Goal: Task Accomplishment & Management: Complete application form

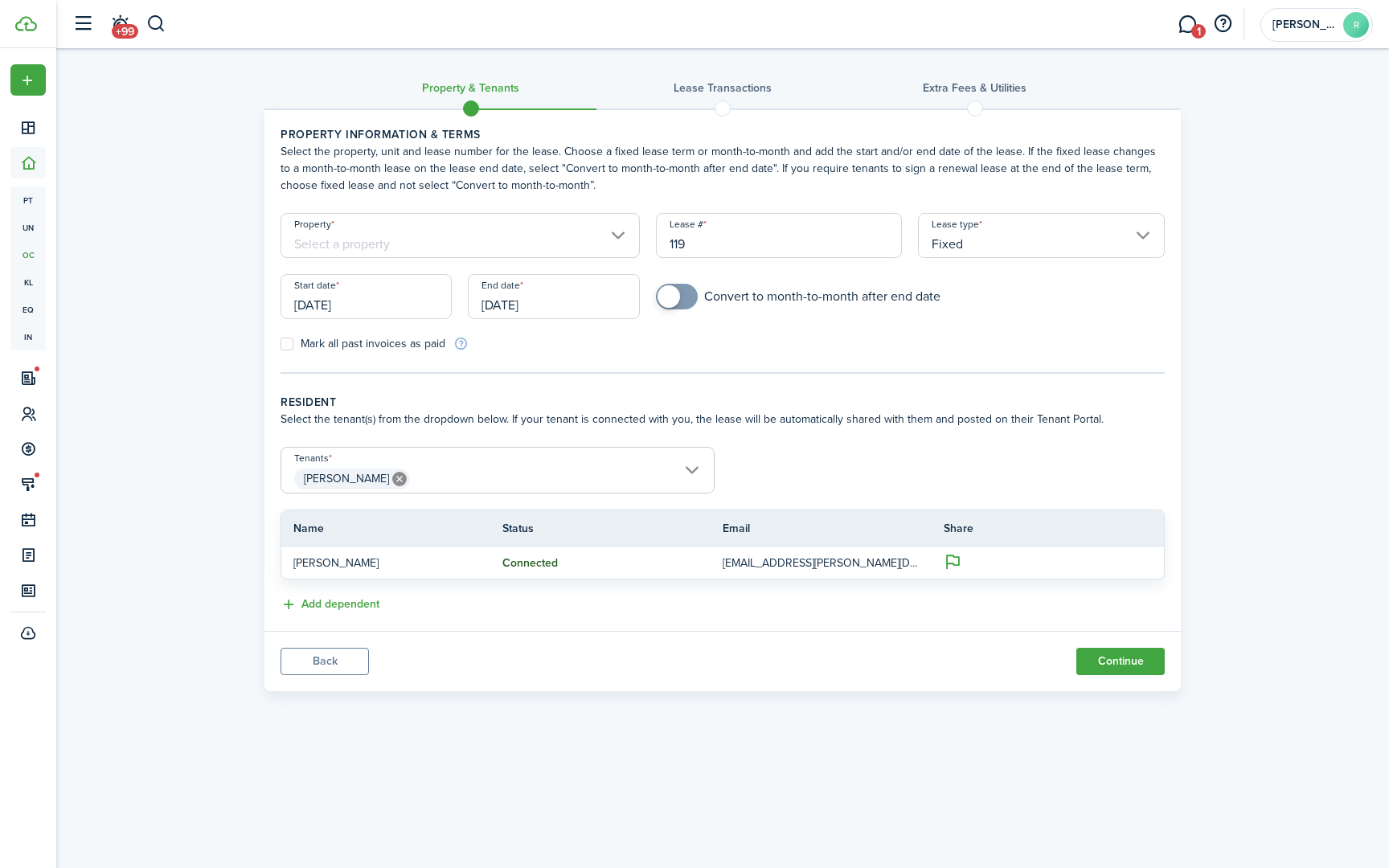
click at [613, 237] on input "Property" at bounding box center [460, 235] width 359 height 45
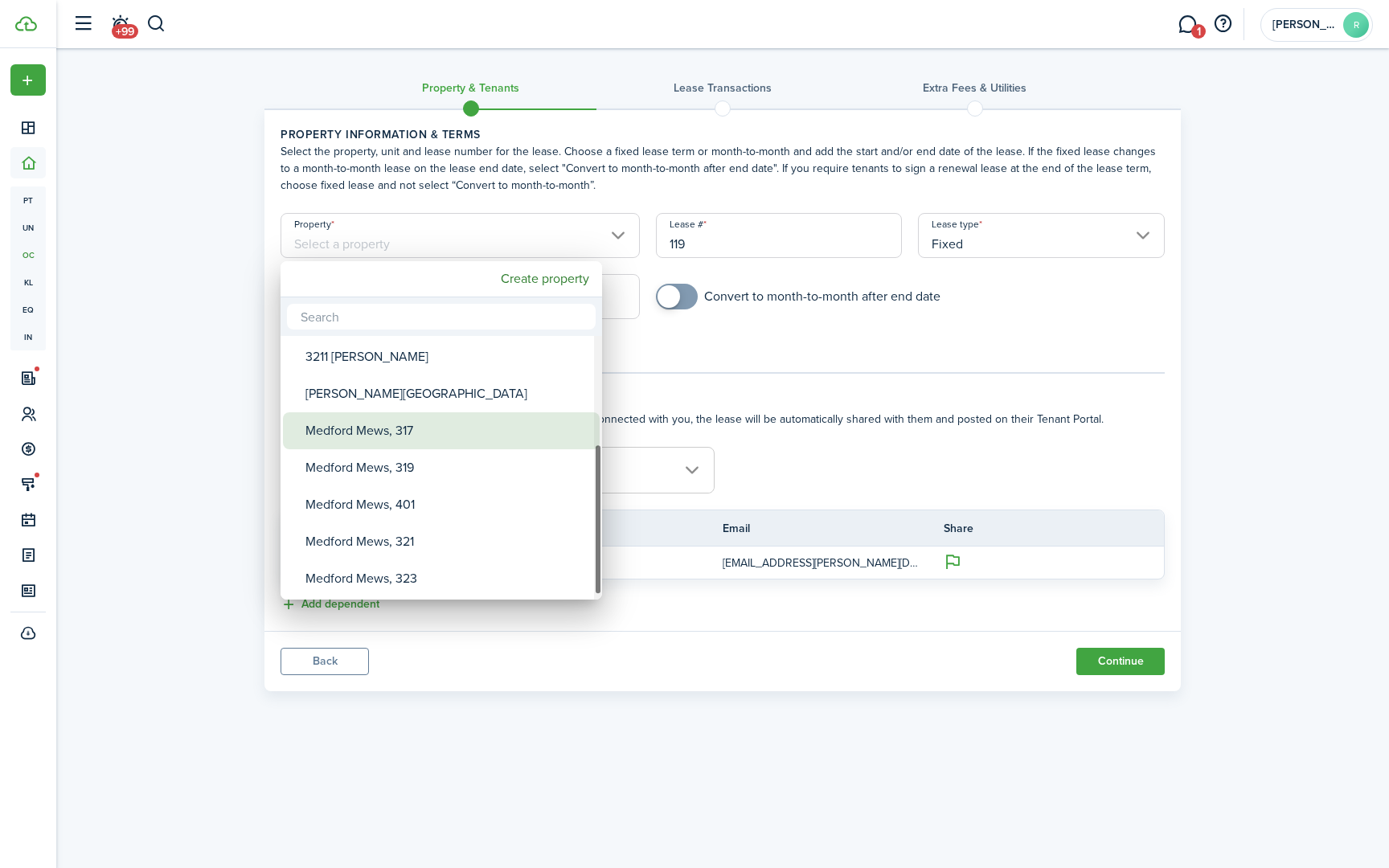
click at [389, 433] on div "Medford Mews, 317" at bounding box center [447, 431] width 284 height 37
type input "Medford Mews, 317"
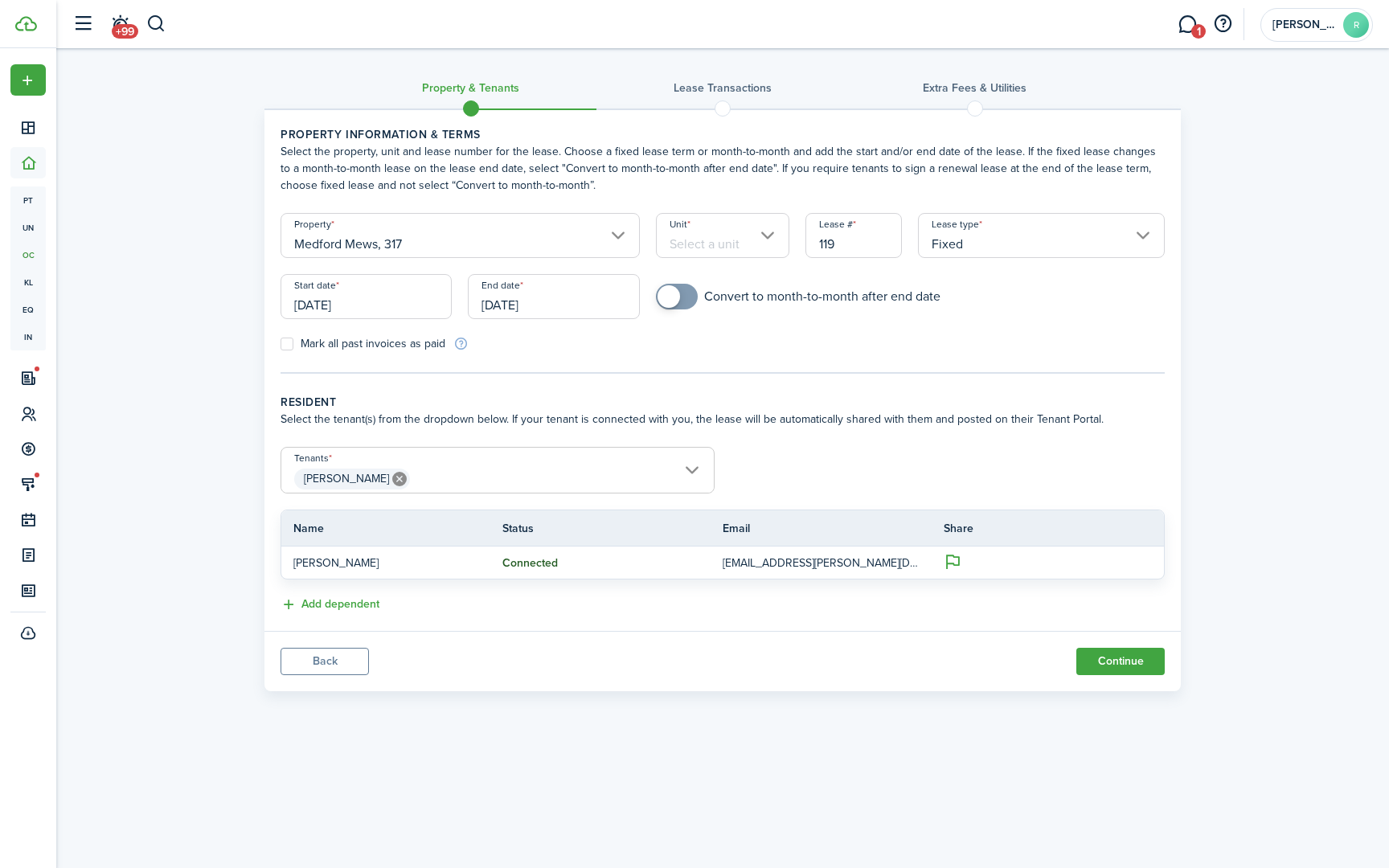
click at [686, 241] on input "Unit" at bounding box center [723, 235] width 134 height 45
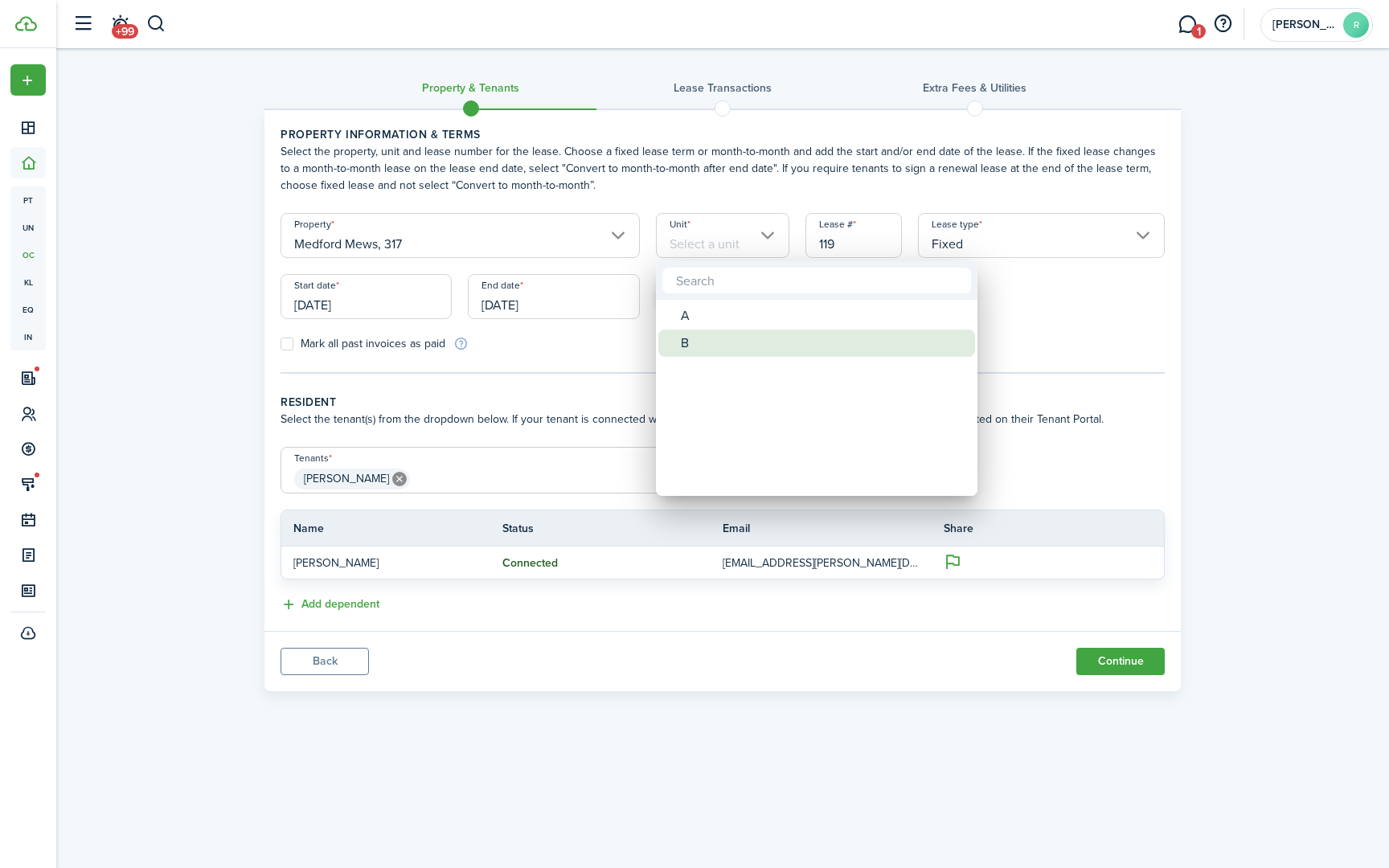
click at [691, 341] on div "B" at bounding box center [822, 343] width 284 height 28
type input "B"
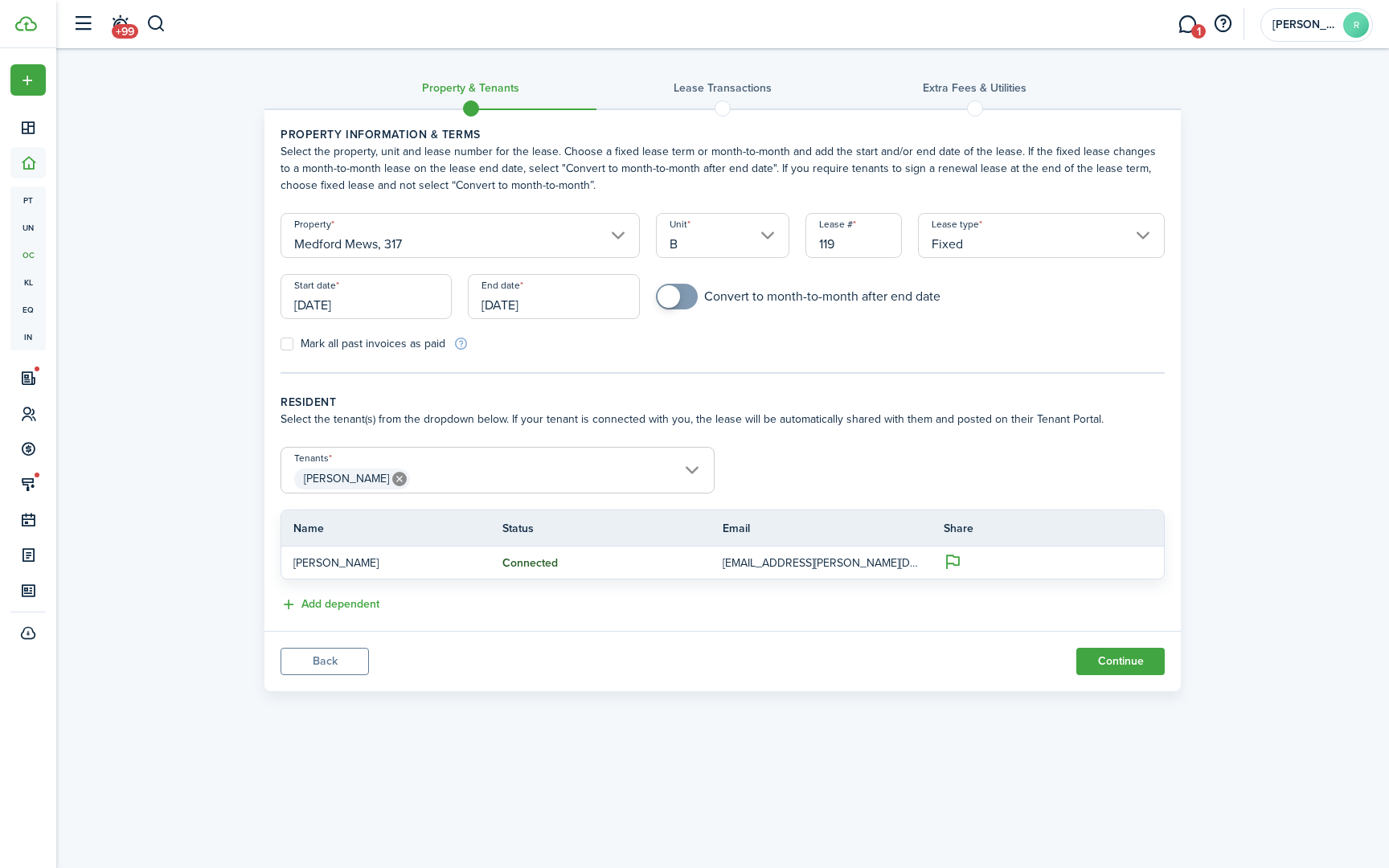
click at [362, 305] on input "[DATE]" at bounding box center [366, 296] width 171 height 45
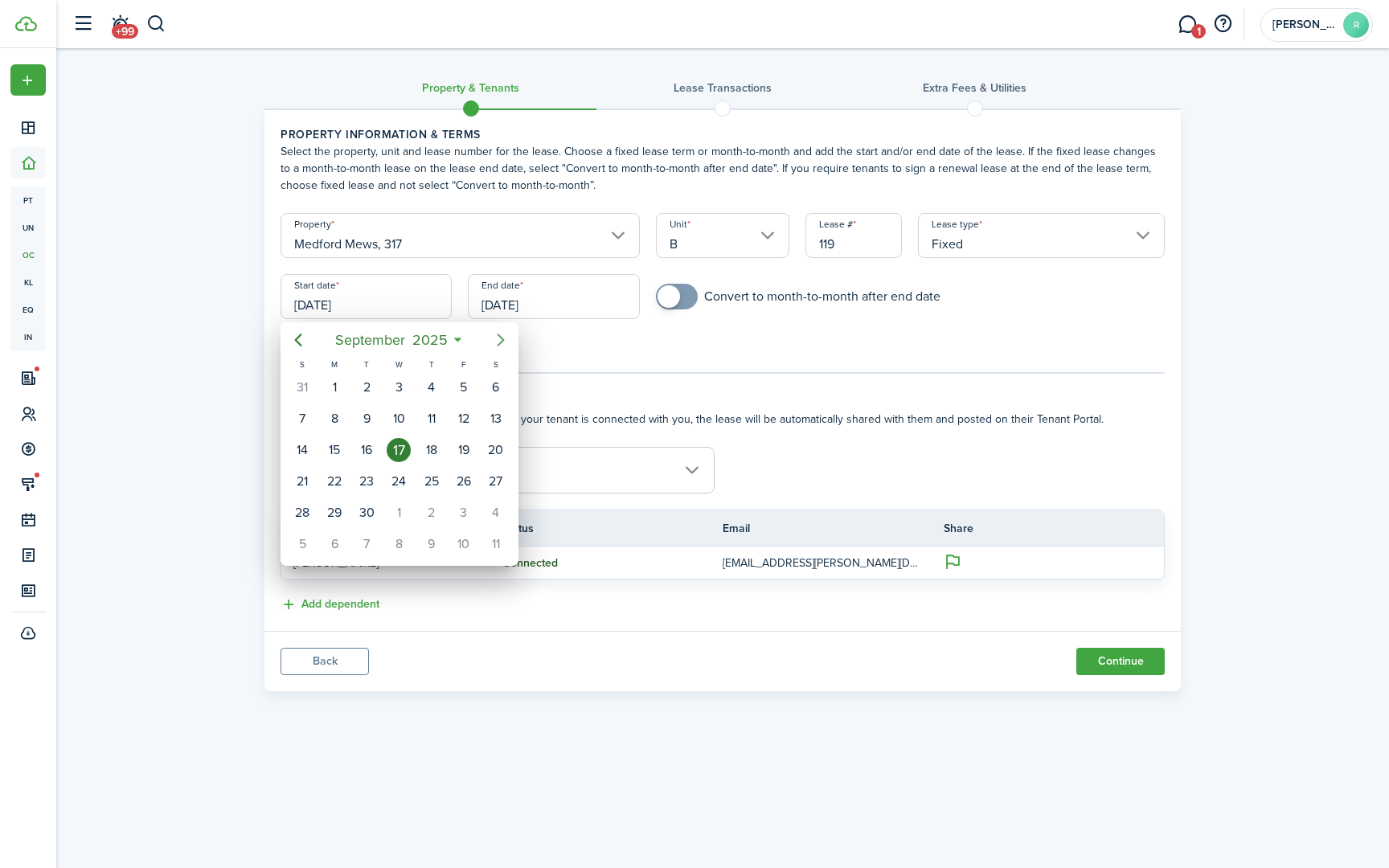
click at [500, 341] on icon "Next page" at bounding box center [501, 340] width 19 height 19
click at [404, 386] on div "1" at bounding box center [398, 387] width 24 height 24
type input "[DATE]"
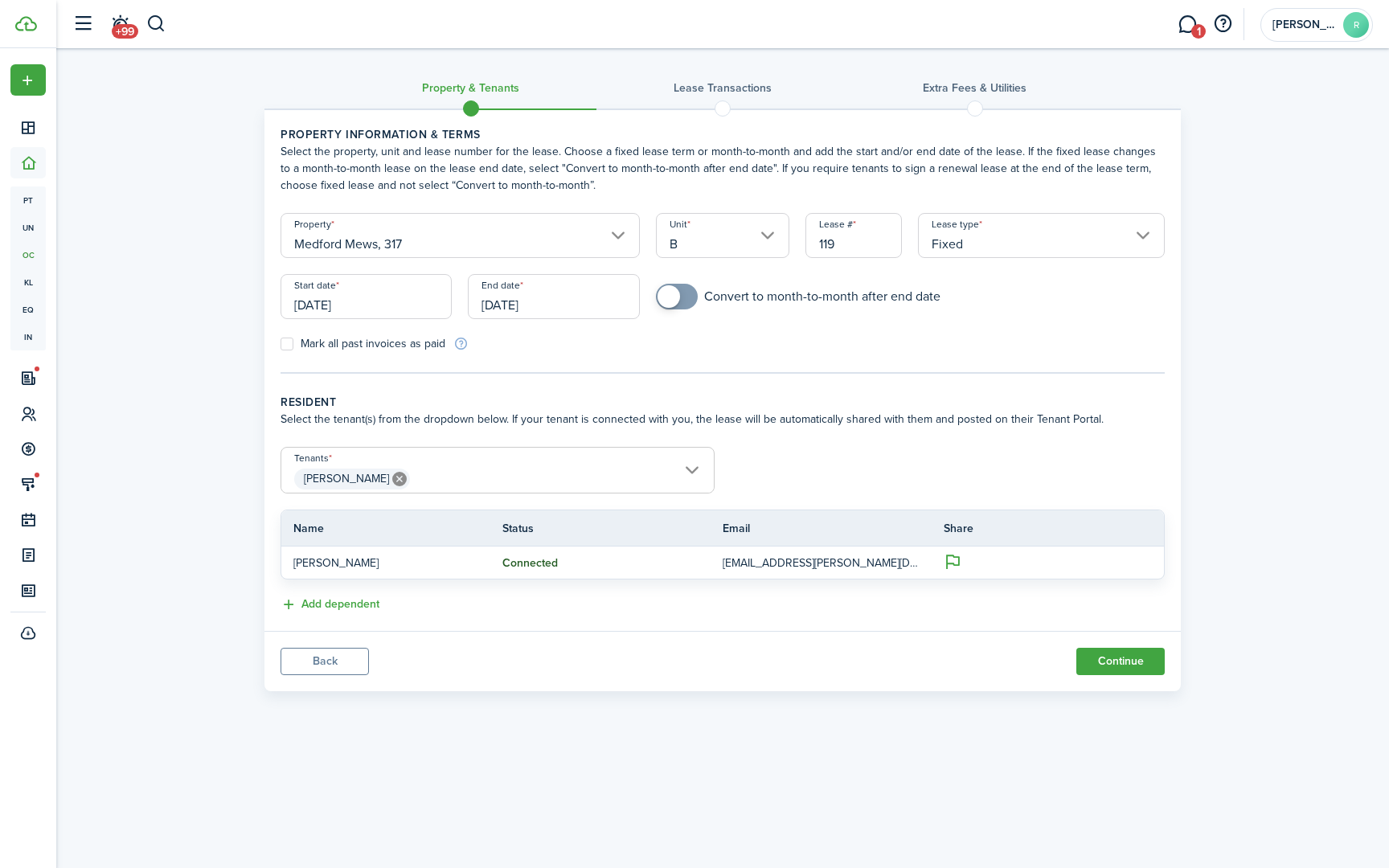
click at [496, 484] on span "[PERSON_NAME]" at bounding box center [497, 479] width 433 height 28
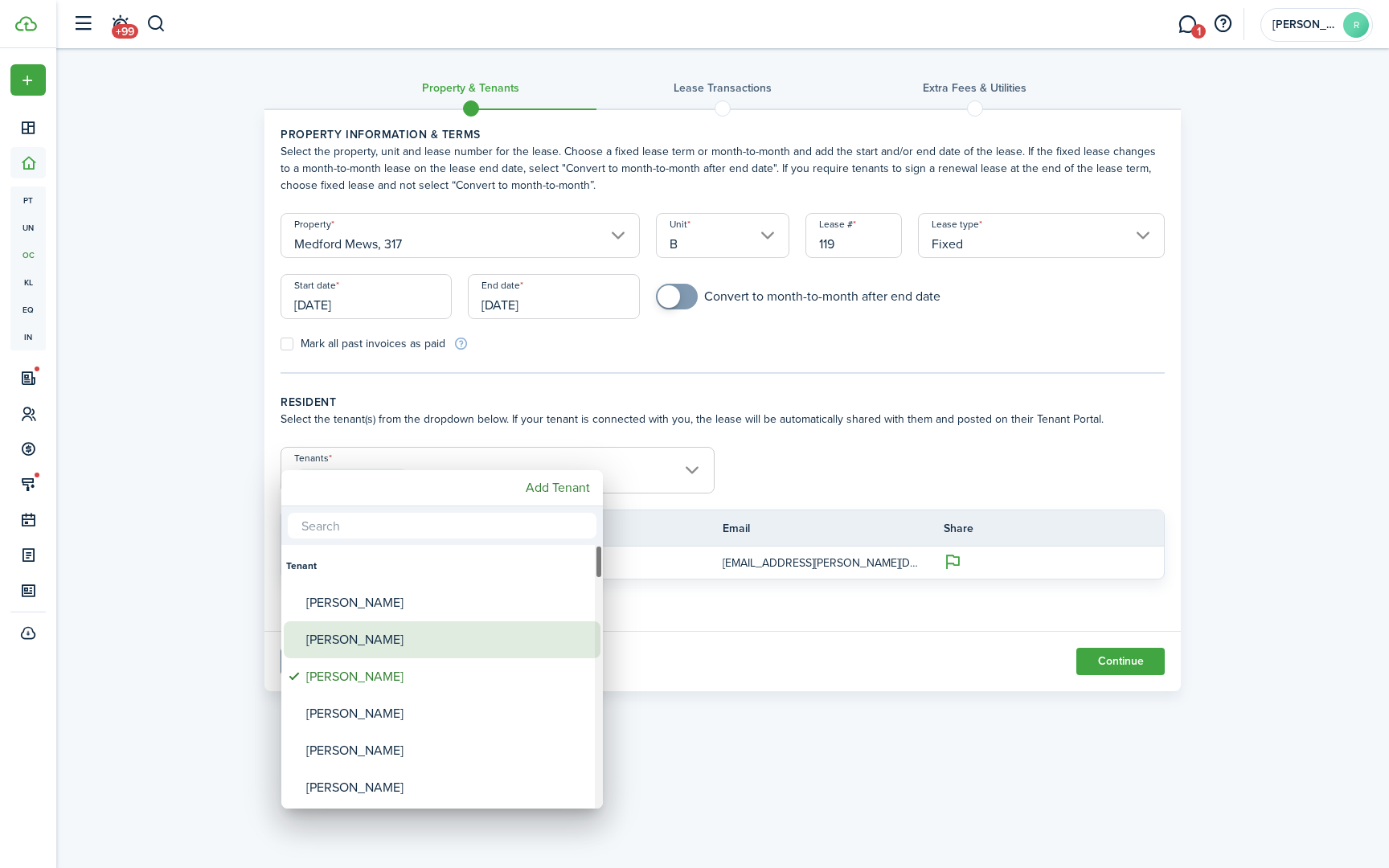
click at [372, 643] on div "[PERSON_NAME]" at bounding box center [448, 640] width 284 height 37
type input "[PERSON_NAME], [PERSON_NAME]"
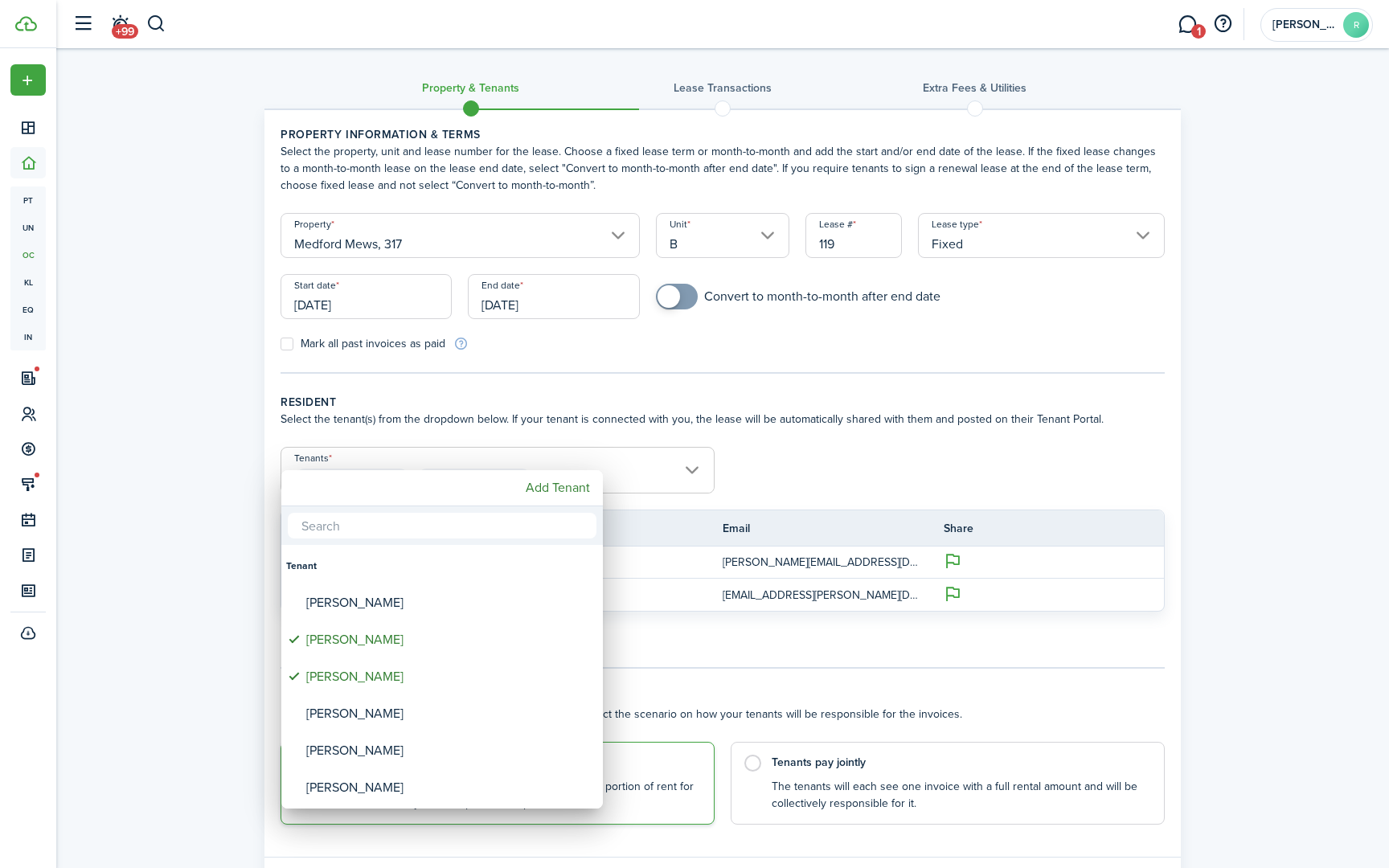
click at [849, 455] on div at bounding box center [695, 434] width 1647 height 1126
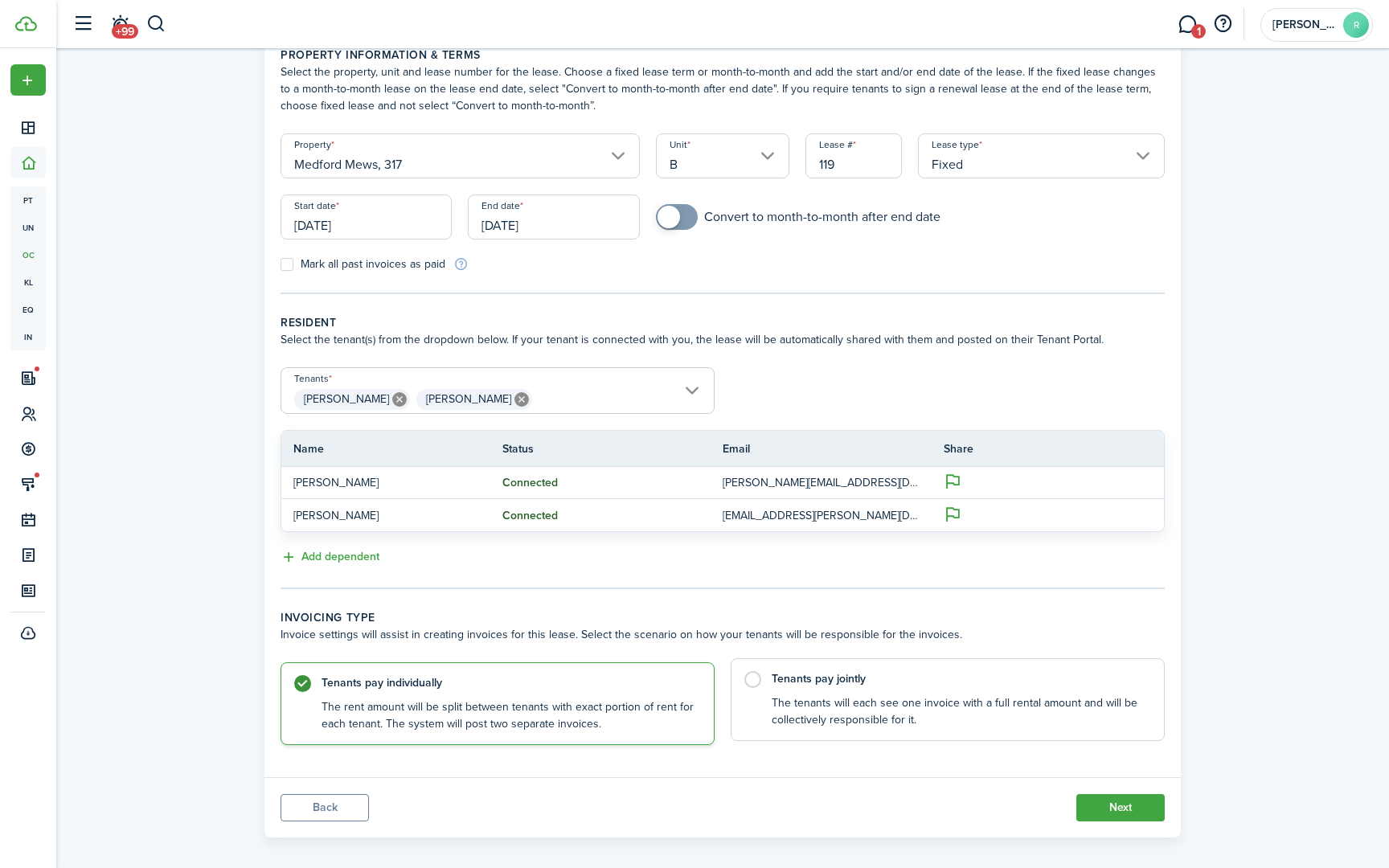
scroll to position [93, 0]
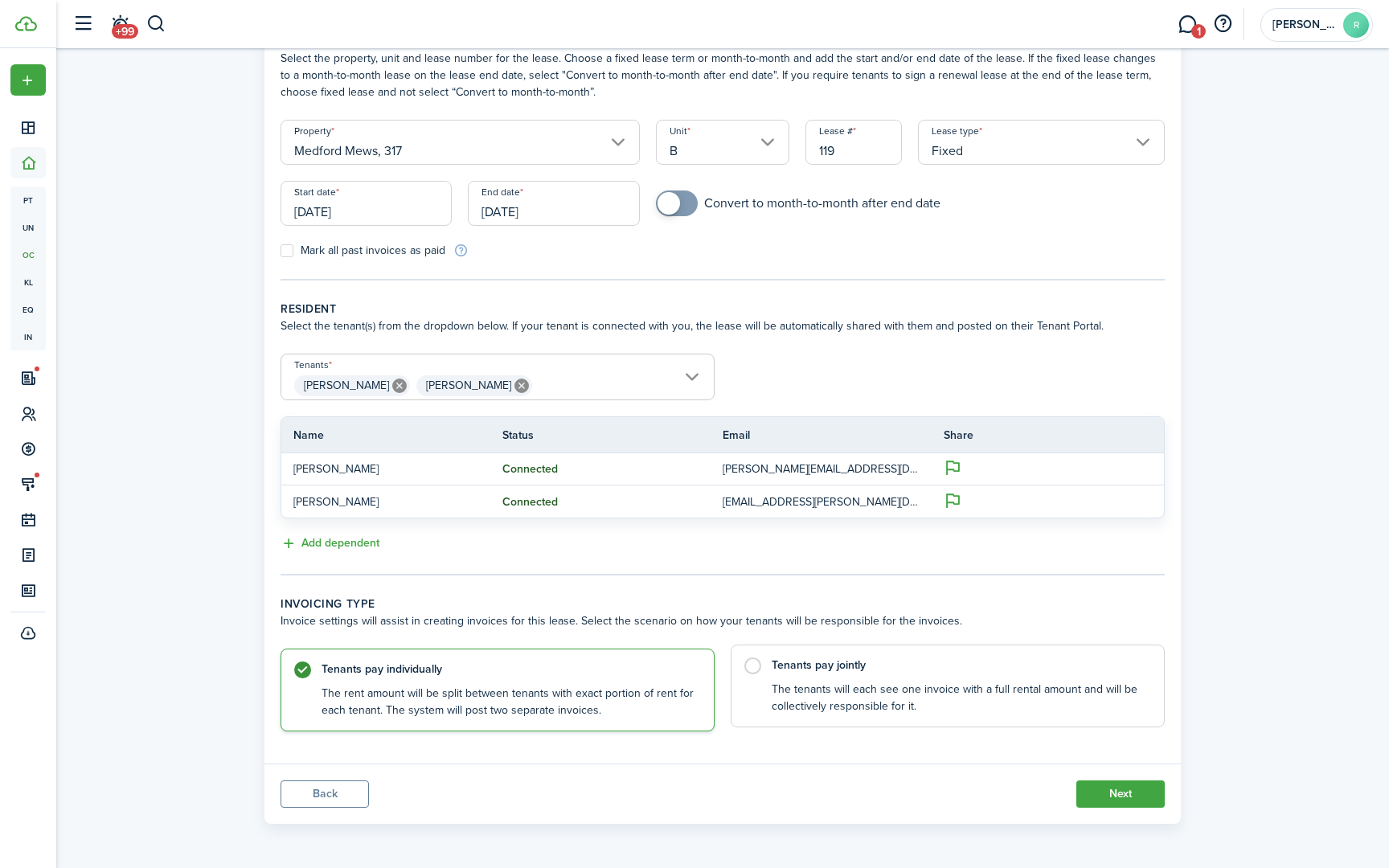
click at [752, 667] on label "Tenants pay jointly The tenants will each see one invoice with a full rental am…" at bounding box center [948, 685] width 434 height 83
radio input "false"
radio input "true"
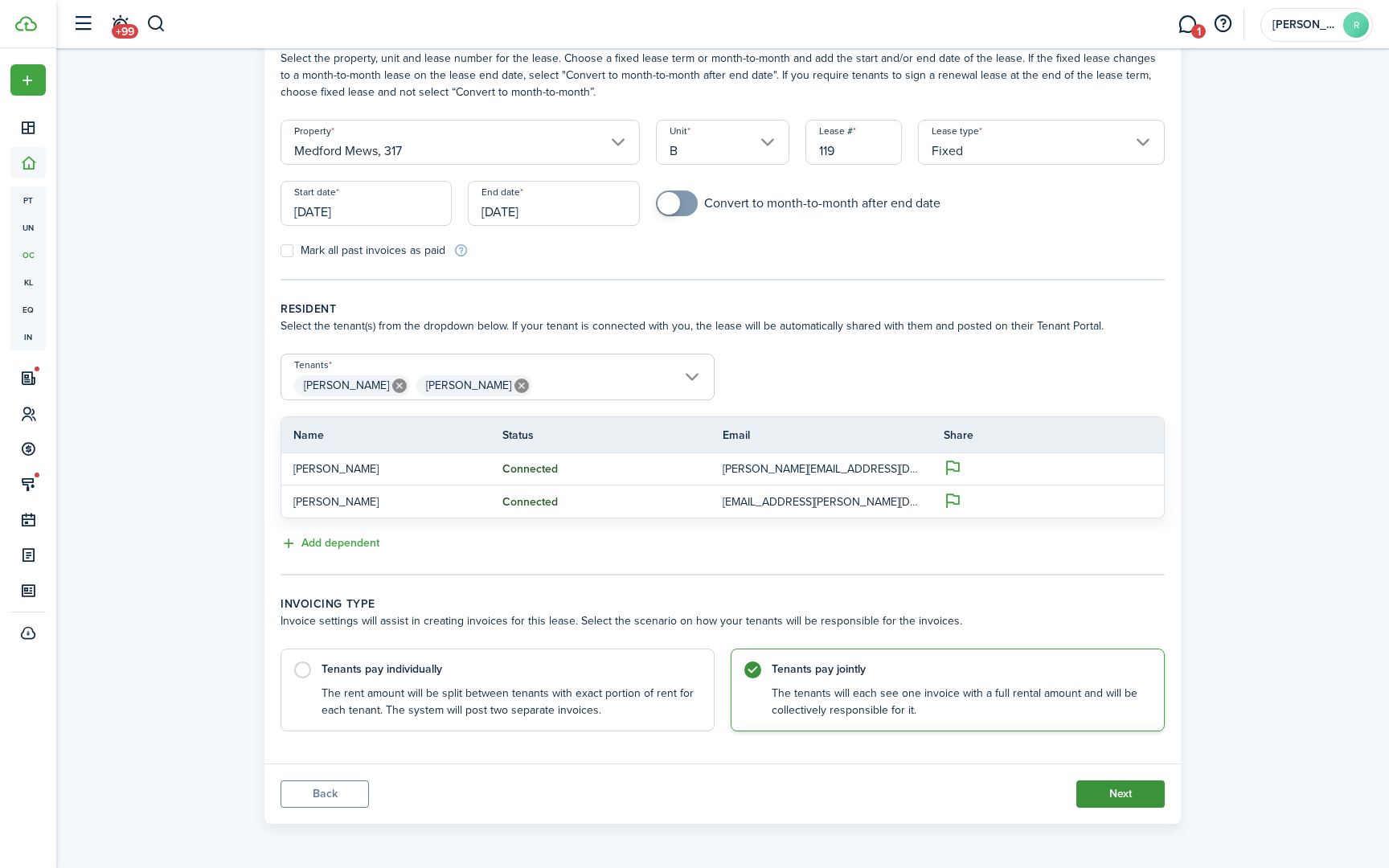
click at [1119, 794] on button "Next" at bounding box center [1120, 794] width 88 height 28
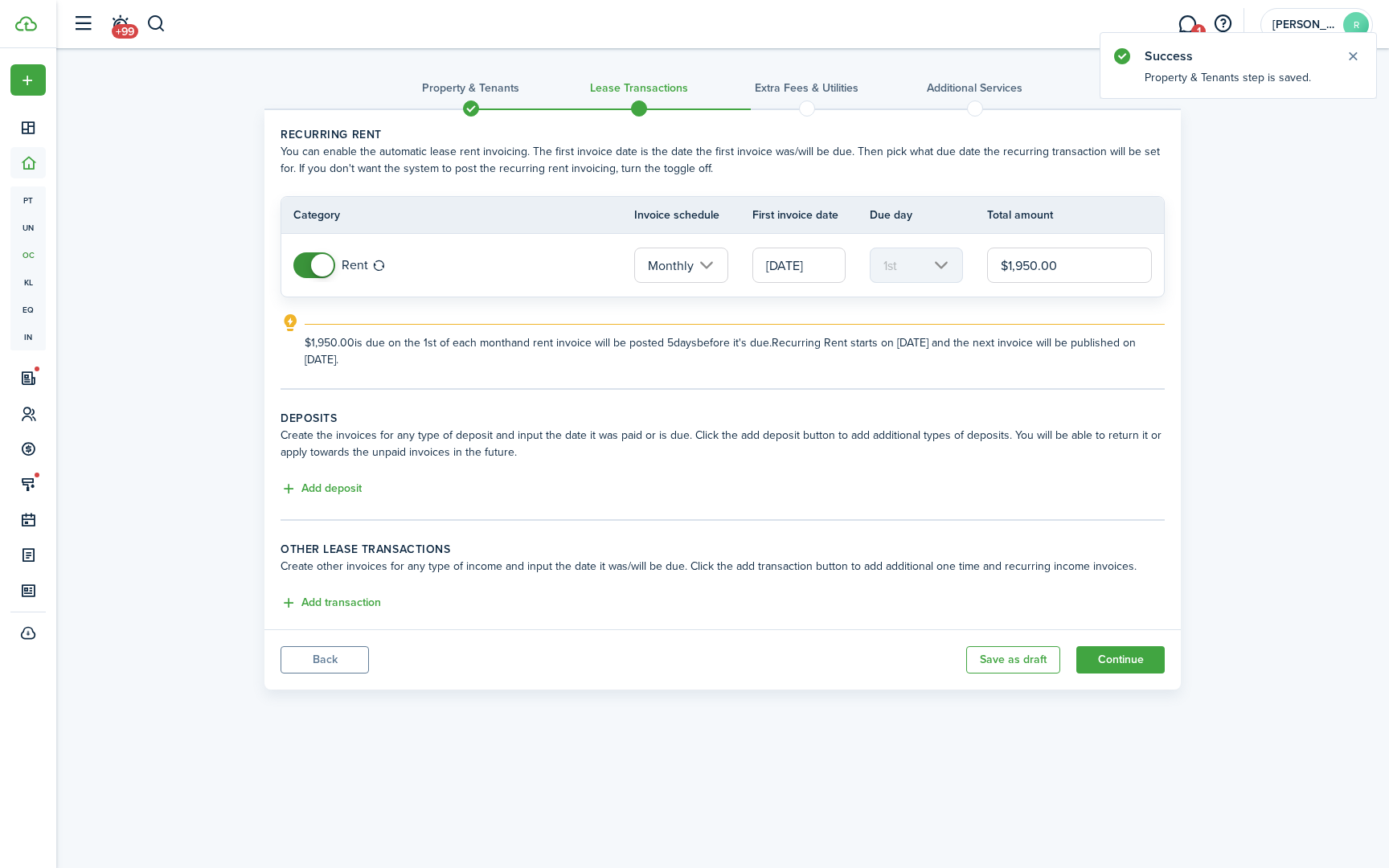
click at [324, 657] on button "Back" at bounding box center [324, 660] width 88 height 28
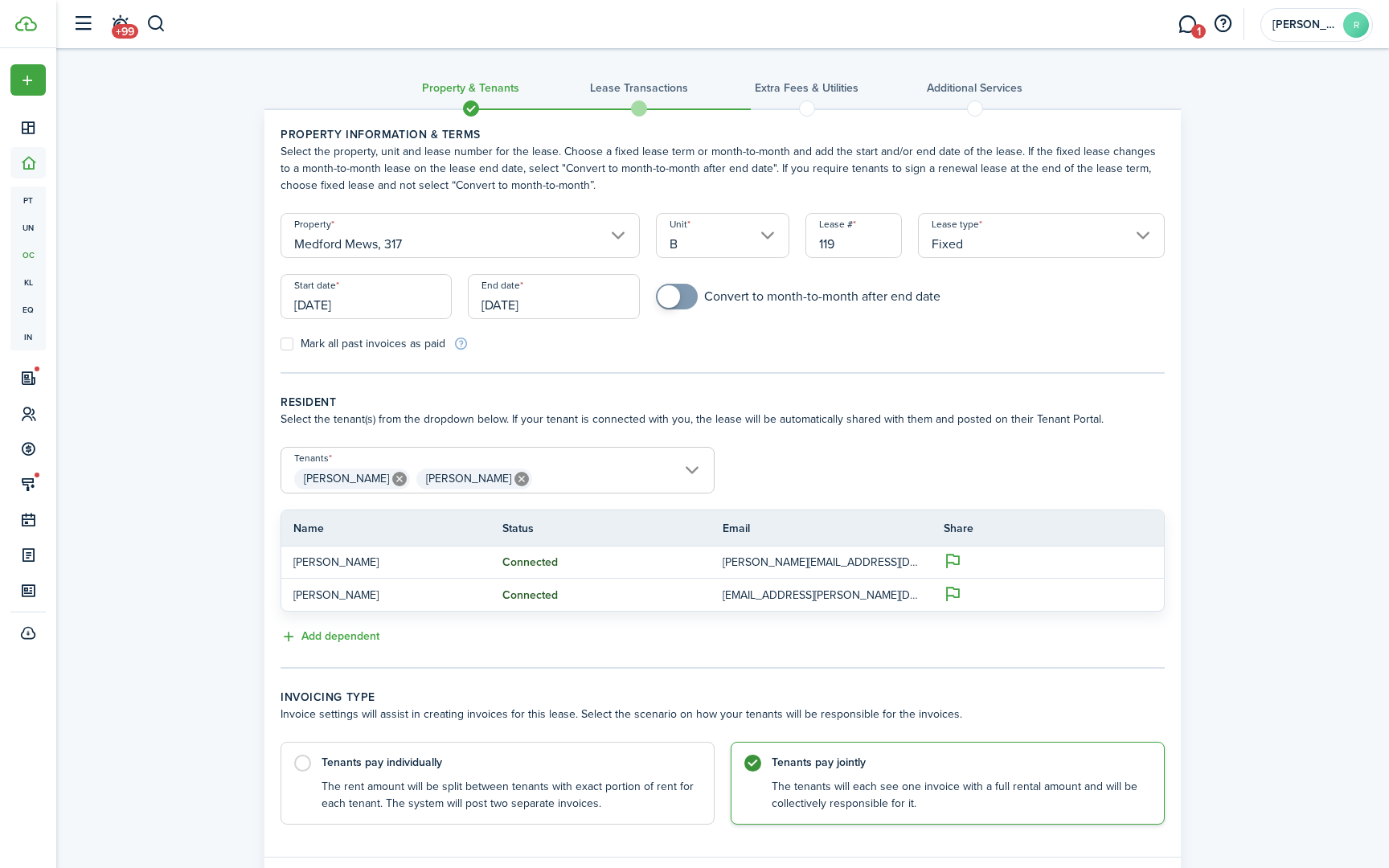
click at [572, 311] on input "[DATE]" at bounding box center [553, 296] width 171 height 45
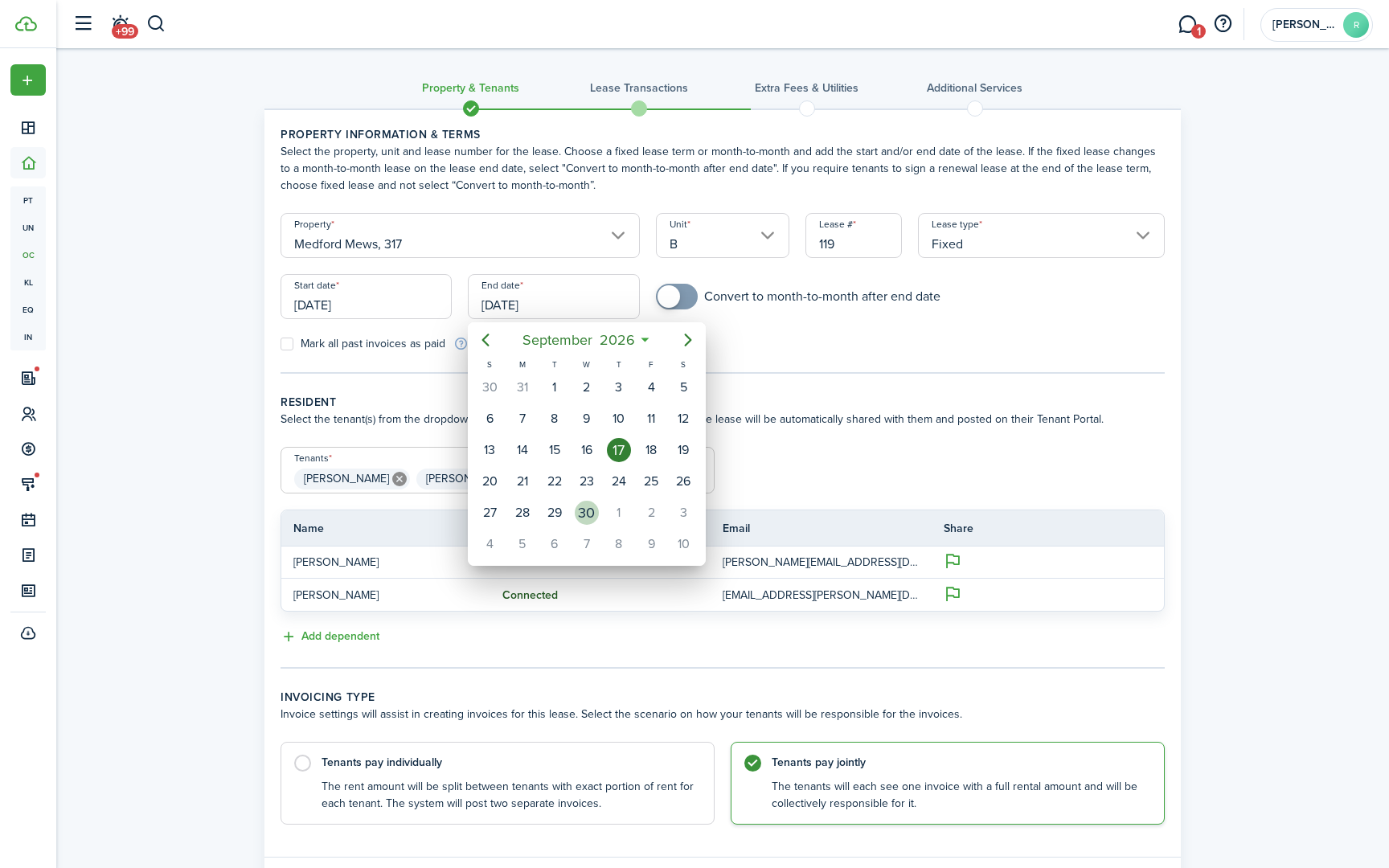
click at [586, 516] on div "30" at bounding box center [587, 512] width 24 height 24
type input "[DATE]"
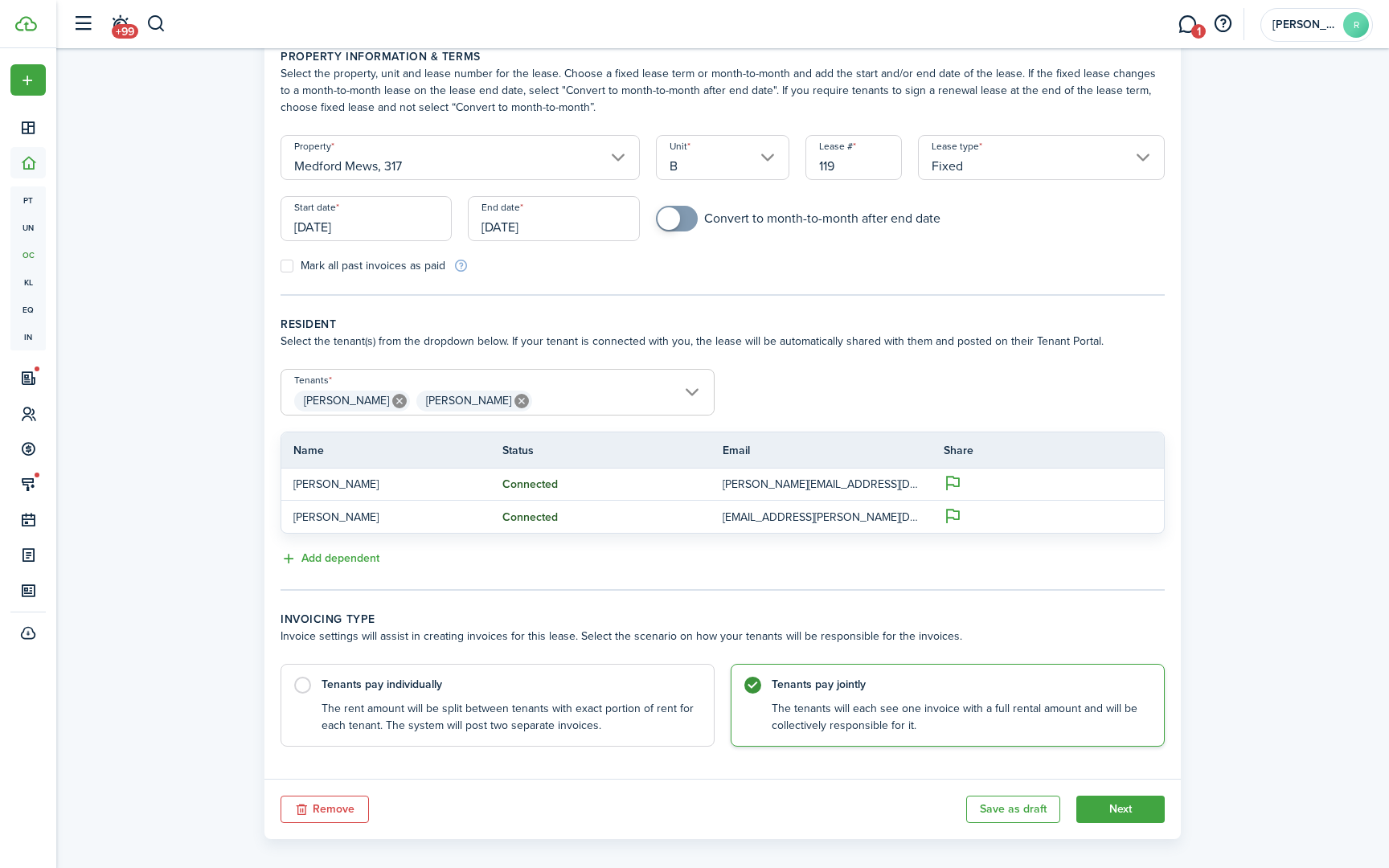
scroll to position [93, 0]
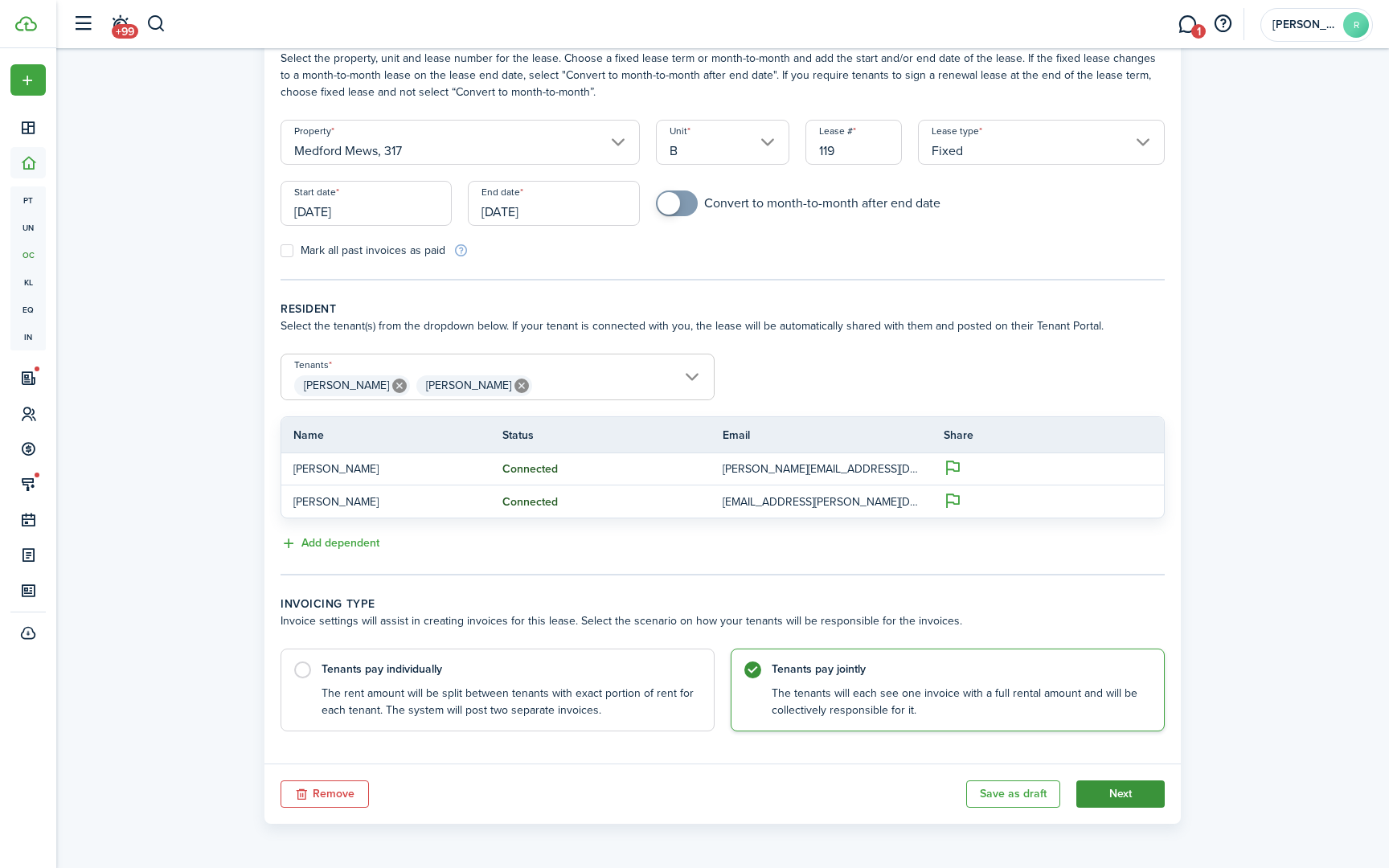
click at [1115, 792] on button "Next" at bounding box center [1120, 794] width 88 height 28
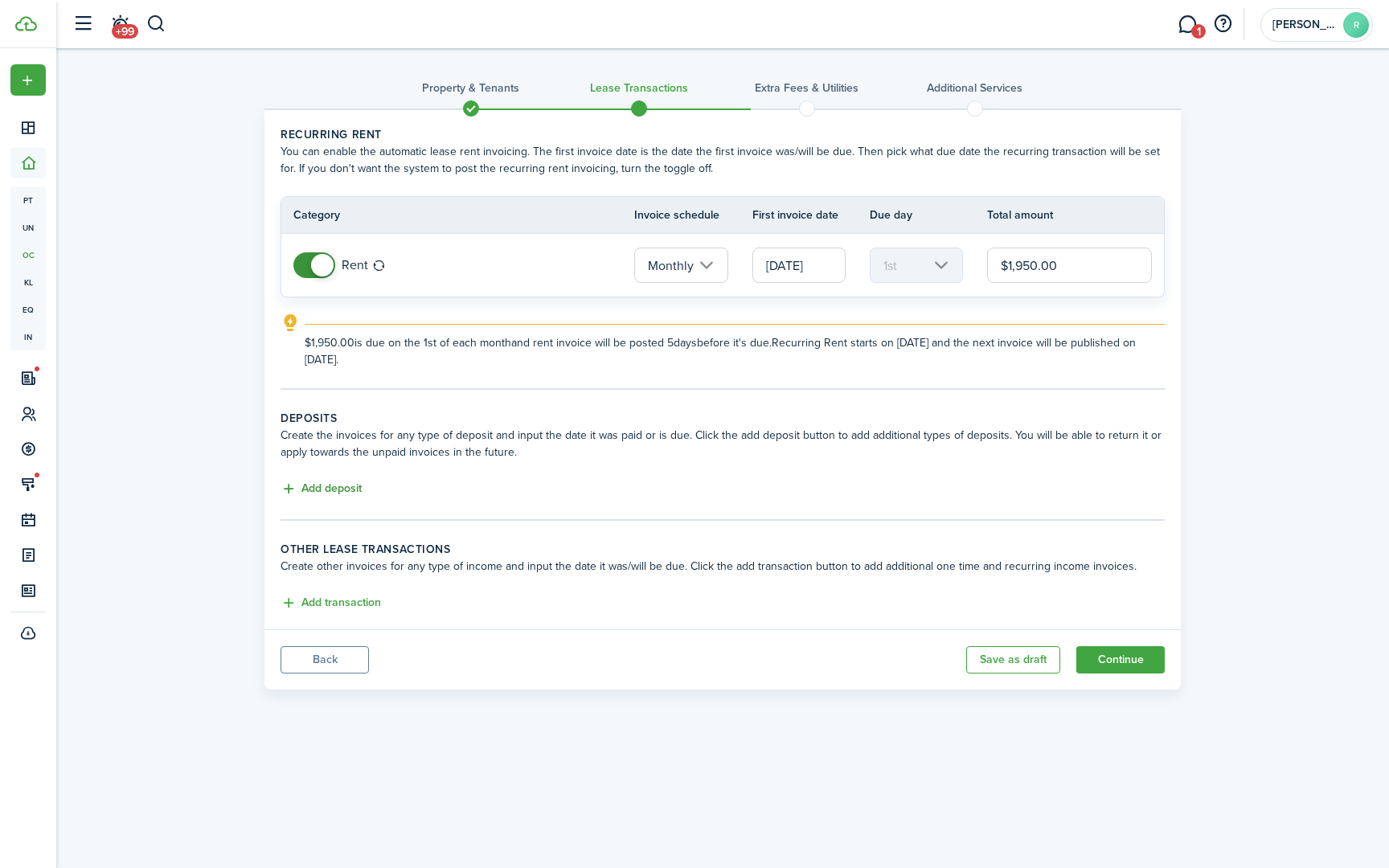
click at [337, 492] on button "Add deposit" at bounding box center [320, 489] width 81 height 18
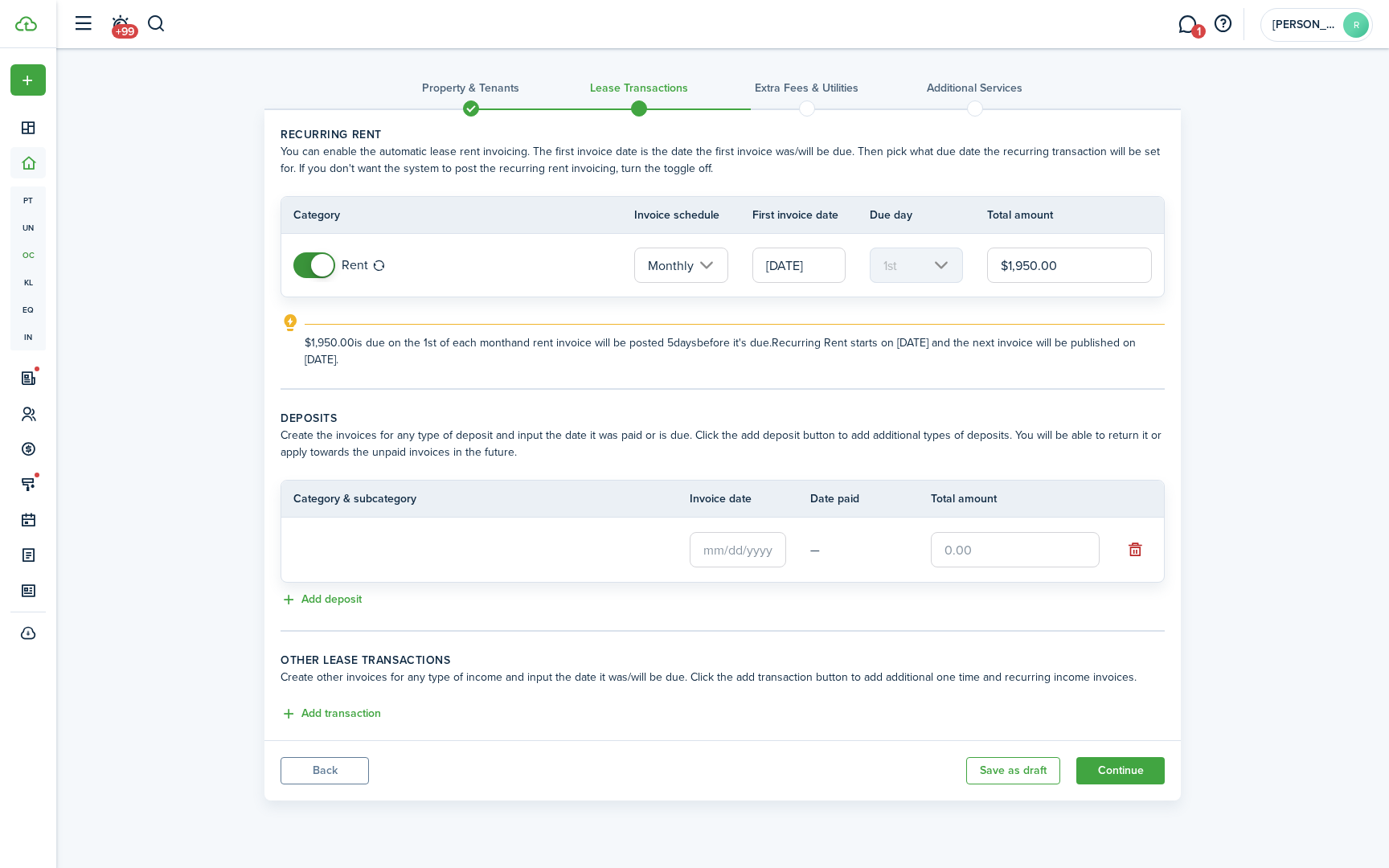
click at [379, 553] on loading-skeleton at bounding box center [454, 550] width 321 height 37
click at [749, 557] on input "text" at bounding box center [738, 549] width 96 height 35
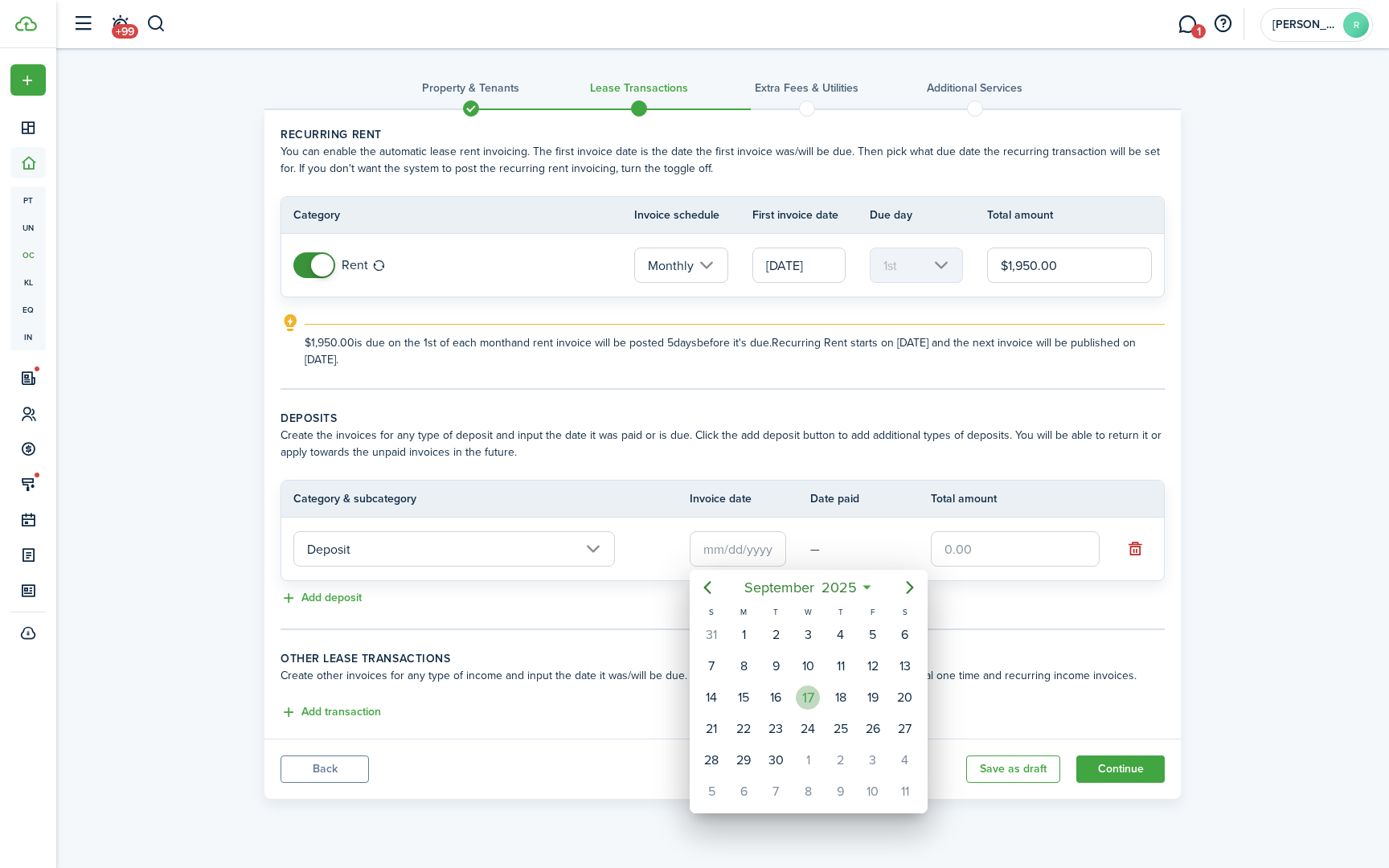
click at [811, 702] on div "17" at bounding box center [807, 697] width 24 height 24
type input "[DATE]"
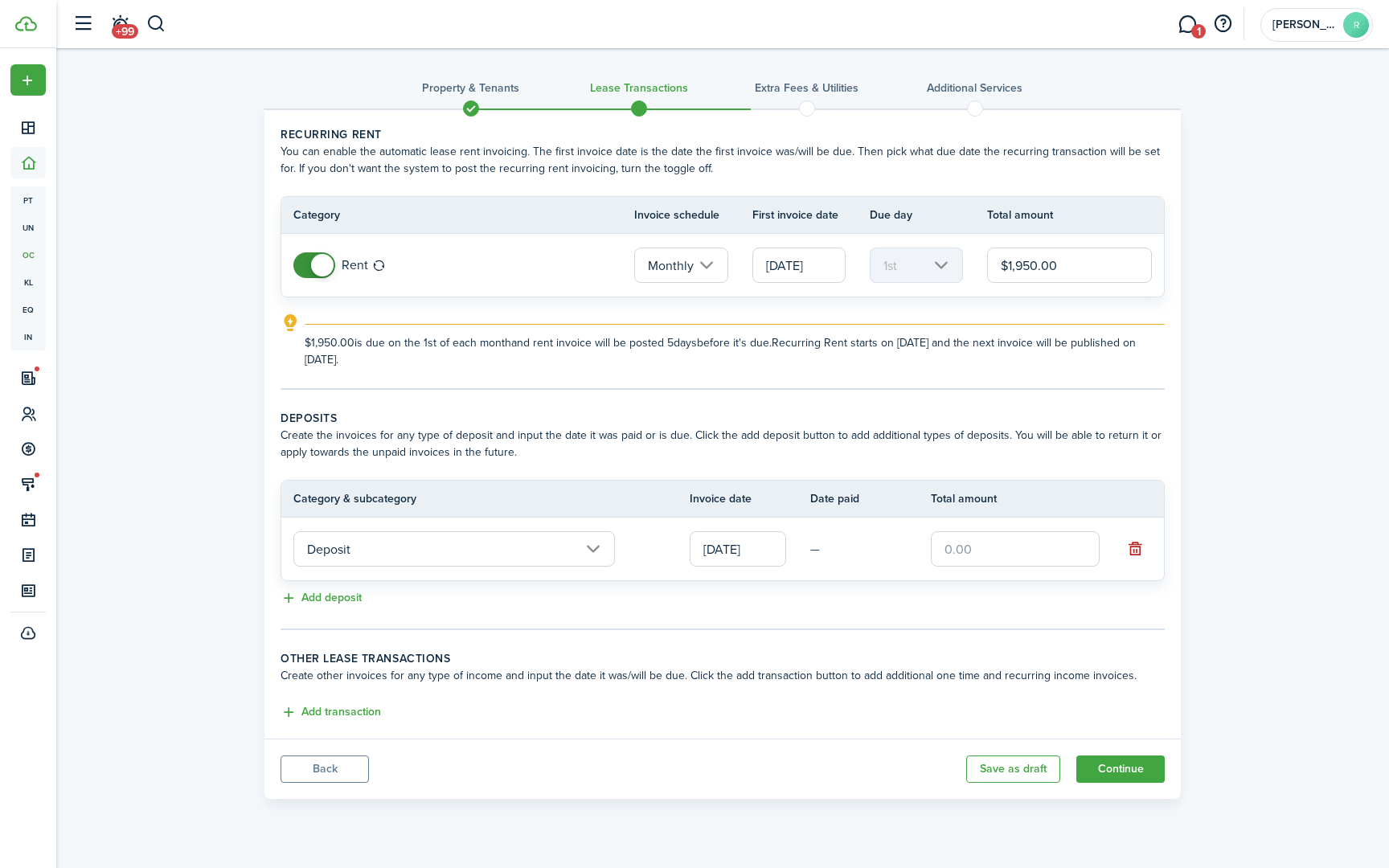
click at [991, 550] on input "text" at bounding box center [1015, 549] width 169 height 35
type input "$1,950.00"
click at [1126, 772] on button "Continue" at bounding box center [1120, 769] width 88 height 28
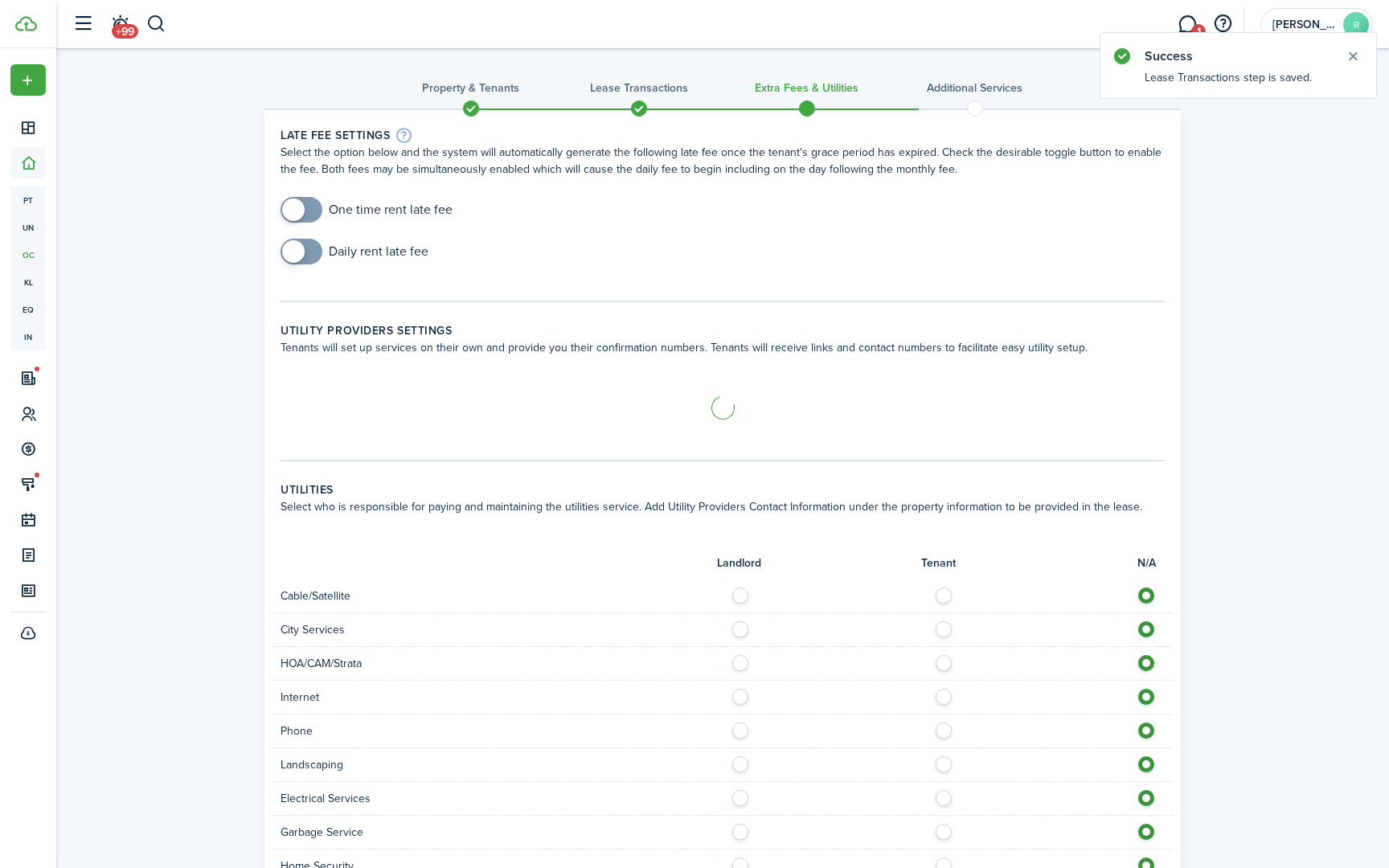
checkbox input "true"
click at [310, 208] on span at bounding box center [301, 209] width 16 height 26
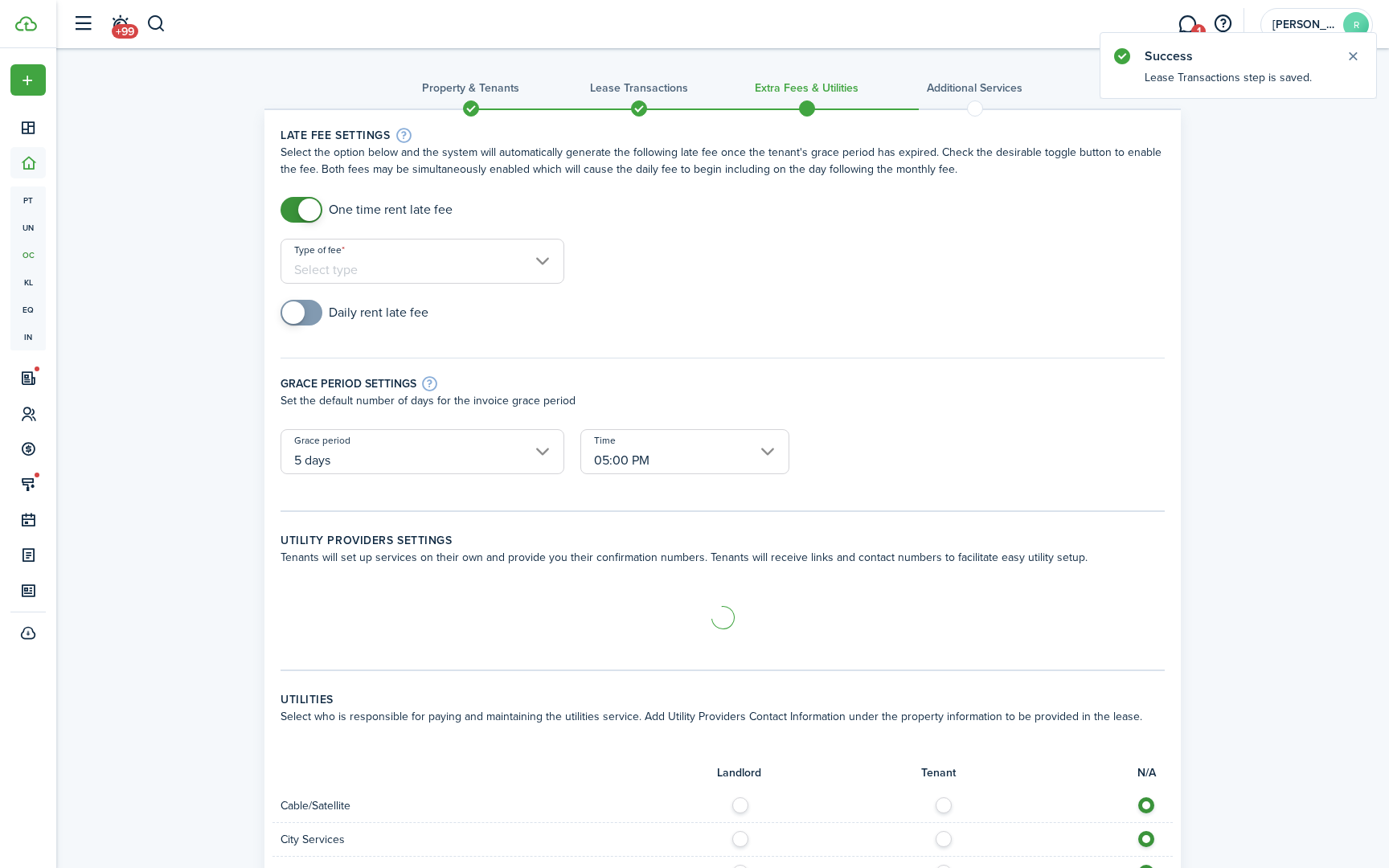
click at [352, 266] on input "Type of fee" at bounding box center [422, 260] width 283 height 45
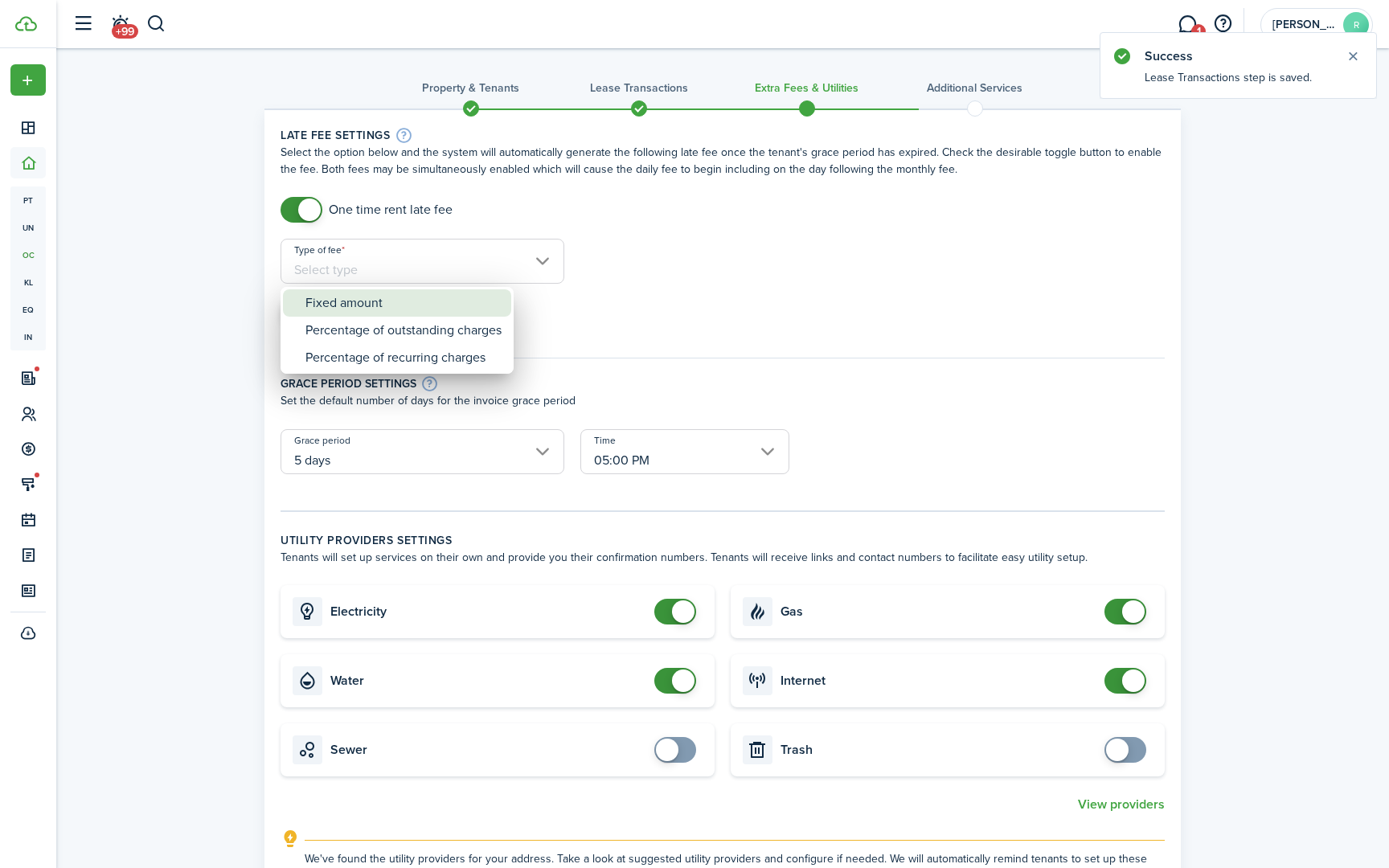
click at [354, 299] on div "Fixed amount" at bounding box center [403, 302] width 196 height 28
type input "Fixed amount"
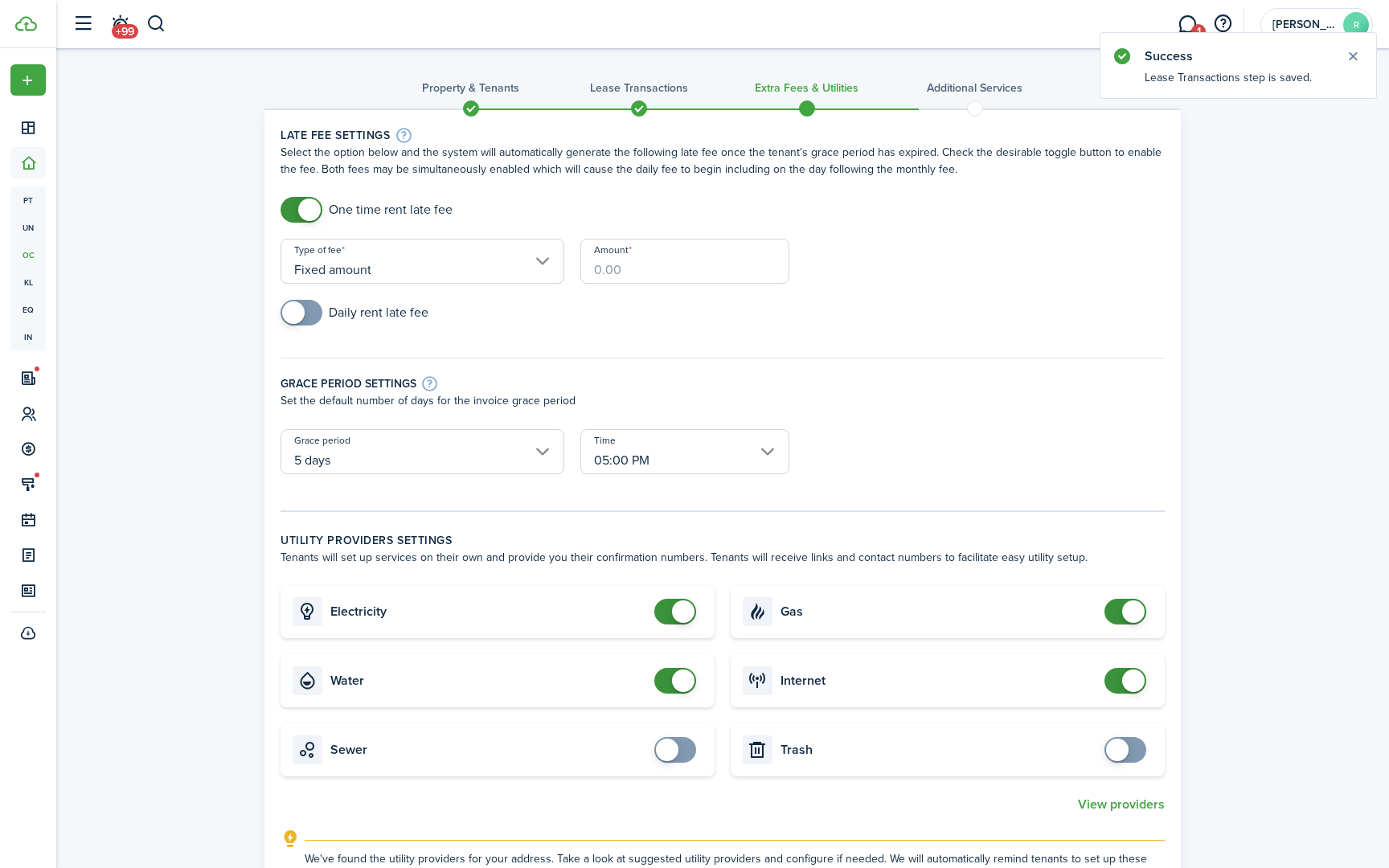
click at [602, 274] on input "Amount" at bounding box center [685, 260] width 209 height 45
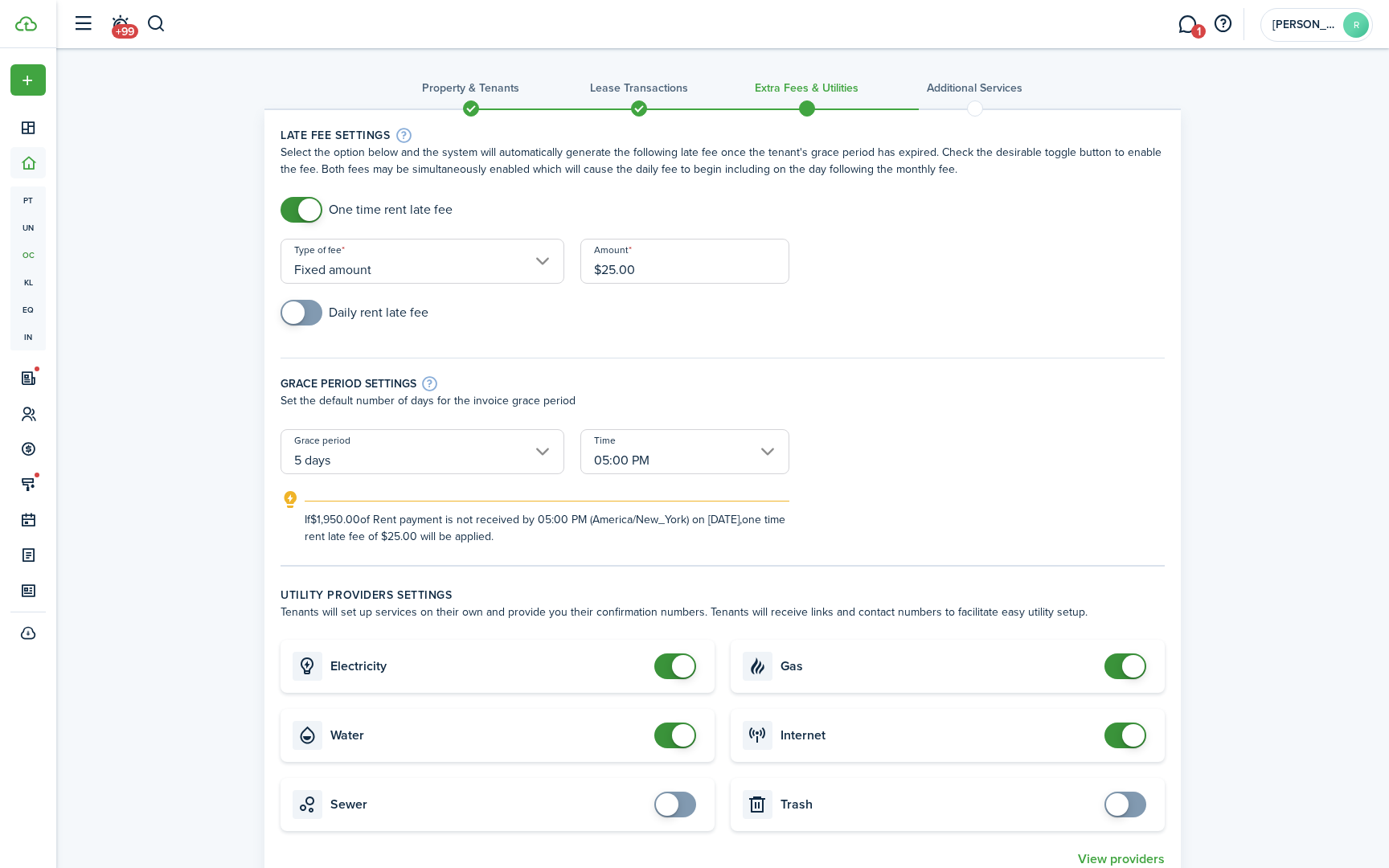
type input "$25.00"
click at [385, 327] on div "Daily rent late fee" at bounding box center [723, 320] width 900 height 42
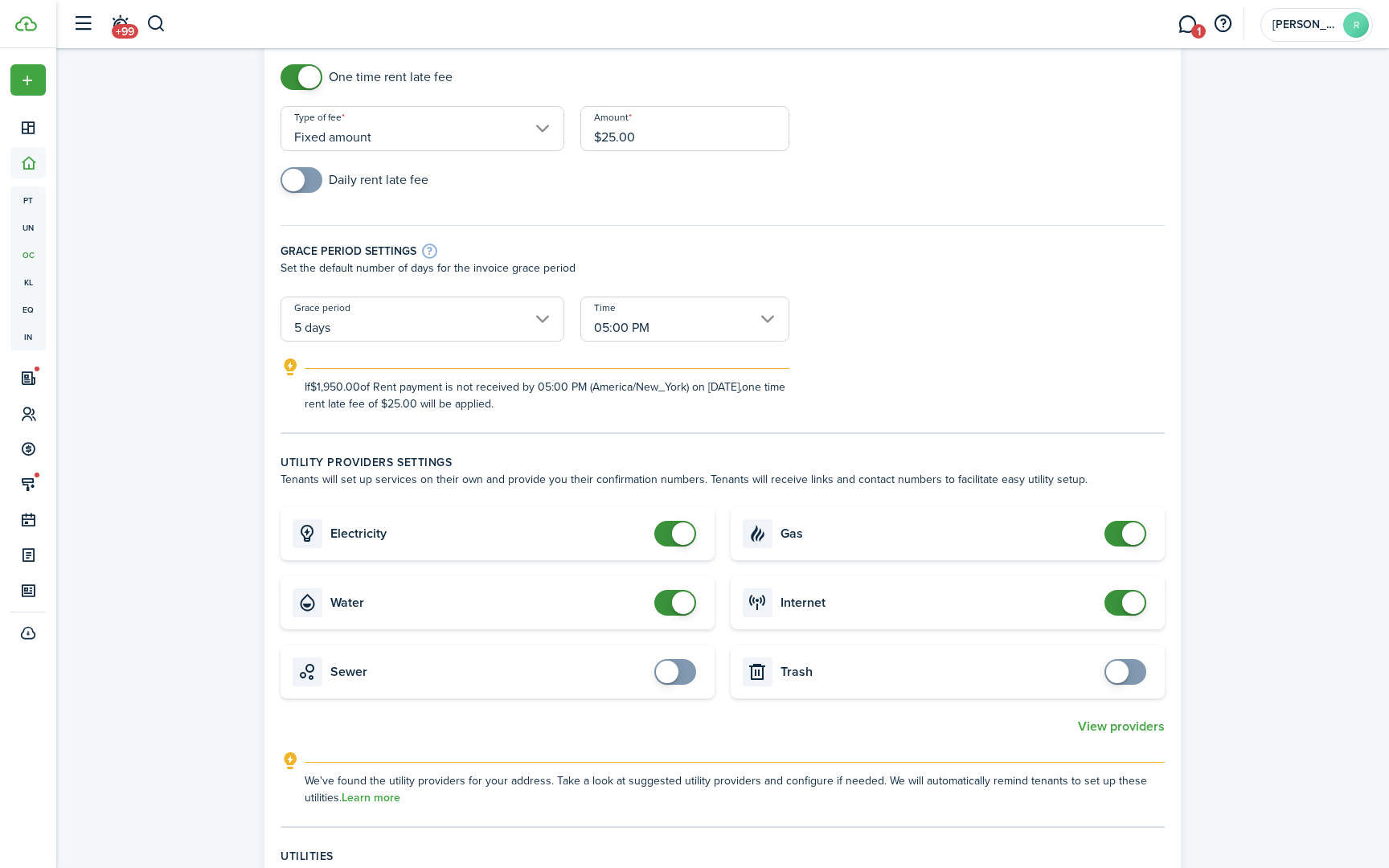
scroll to position [145, 0]
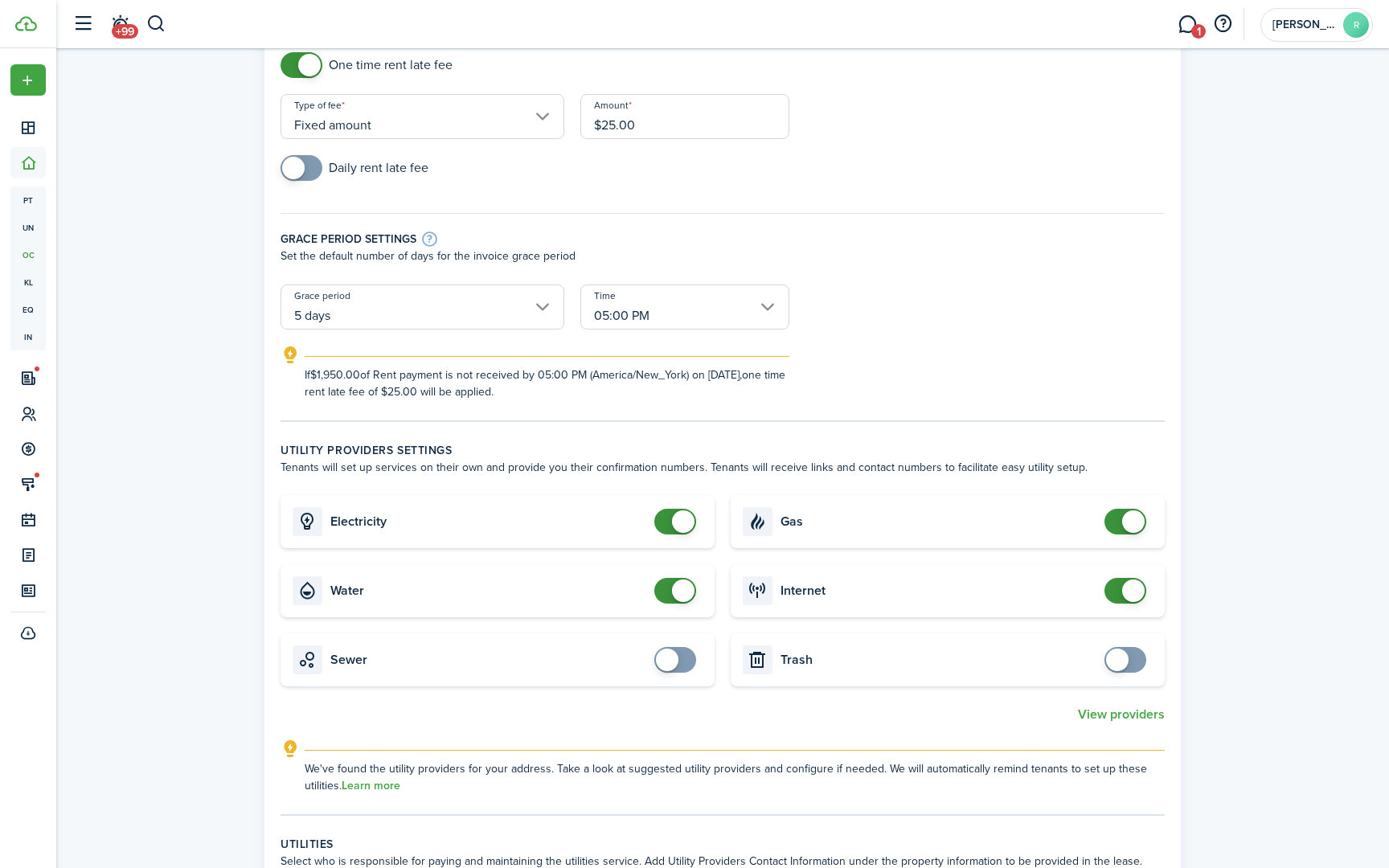
click at [553, 309] on input "5 days" at bounding box center [422, 306] width 283 height 45
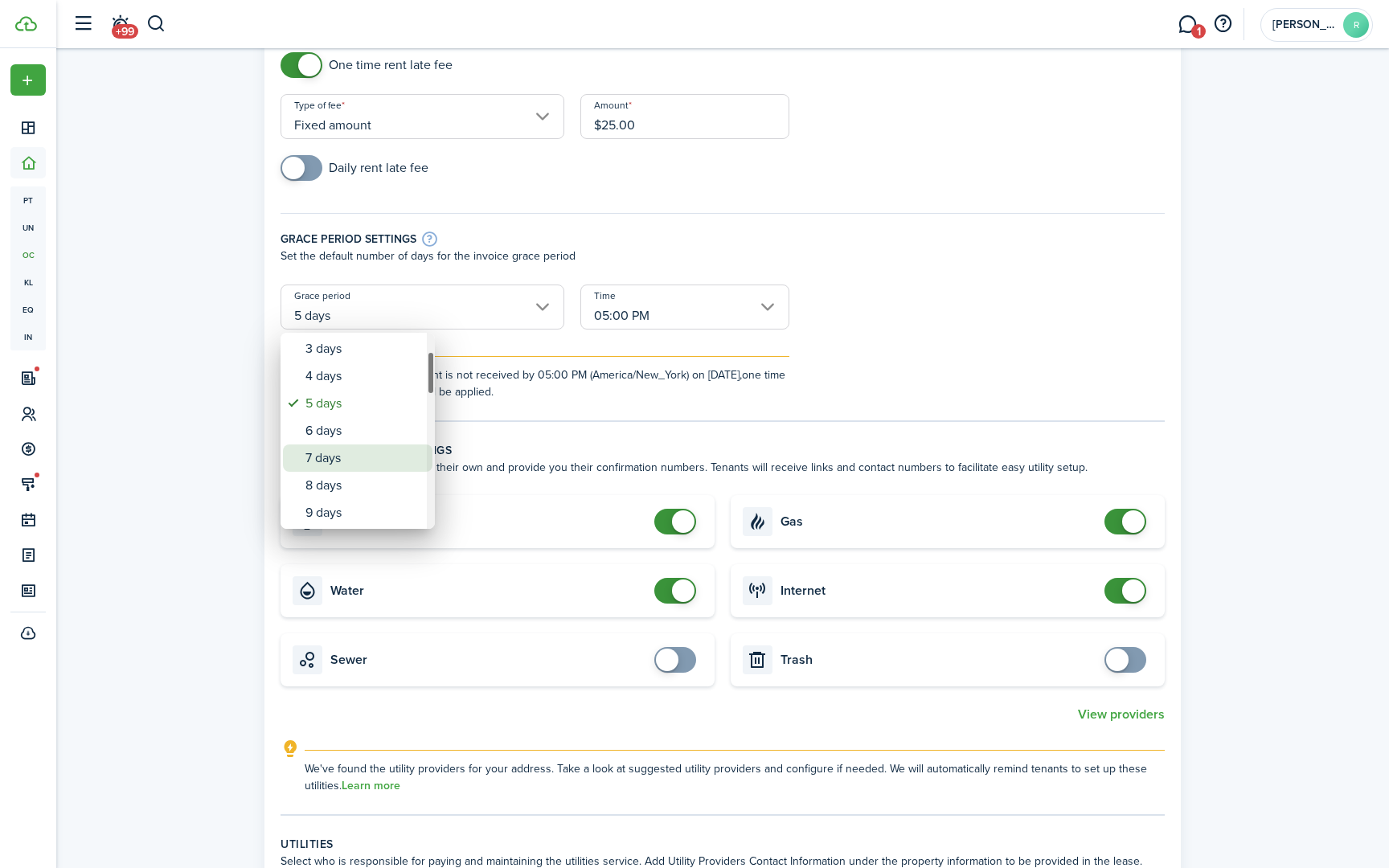
click at [346, 464] on div "7 days" at bounding box center [363, 458] width 117 height 28
type input "7 days"
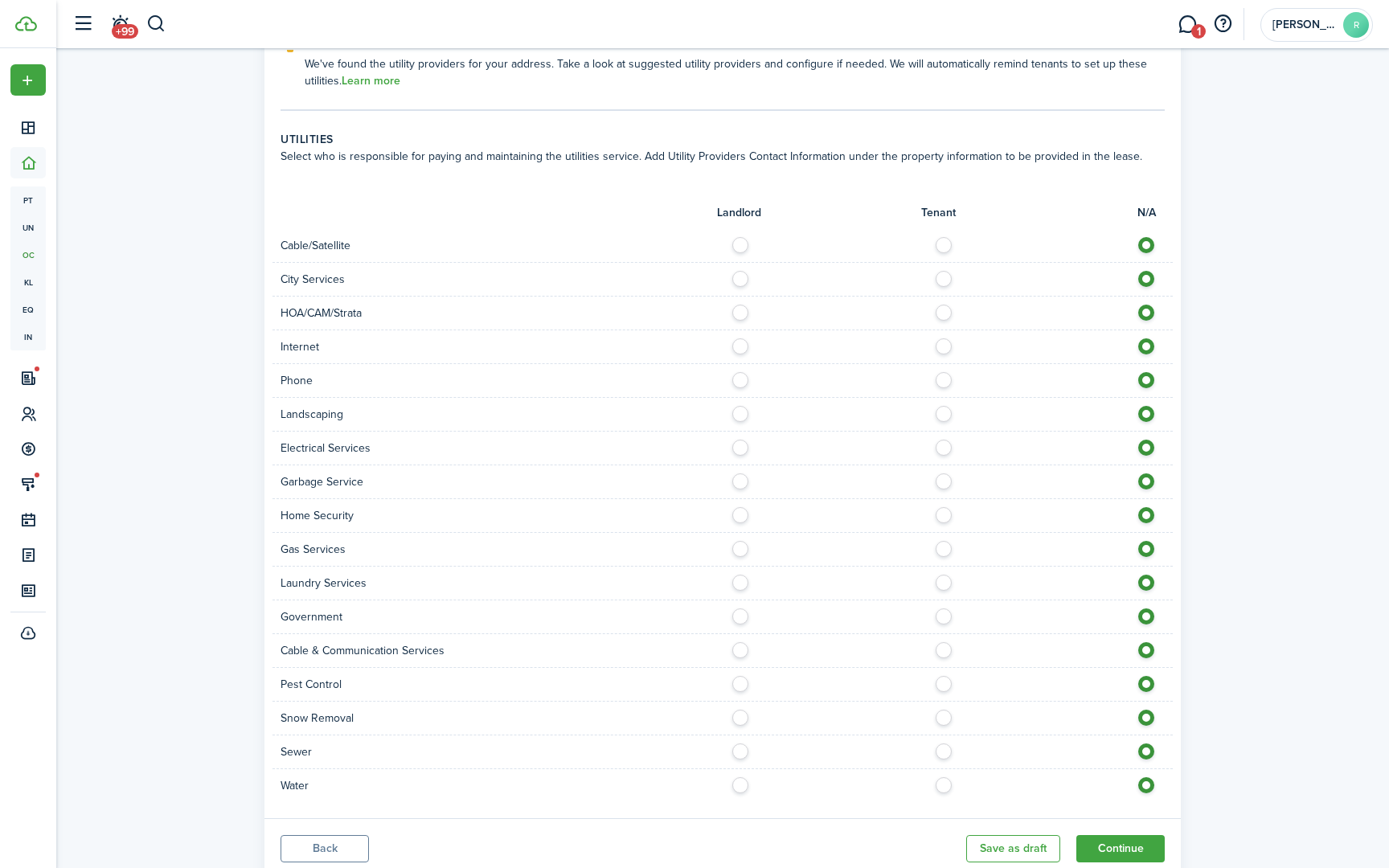
scroll to position [904, 0]
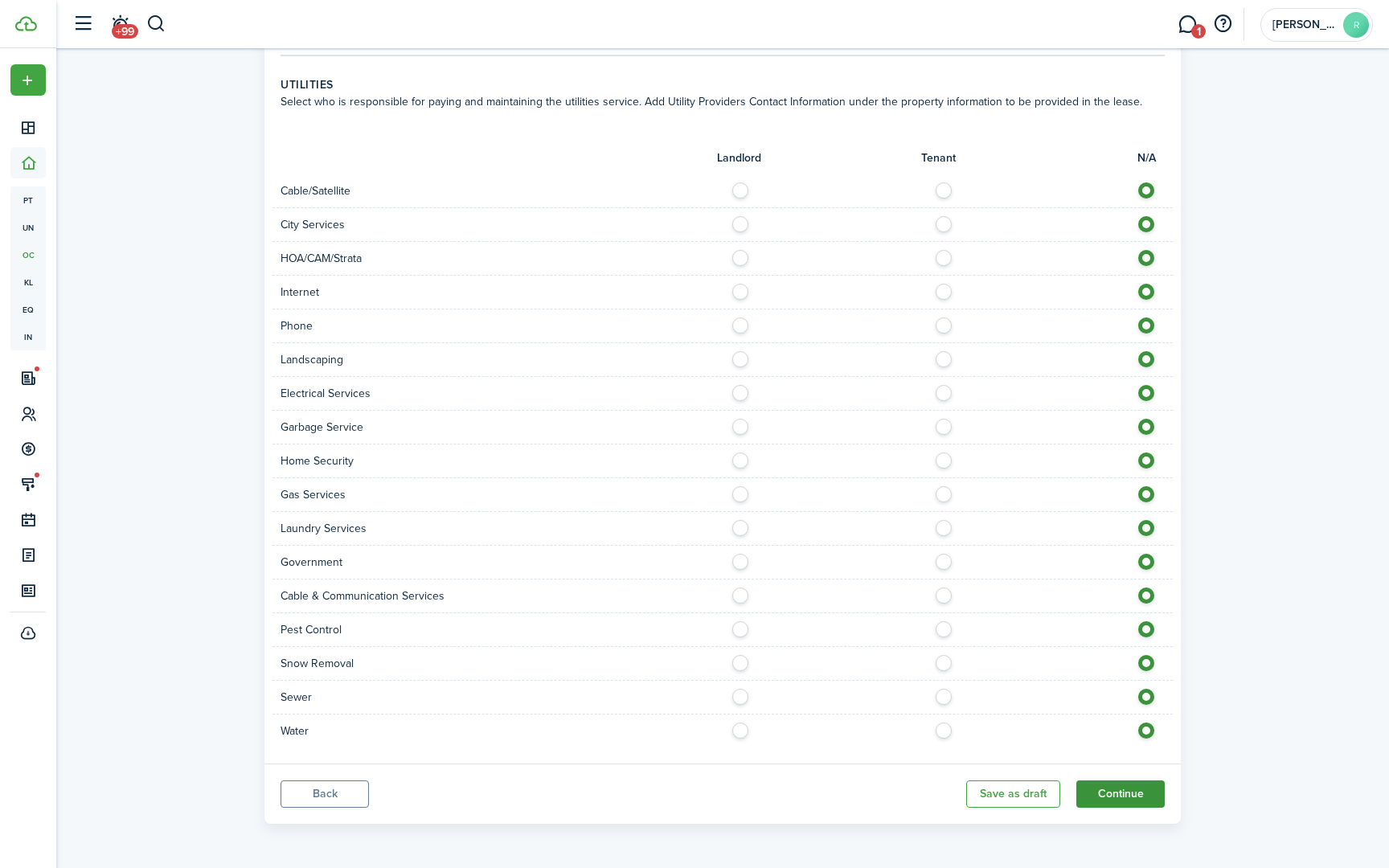
click at [1094, 794] on button "Continue" at bounding box center [1120, 794] width 88 height 28
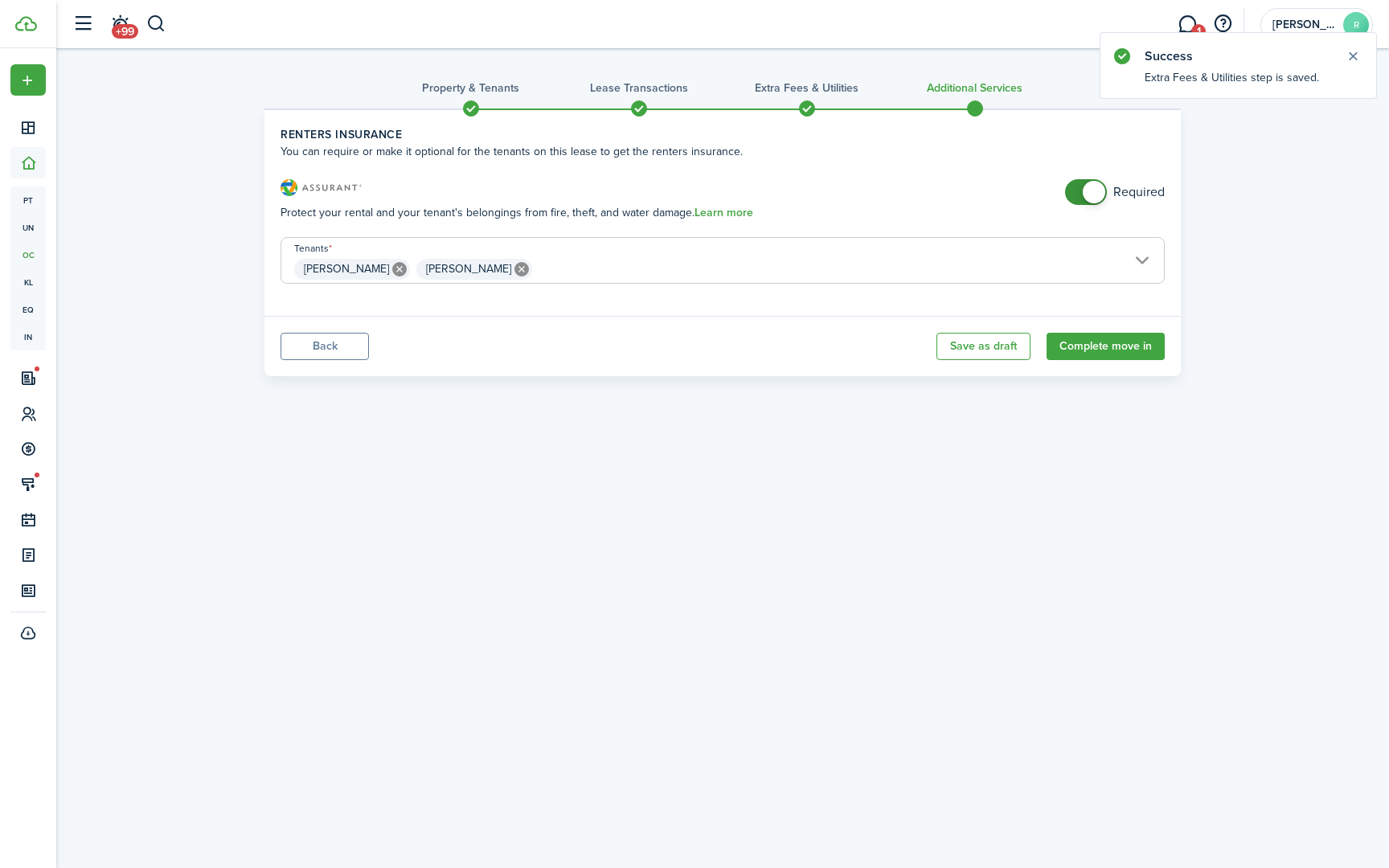
click at [331, 360] on panel-main-footer "Back Save as draft Complete move in" at bounding box center [723, 345] width 916 height 60
click at [333, 344] on button "Back" at bounding box center [324, 346] width 88 height 28
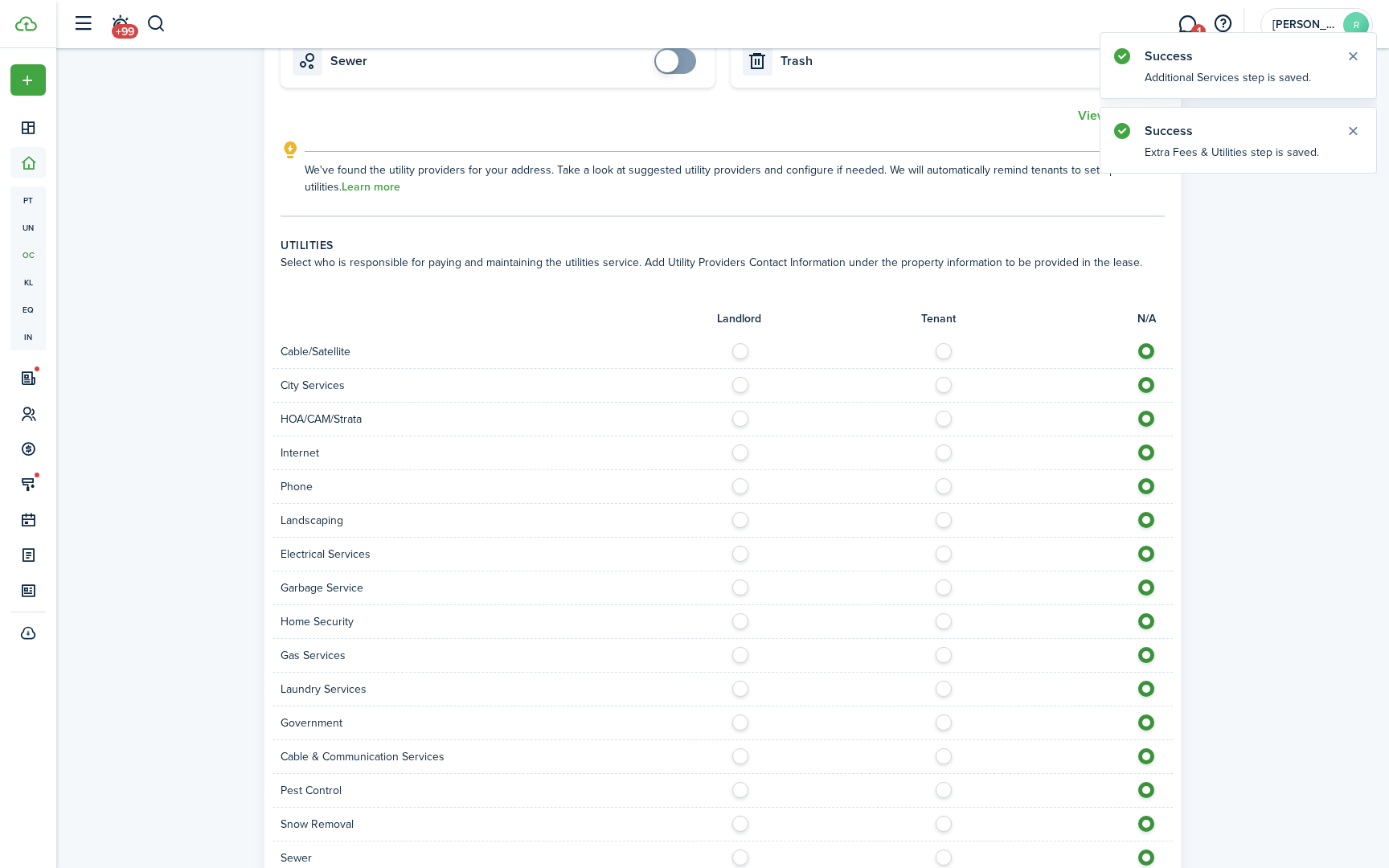
scroll to position [753, 0]
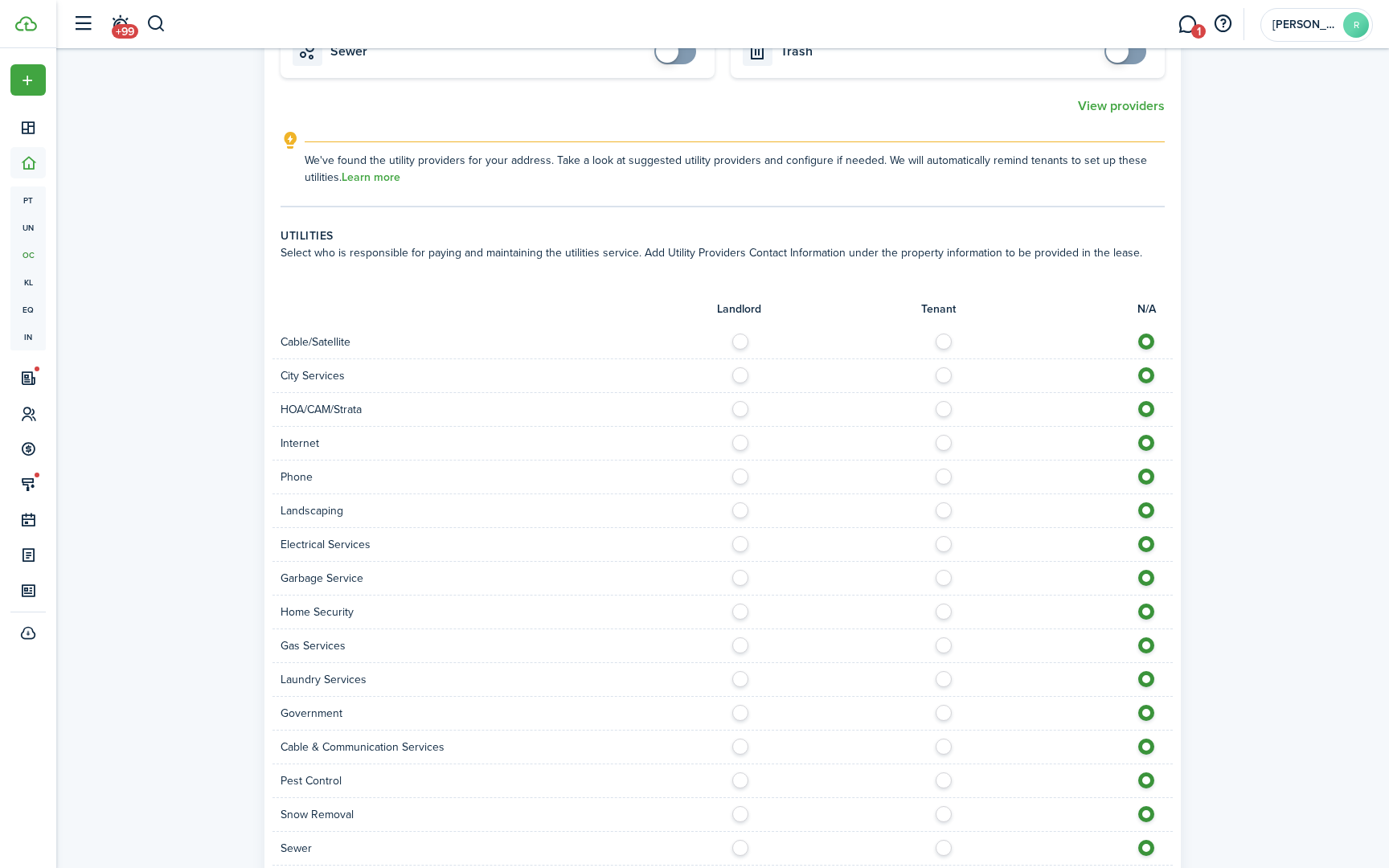
click at [943, 341] on label at bounding box center [949, 338] width 29 height 8
radio input "true"
click at [940, 443] on label at bounding box center [949, 438] width 29 height 8
radio input "true"
click at [739, 511] on label at bounding box center [745, 506] width 29 height 8
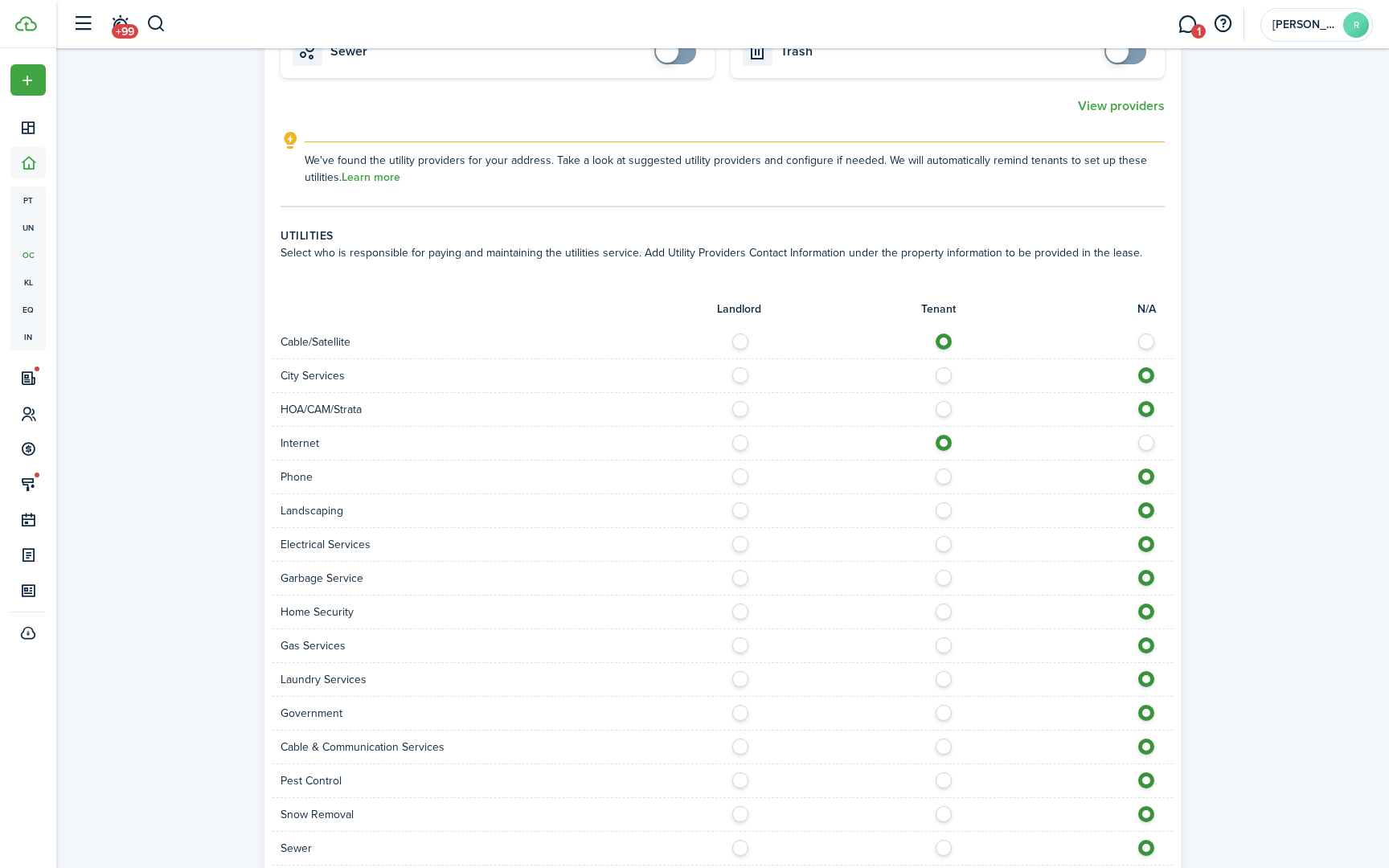
radio input "true"
click at [946, 540] on label at bounding box center [949, 540] width 29 height 8
radio input "true"
click at [742, 578] on label at bounding box center [745, 574] width 29 height 8
radio input "true"
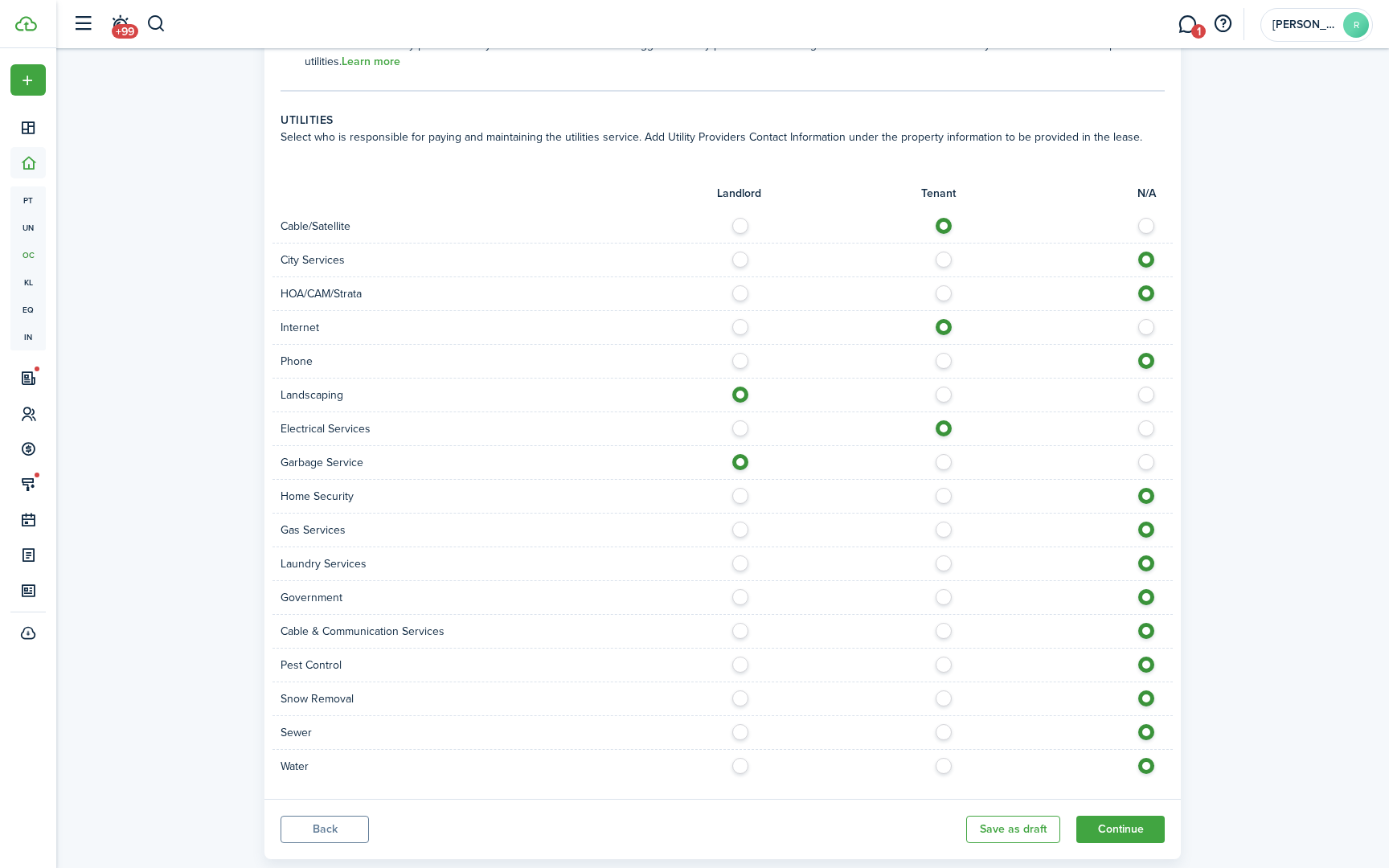
scroll to position [871, 0]
click at [944, 628] on label at bounding box center [949, 626] width 29 height 8
radio input "true"
click at [948, 664] on label at bounding box center [949, 659] width 29 height 8
radio input "true"
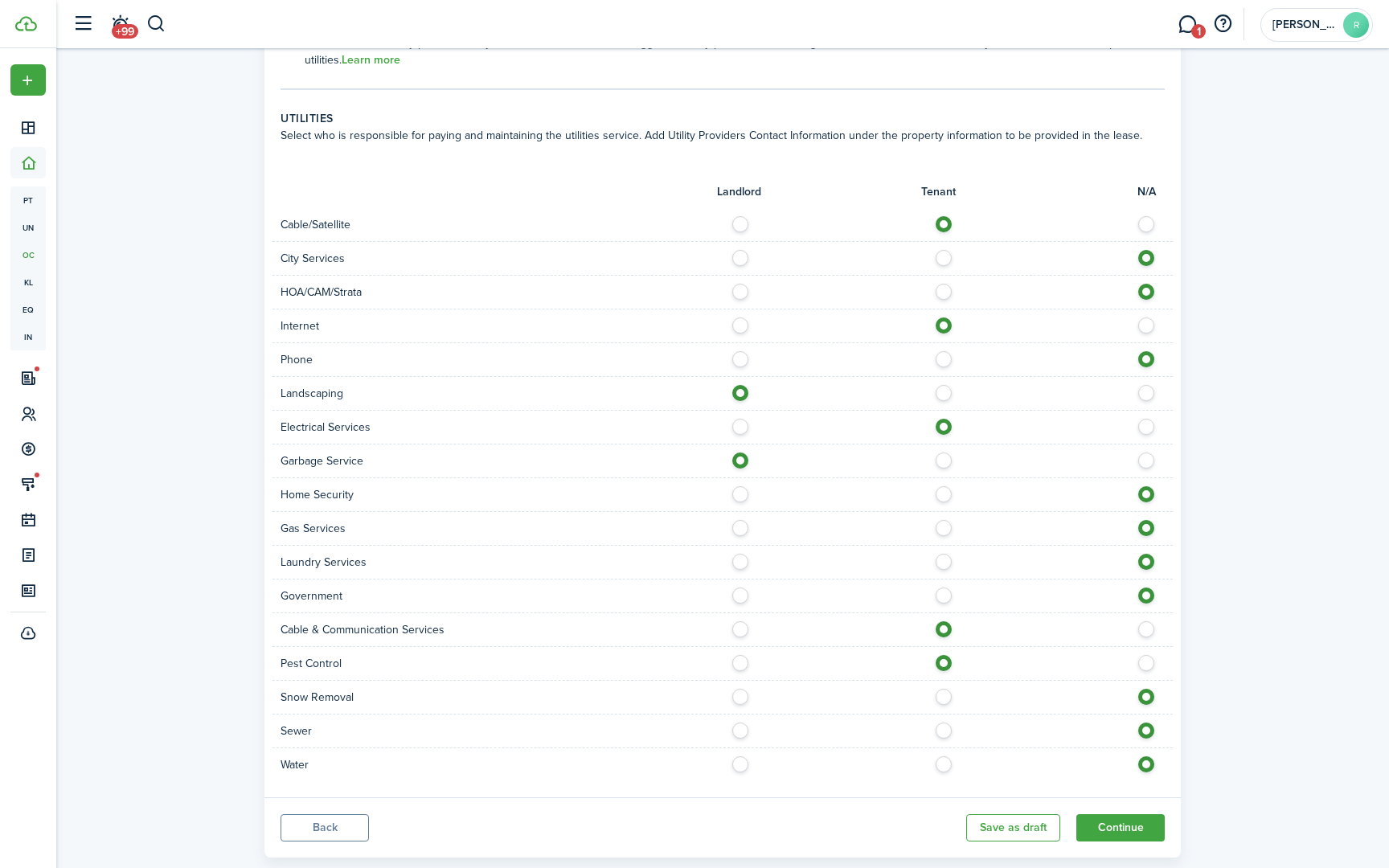
click at [946, 761] on label at bounding box center [949, 761] width 29 height 8
radio input "true"
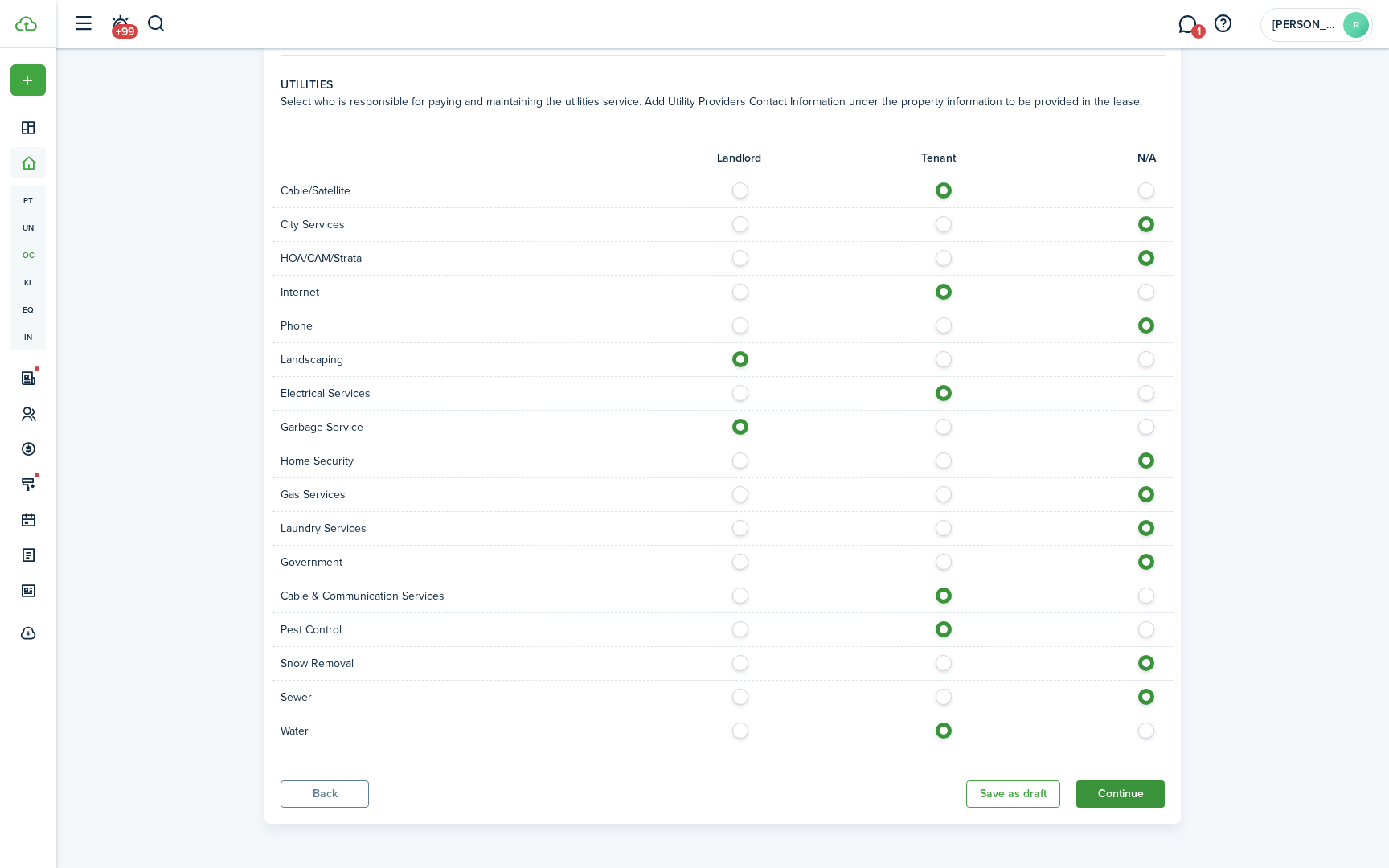
click at [1135, 800] on button "Continue" at bounding box center [1120, 794] width 88 height 28
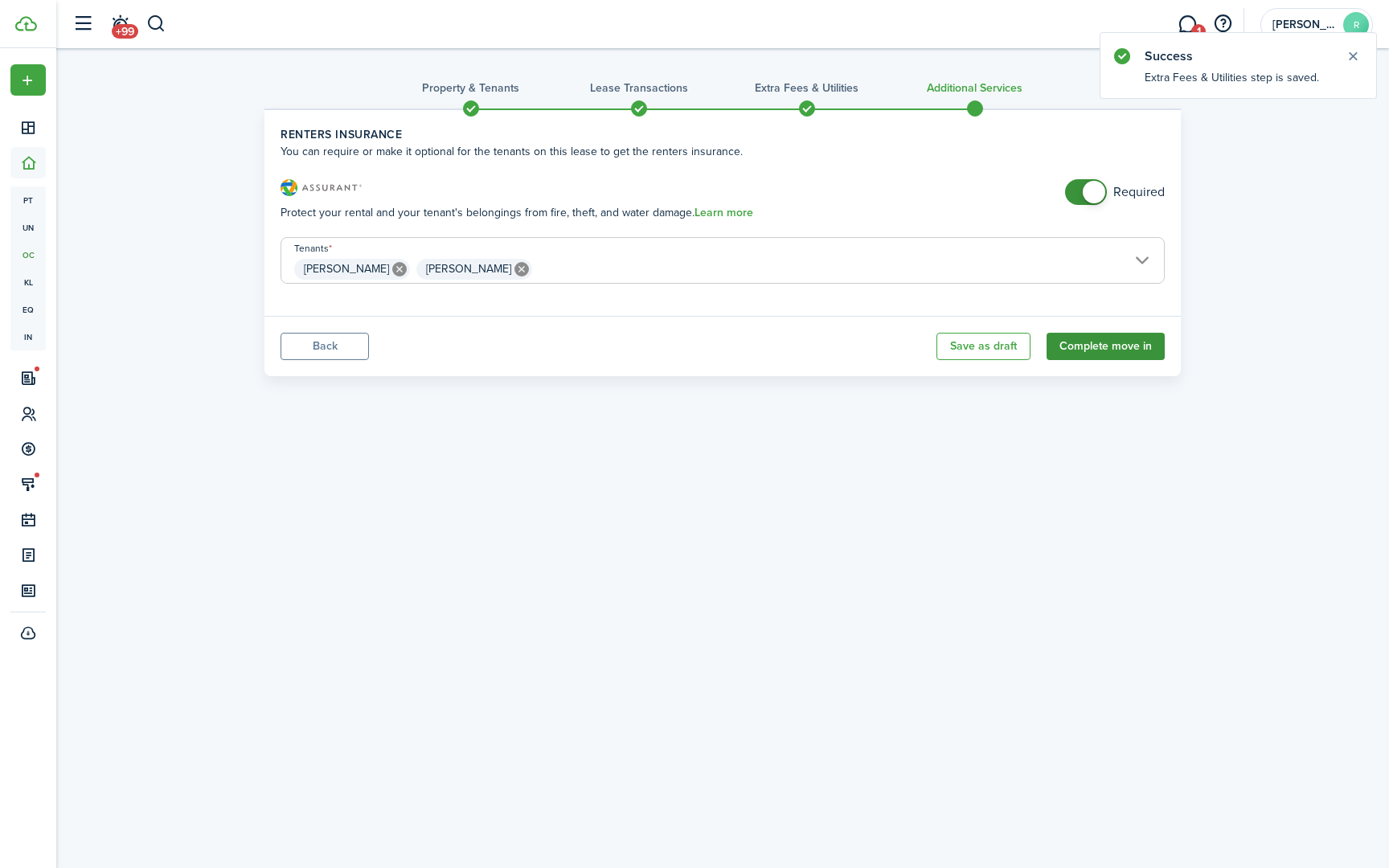
click at [1093, 350] on button "Complete move in" at bounding box center [1106, 346] width 118 height 28
checkbox input "false"
click at [1081, 192] on span at bounding box center [1086, 192] width 16 height 26
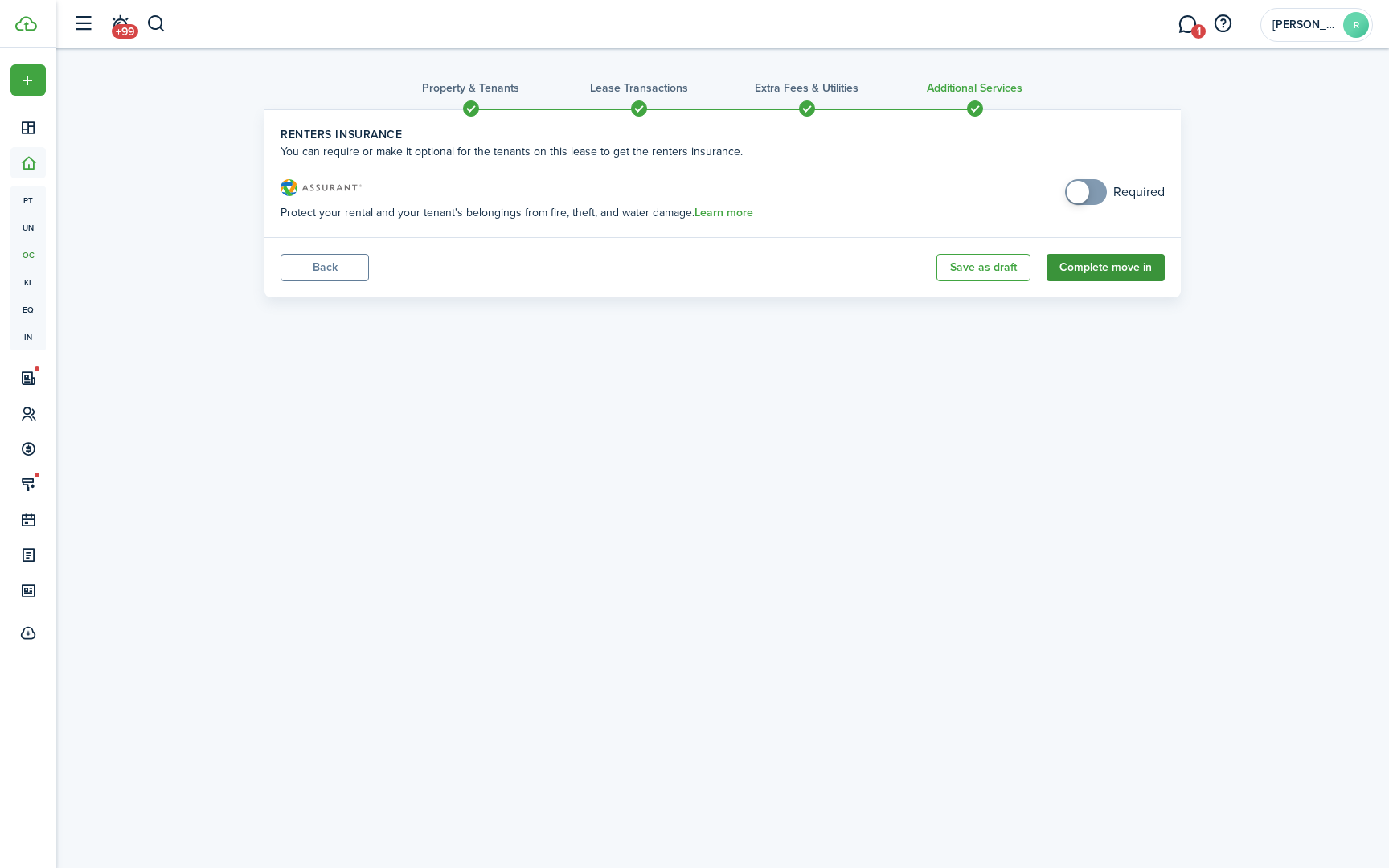
click at [1101, 268] on button "Complete move in" at bounding box center [1106, 267] width 118 height 28
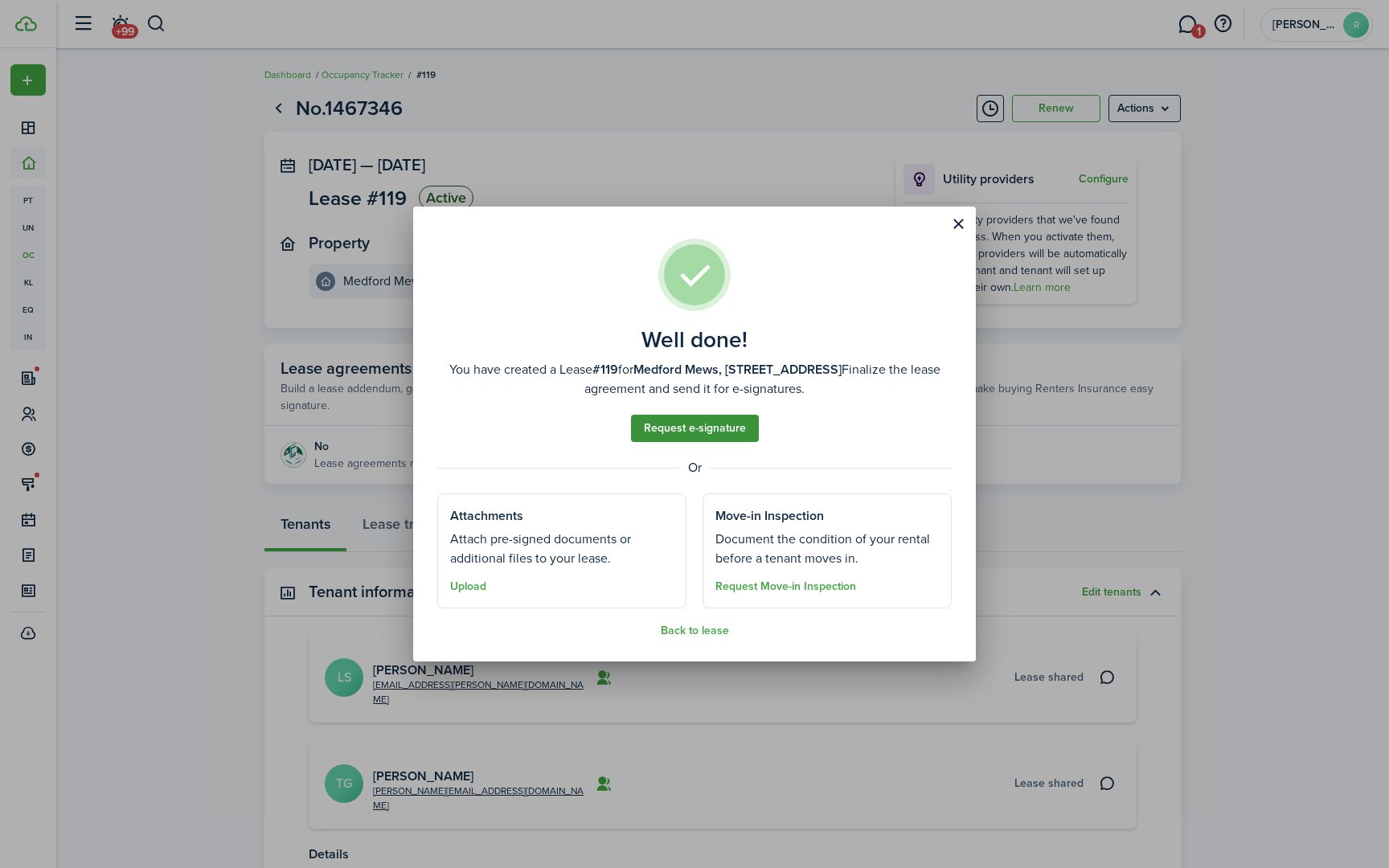
click at [718, 432] on link "Request e-signature" at bounding box center [695, 428] width 127 height 28
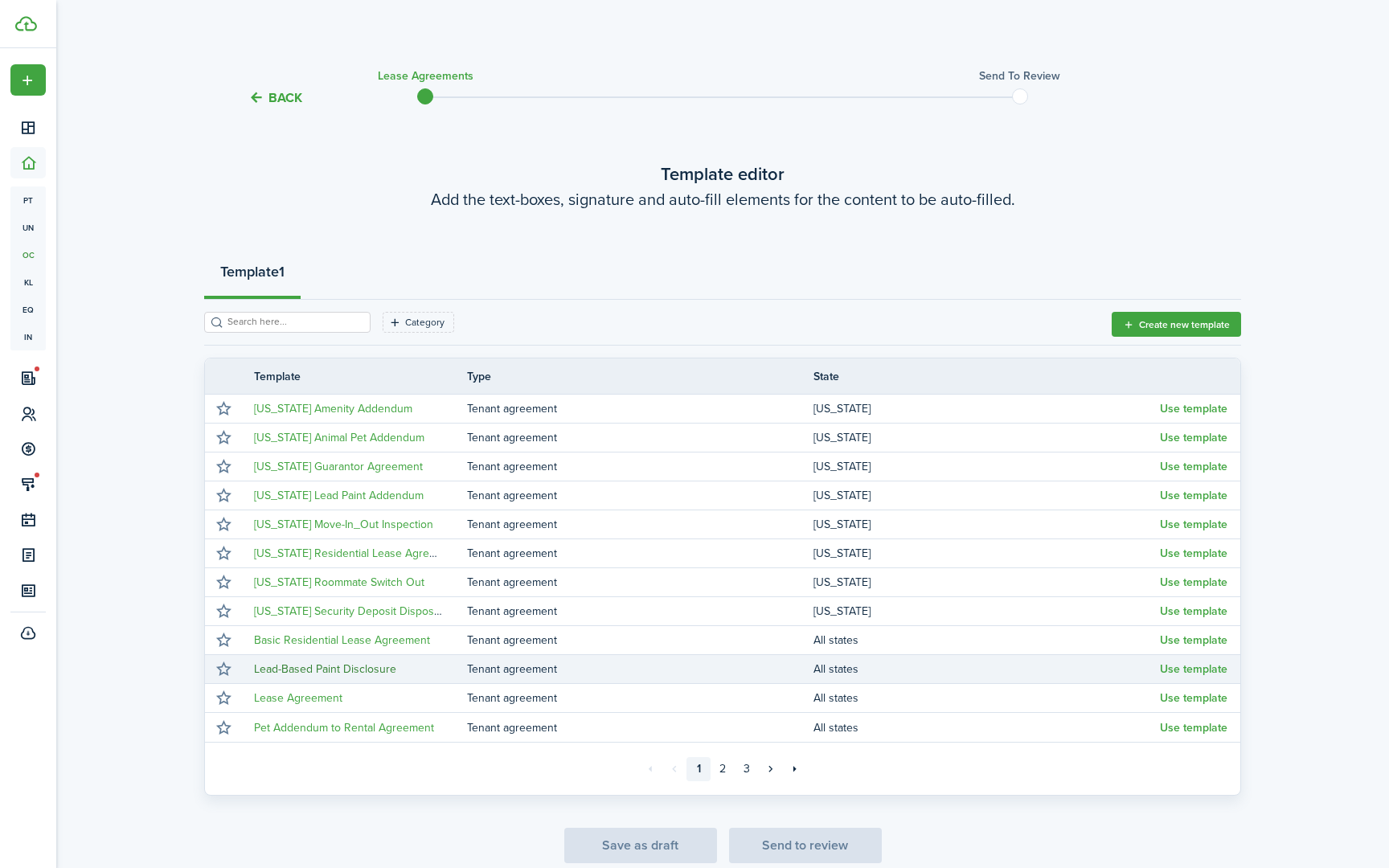
scroll to position [39, 0]
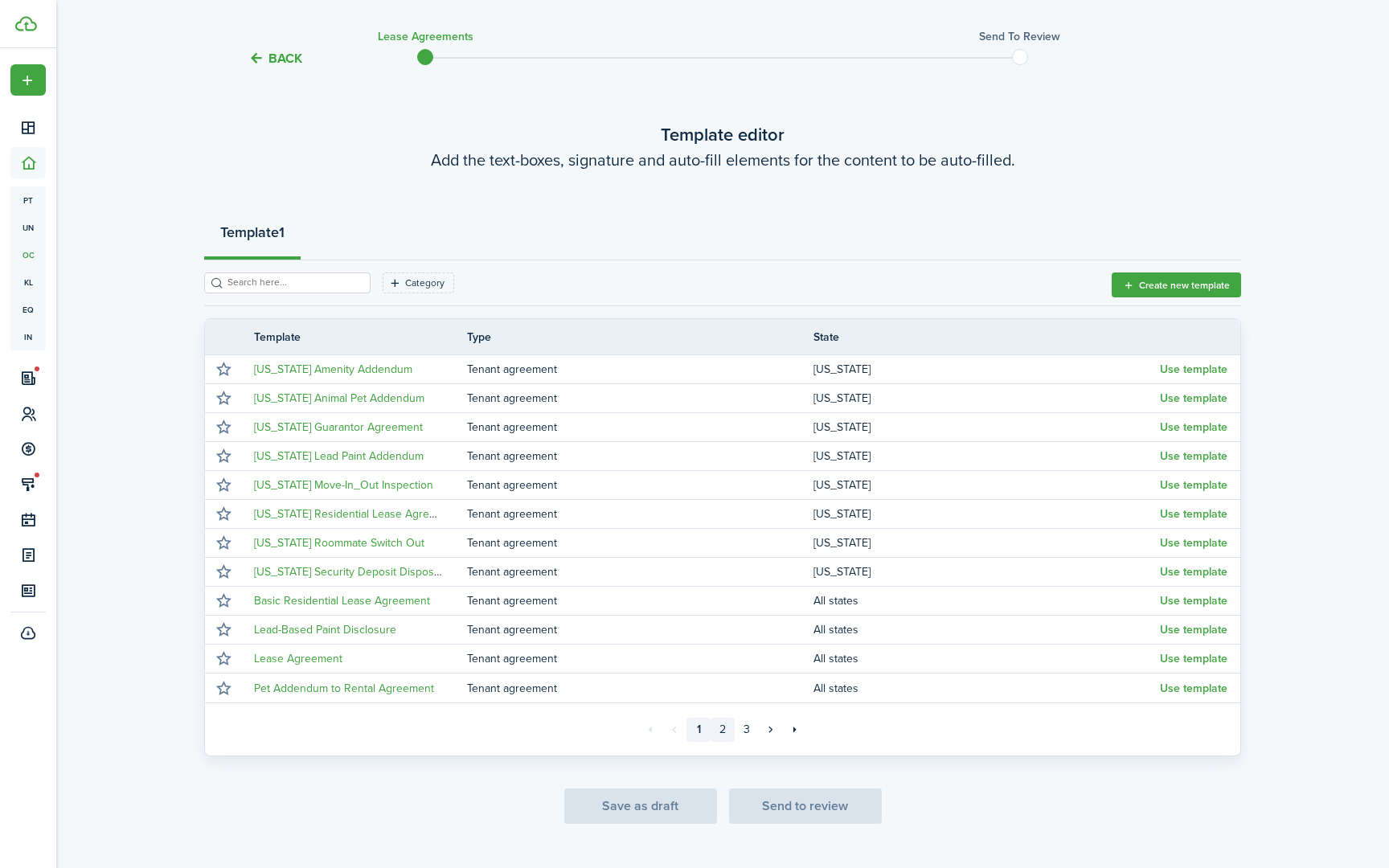
click at [721, 734] on link "2" at bounding box center [722, 729] width 24 height 24
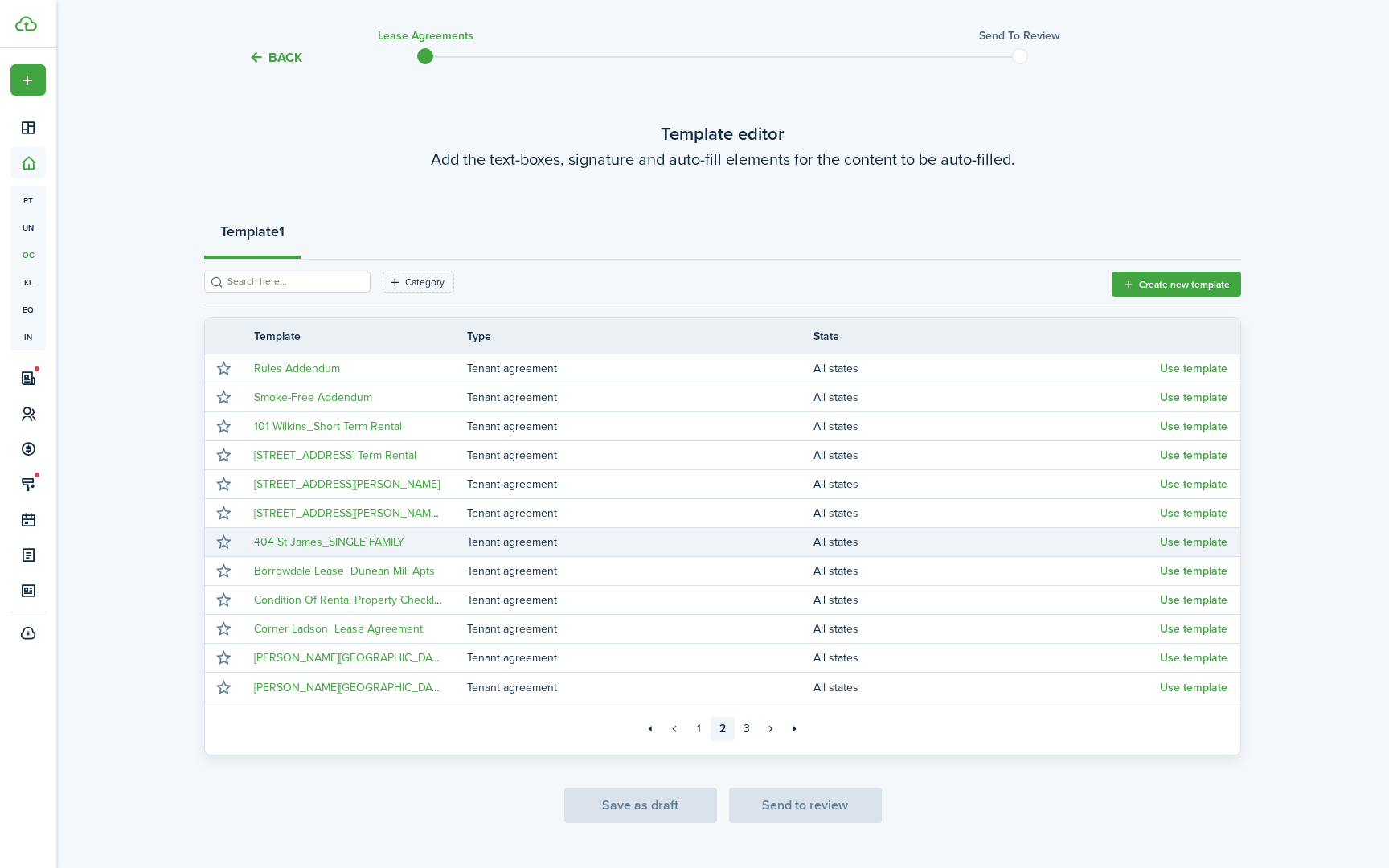
scroll to position [71, 0]
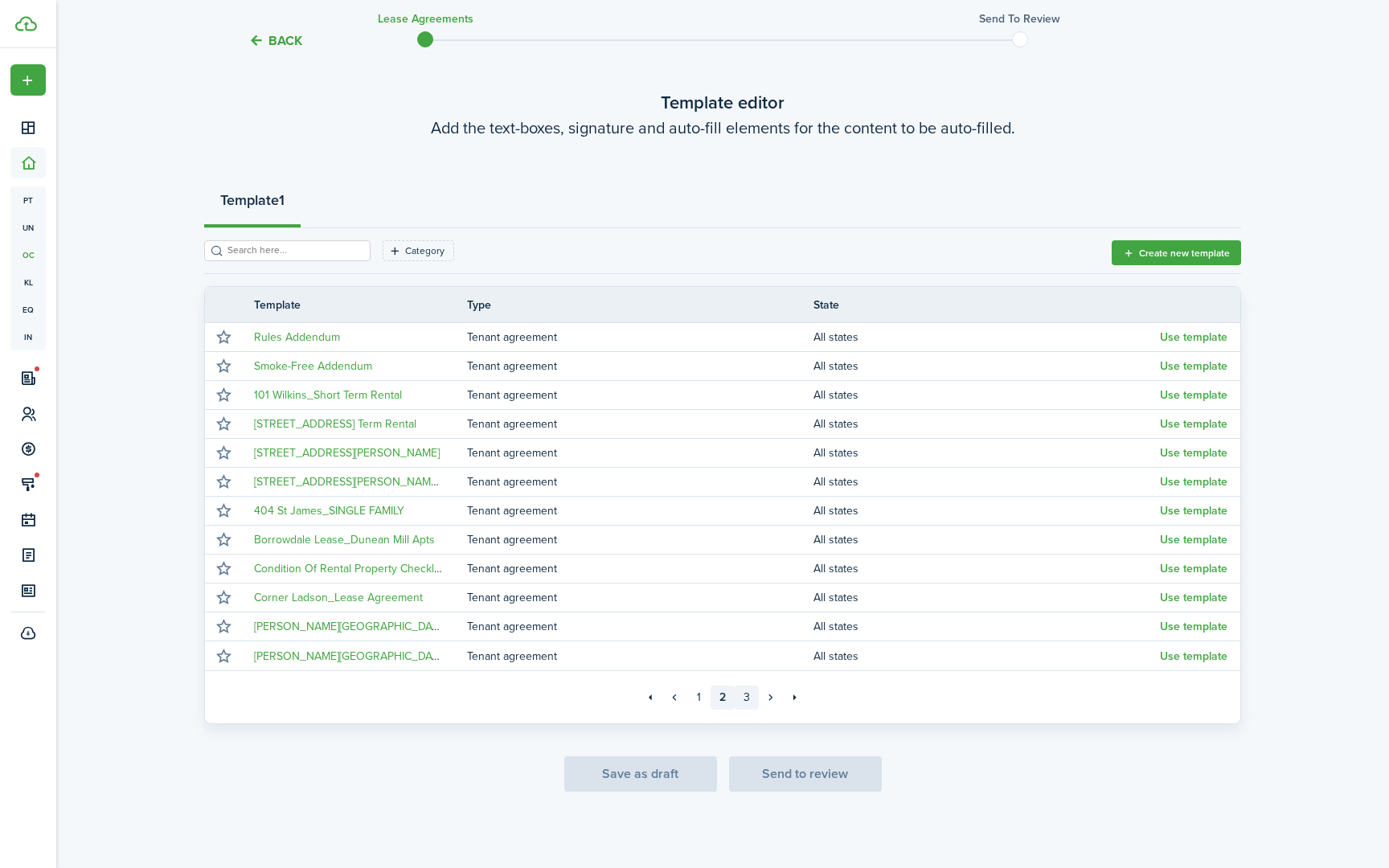
click at [751, 703] on link "3" at bounding box center [746, 697] width 24 height 24
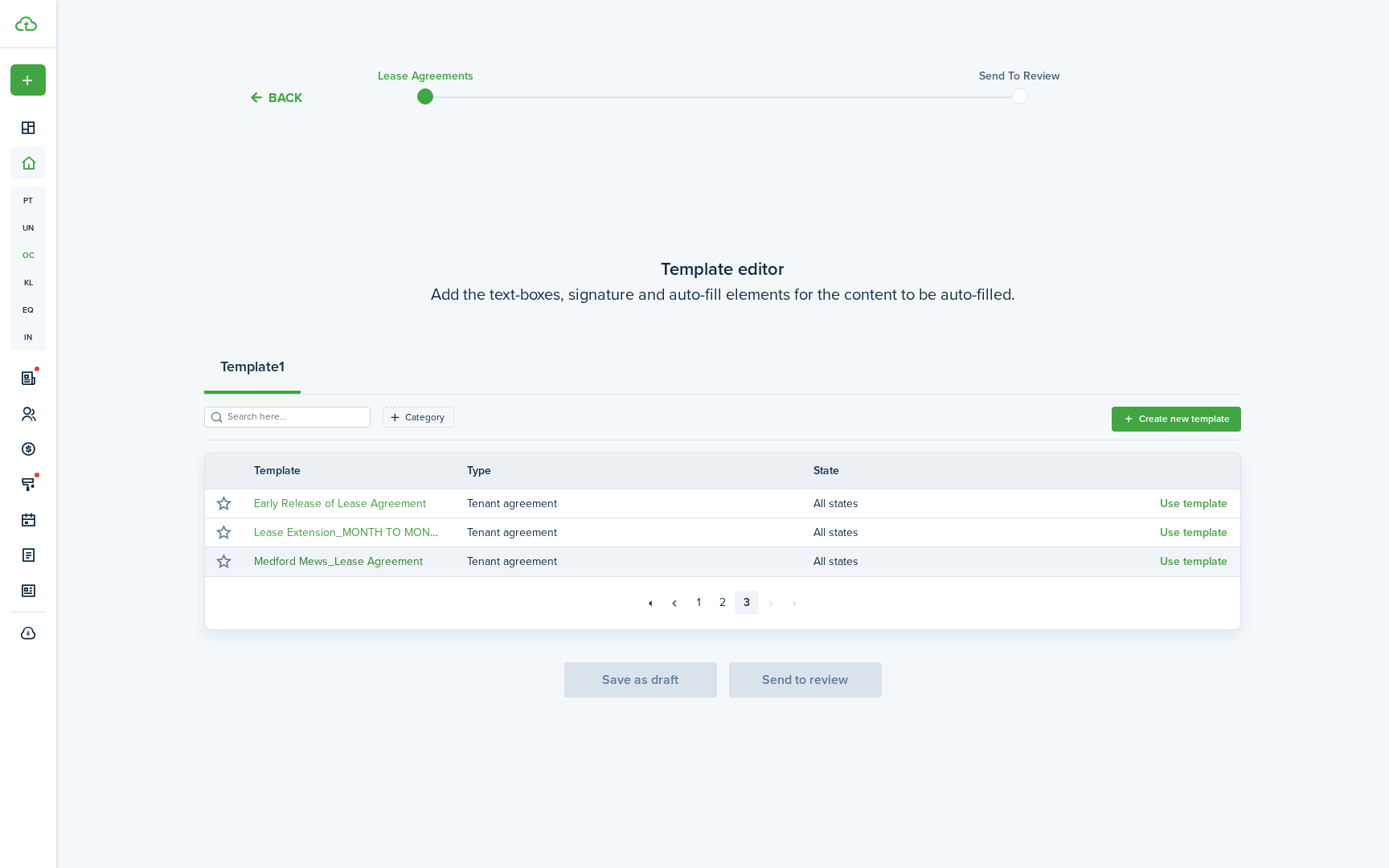
click at [313, 562] on link "Medford Mews_Lease Agreement" at bounding box center [338, 562] width 169 height 17
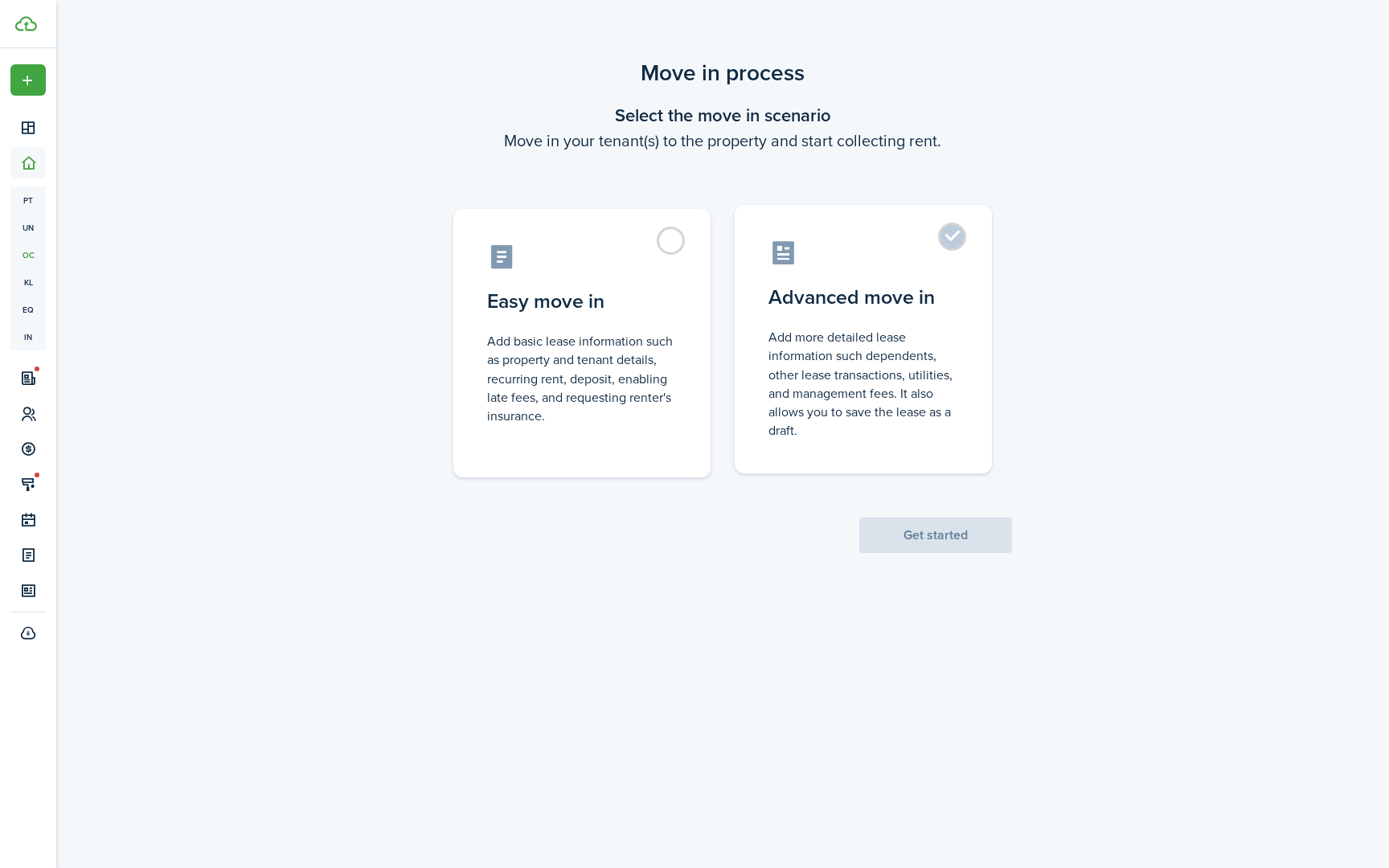
click at [959, 237] on label "Advanced move in Add more detailed lease information such dependents, other lea…" at bounding box center [863, 339] width 258 height 268
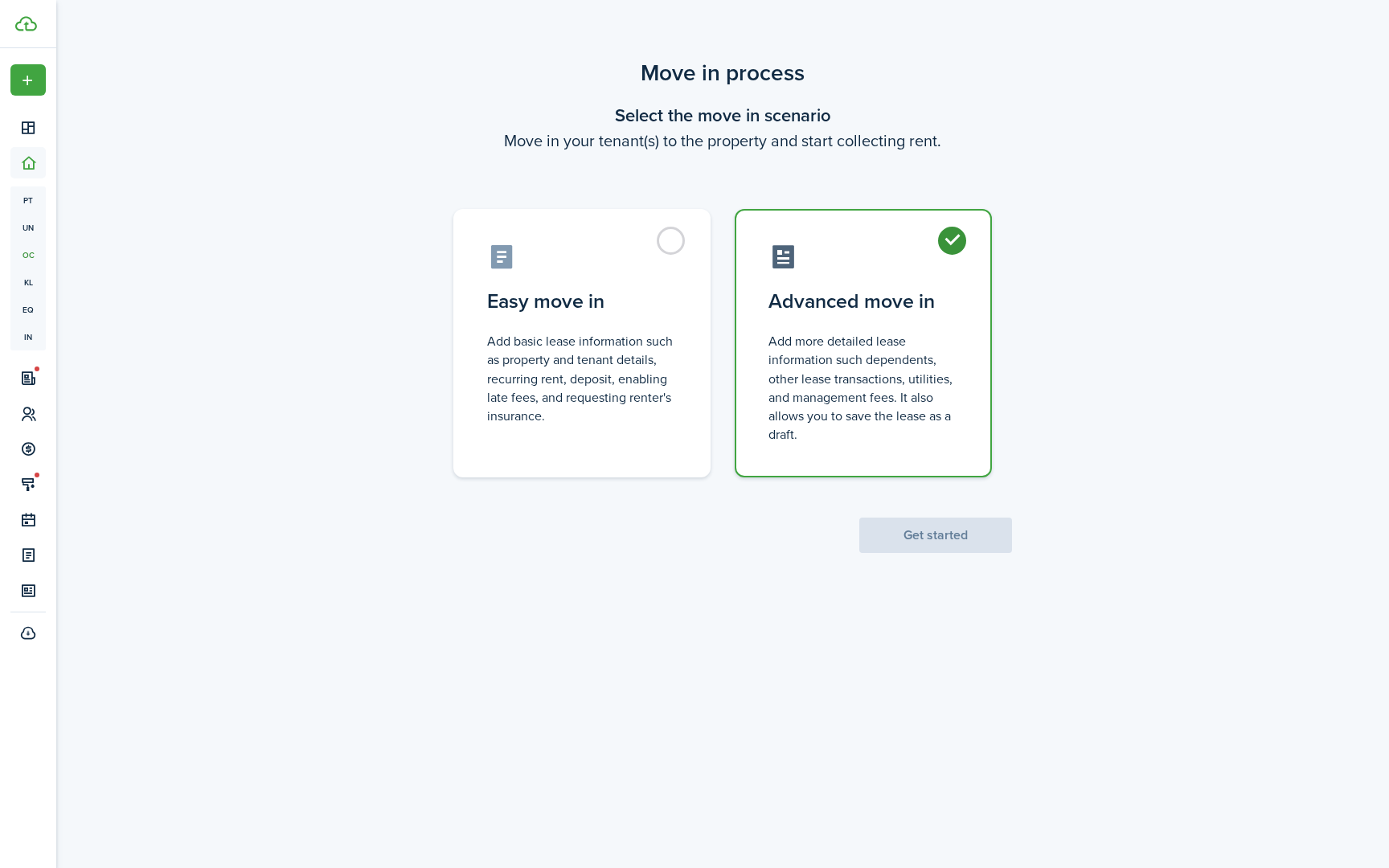
radio input "true"
click at [931, 532] on button "Get started" at bounding box center [936, 535] width 153 height 35
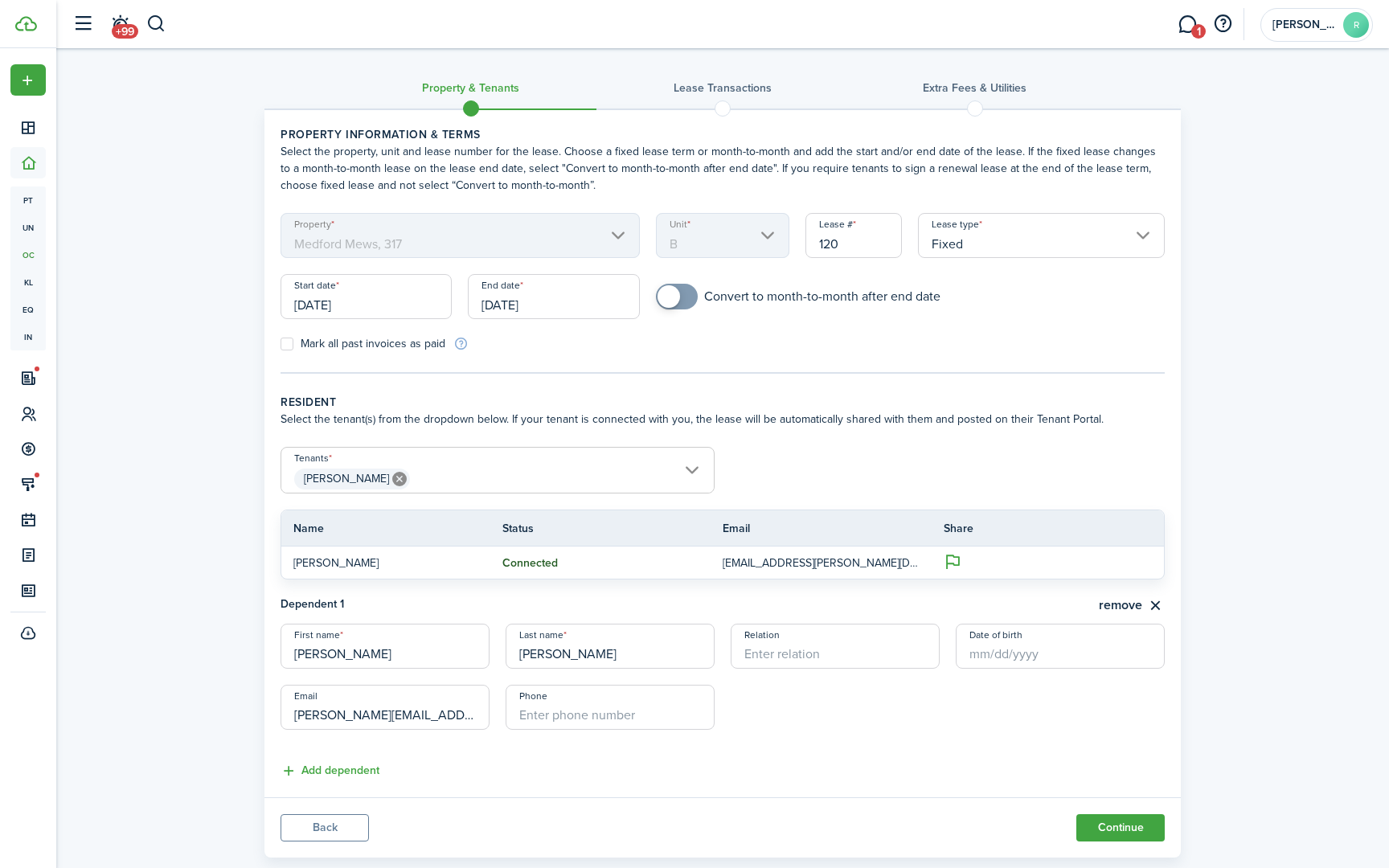
click at [878, 240] on input "120" at bounding box center [853, 235] width 96 height 45
click at [690, 473] on span "[PERSON_NAME]" at bounding box center [497, 479] width 433 height 28
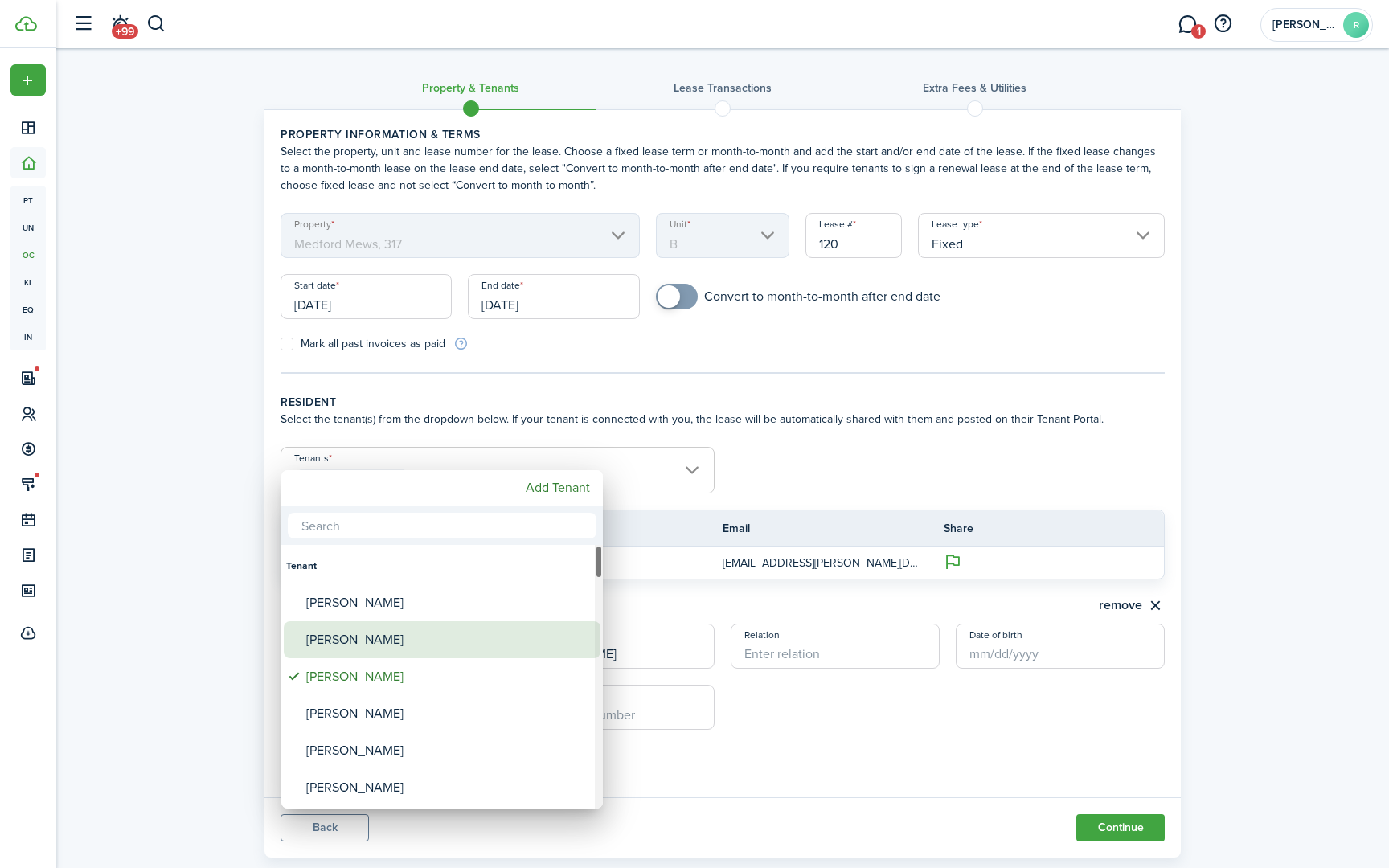
click at [354, 638] on div "[PERSON_NAME]" at bounding box center [448, 640] width 284 height 37
type input "[PERSON_NAME], [PERSON_NAME]"
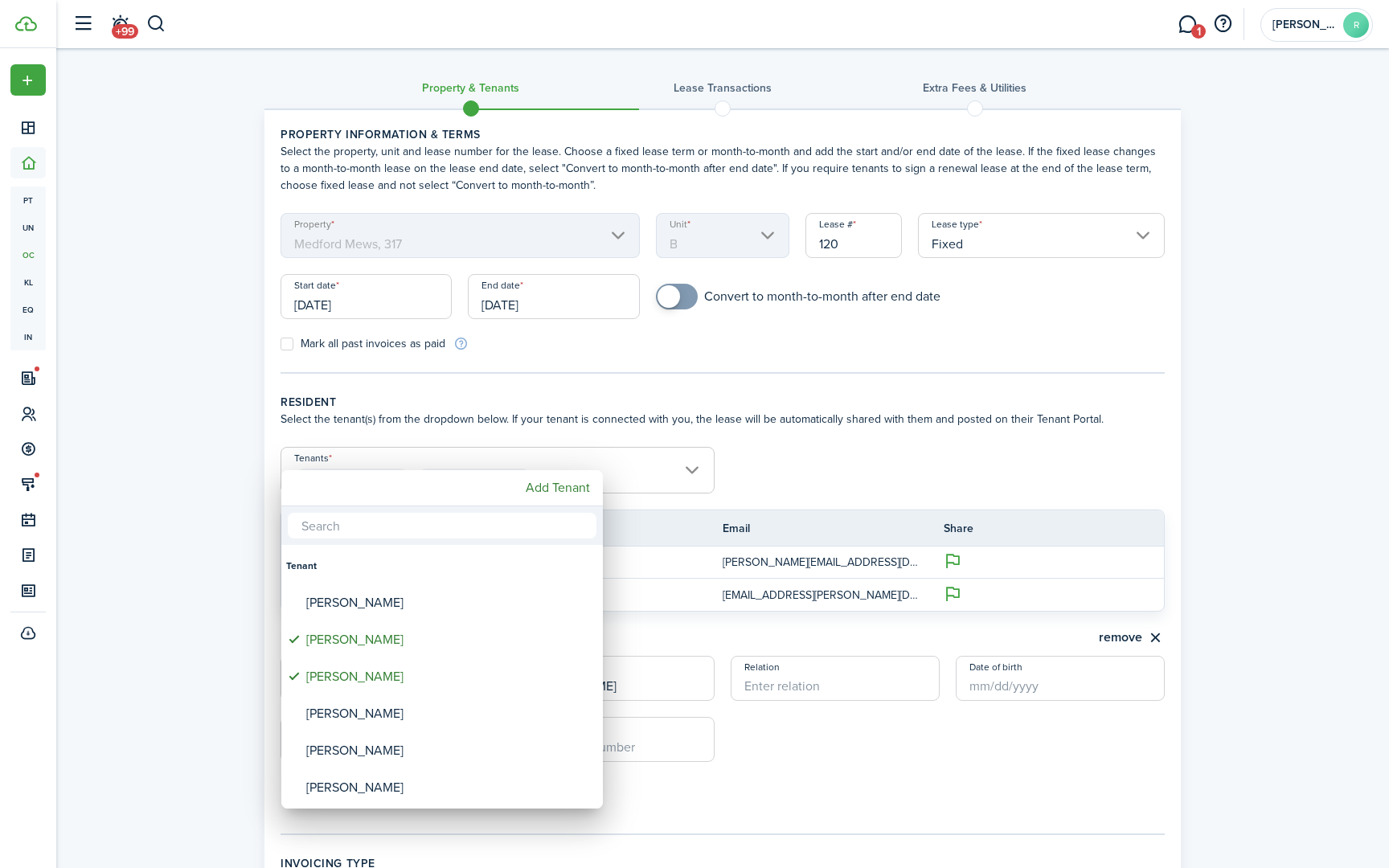
click at [649, 622] on div at bounding box center [695, 434] width 1647 height 1126
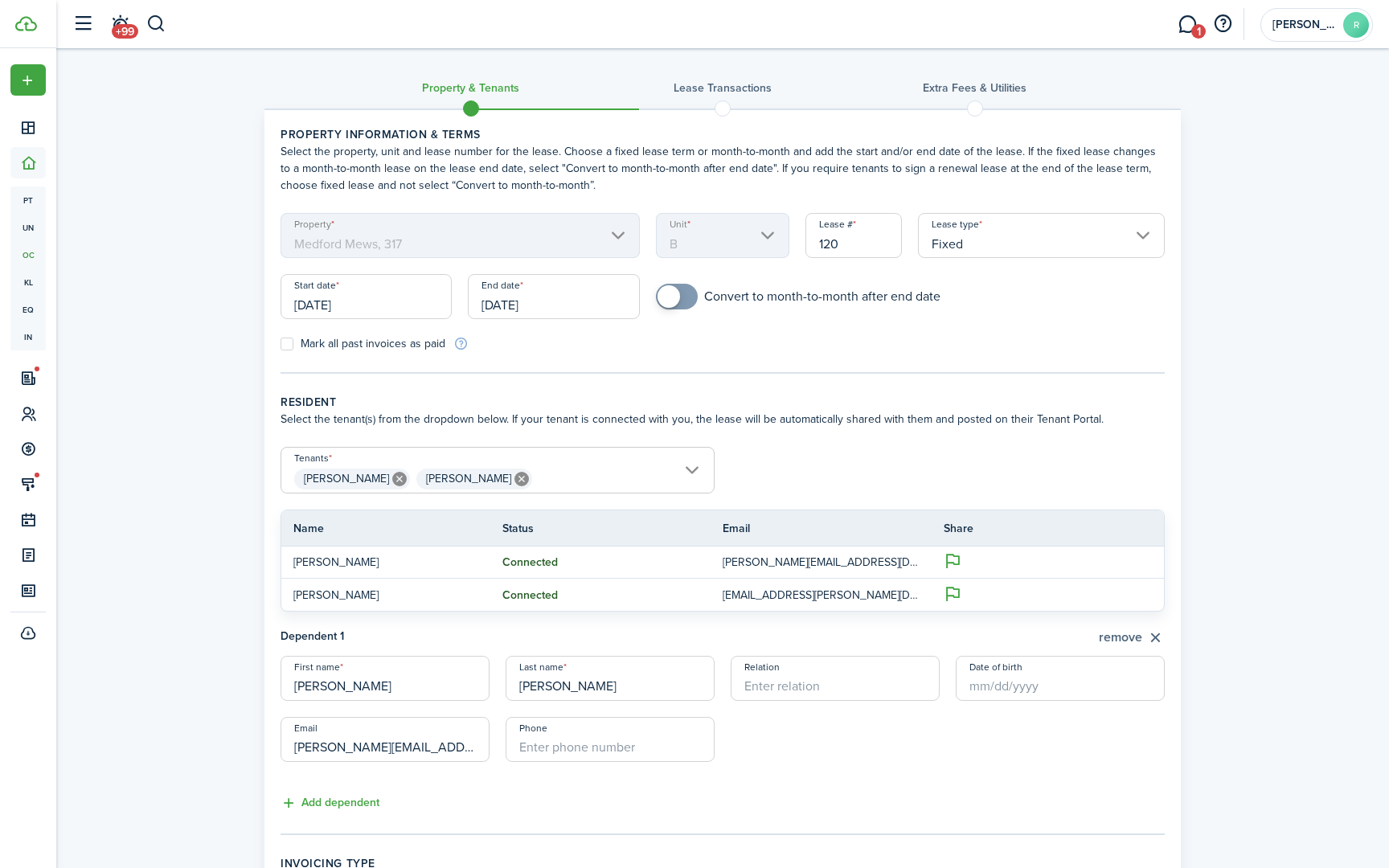
click at [1136, 636] on button "remove" at bounding box center [1131, 637] width 66 height 20
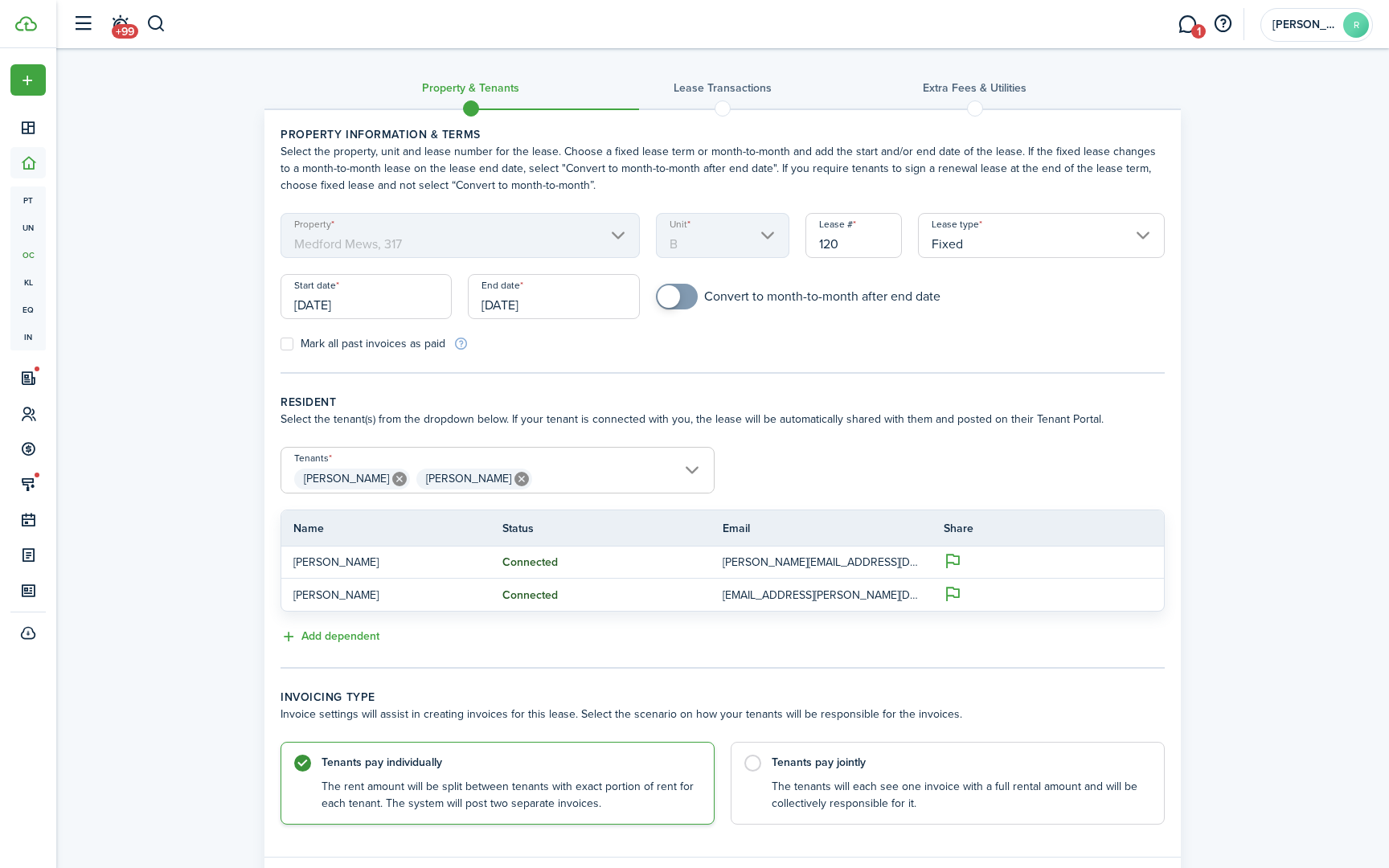
scroll to position [93, 0]
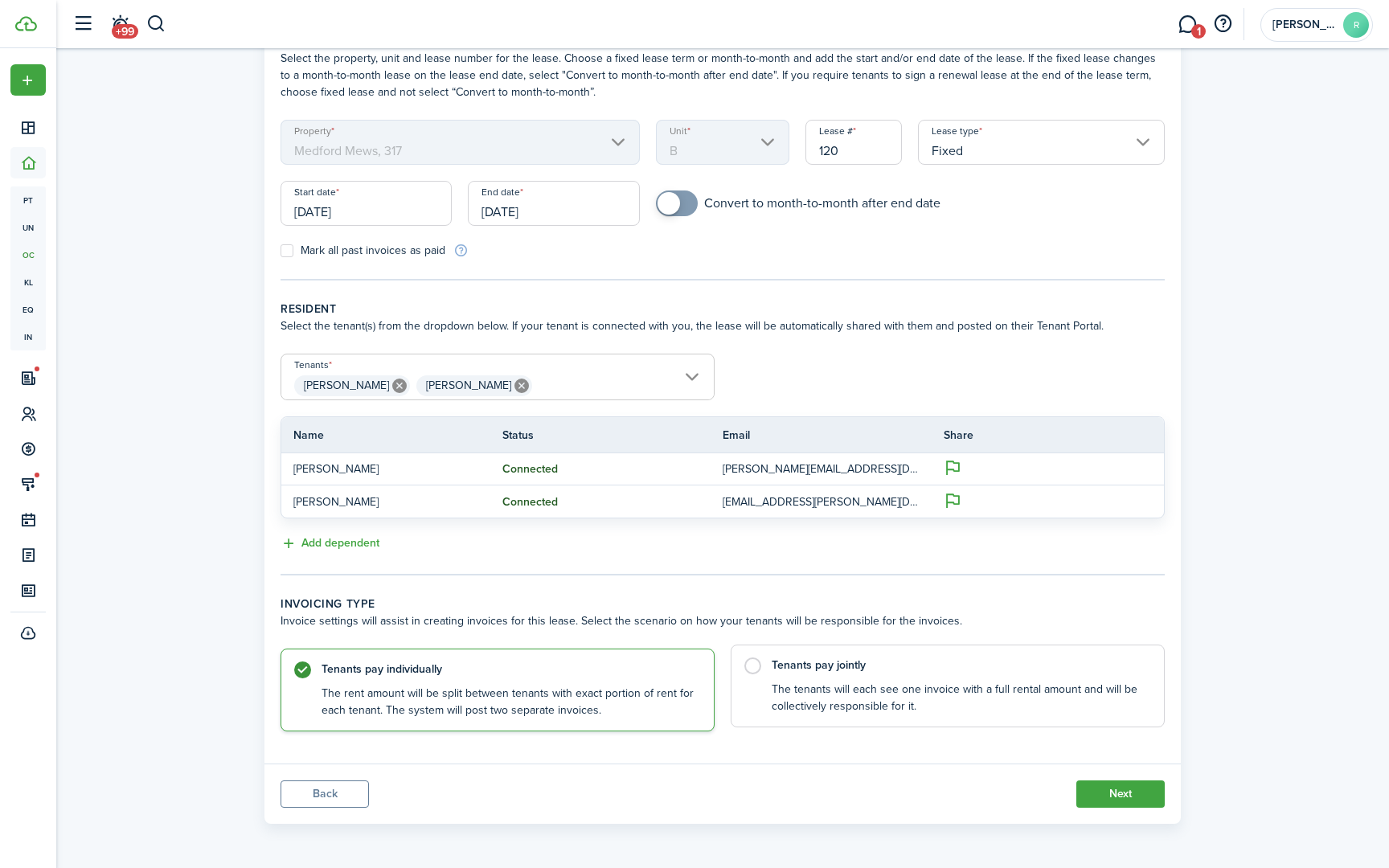
click at [754, 667] on label "Tenants pay jointly The tenants will each see one invoice with a full rental am…" at bounding box center [948, 685] width 434 height 83
radio input "false"
radio input "true"
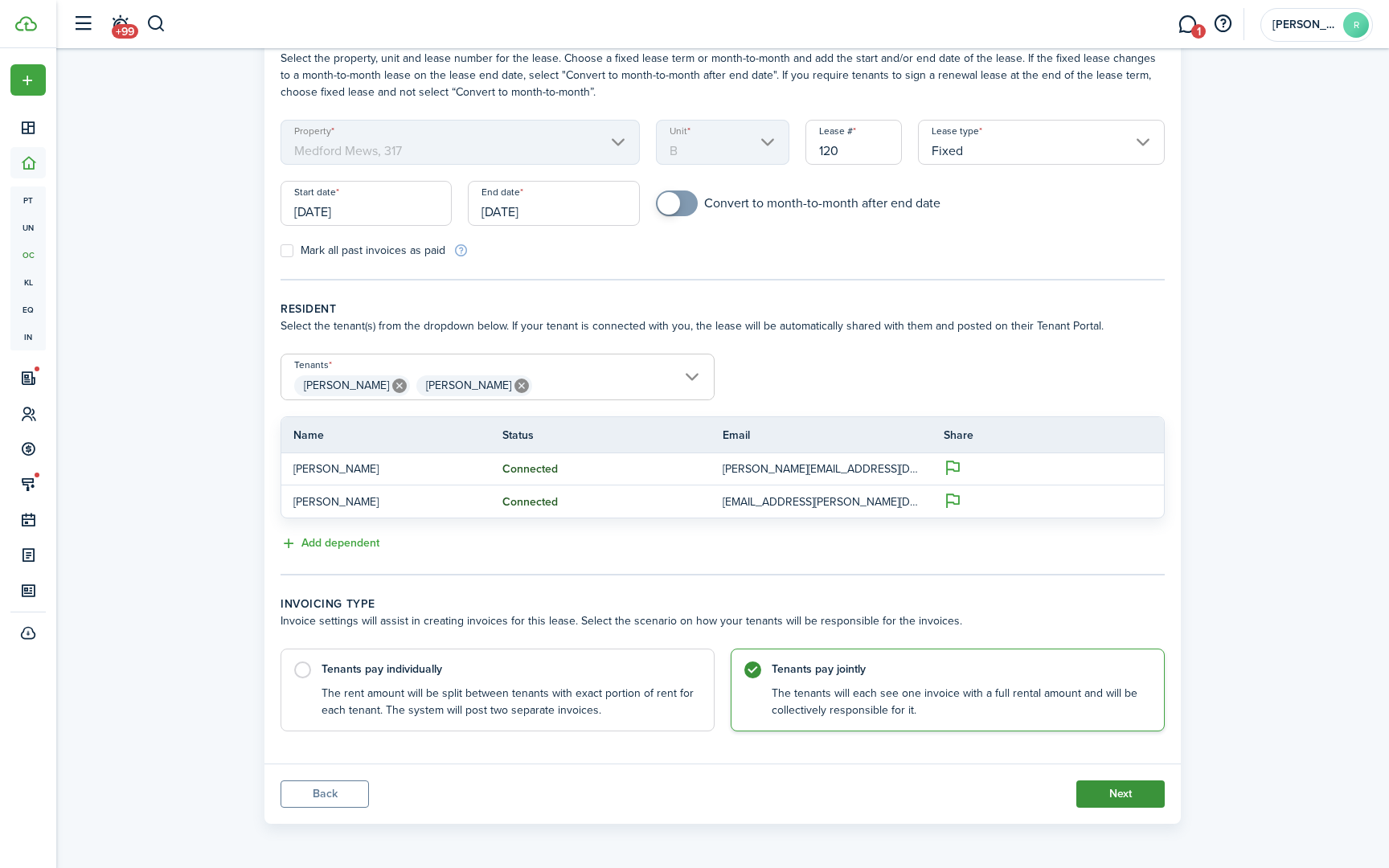
click at [1129, 797] on button "Next" at bounding box center [1120, 794] width 88 height 28
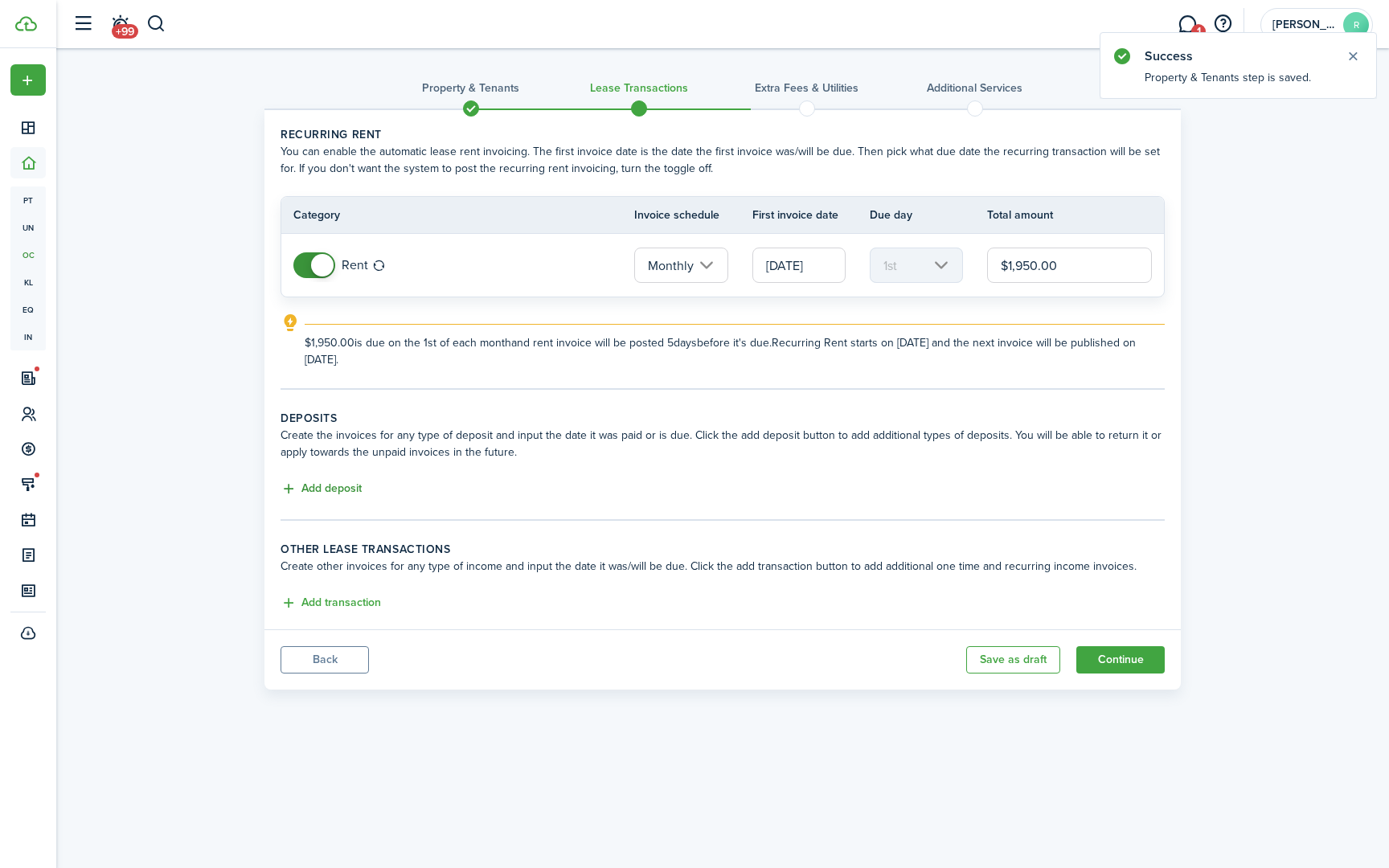
click at [338, 485] on button "Add deposit" at bounding box center [320, 489] width 81 height 18
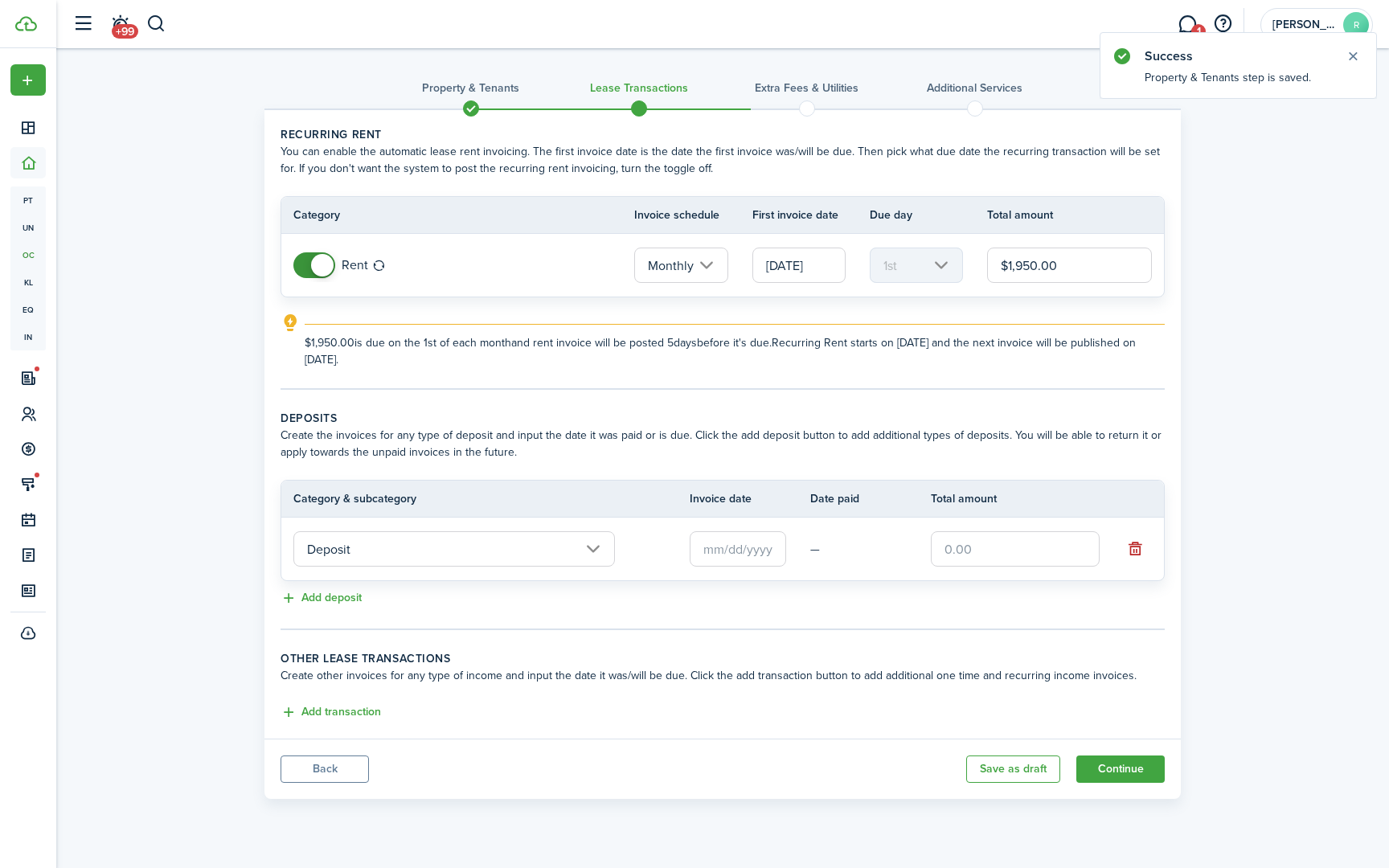
click at [364, 544] on input "Deposit" at bounding box center [454, 549] width 321 height 35
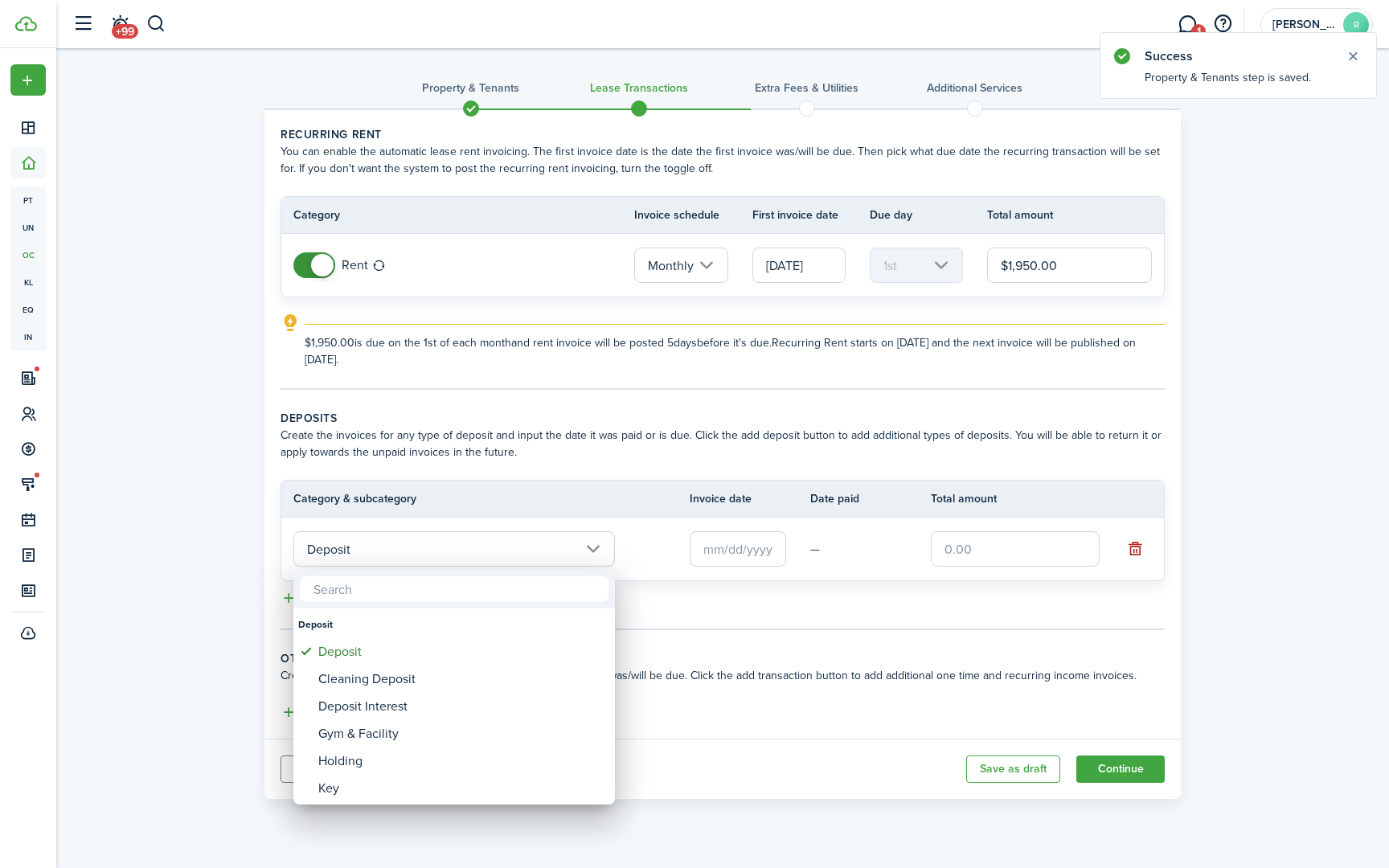
click at [737, 560] on div at bounding box center [695, 434] width 1647 height 1126
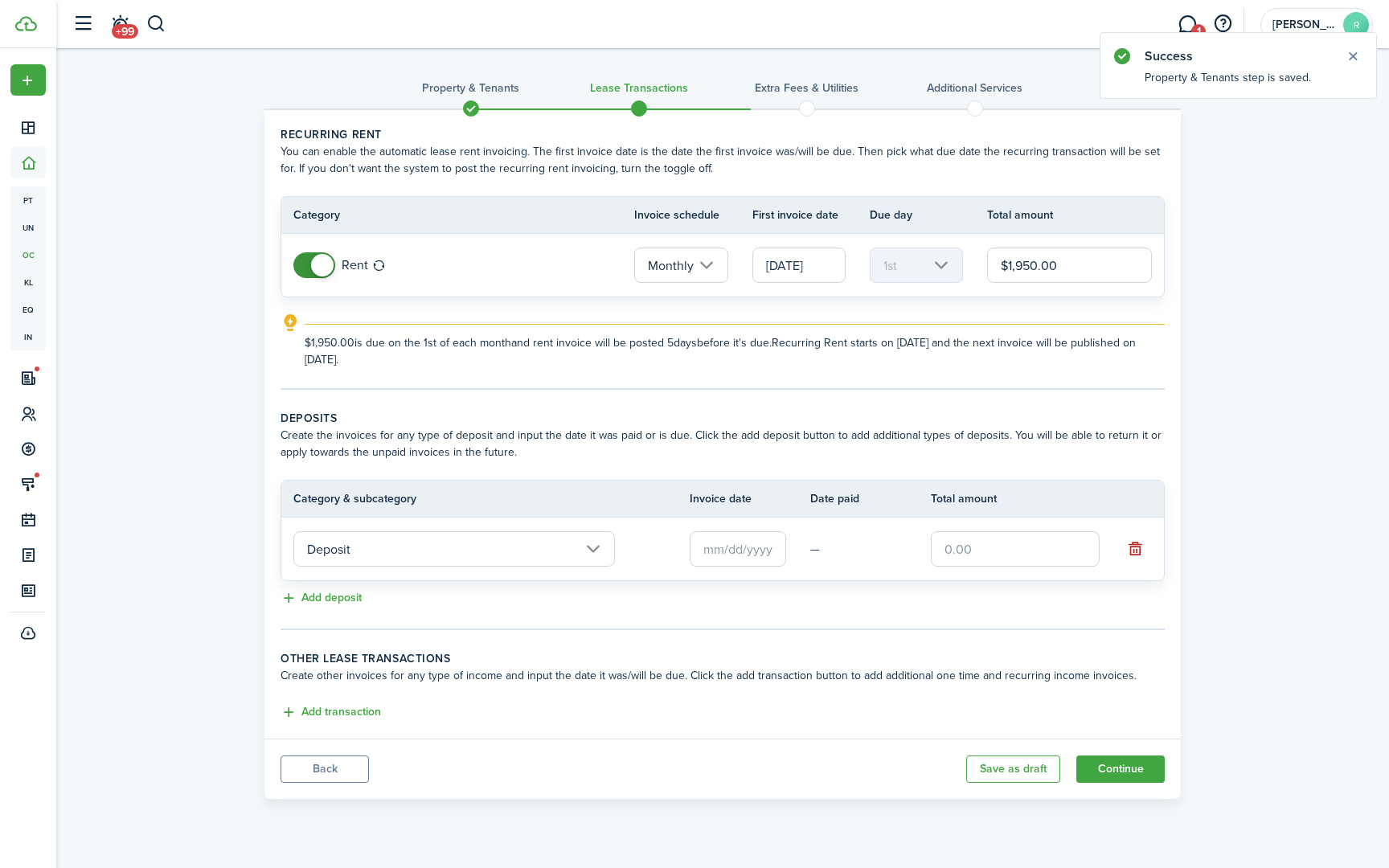
click at [737, 560] on input "text" at bounding box center [738, 549] width 96 height 35
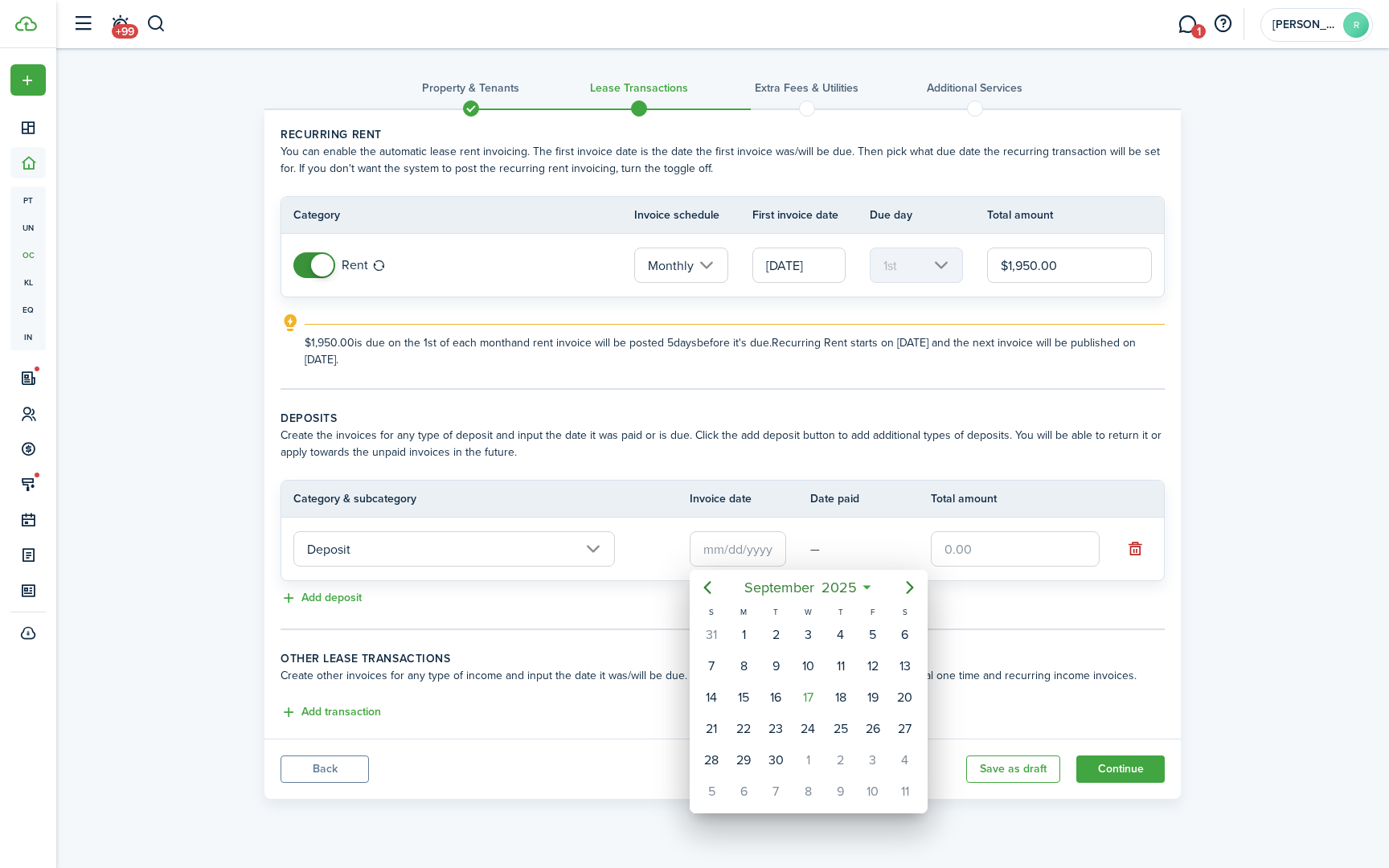
click at [339, 764] on div at bounding box center [695, 434] width 1647 height 1126
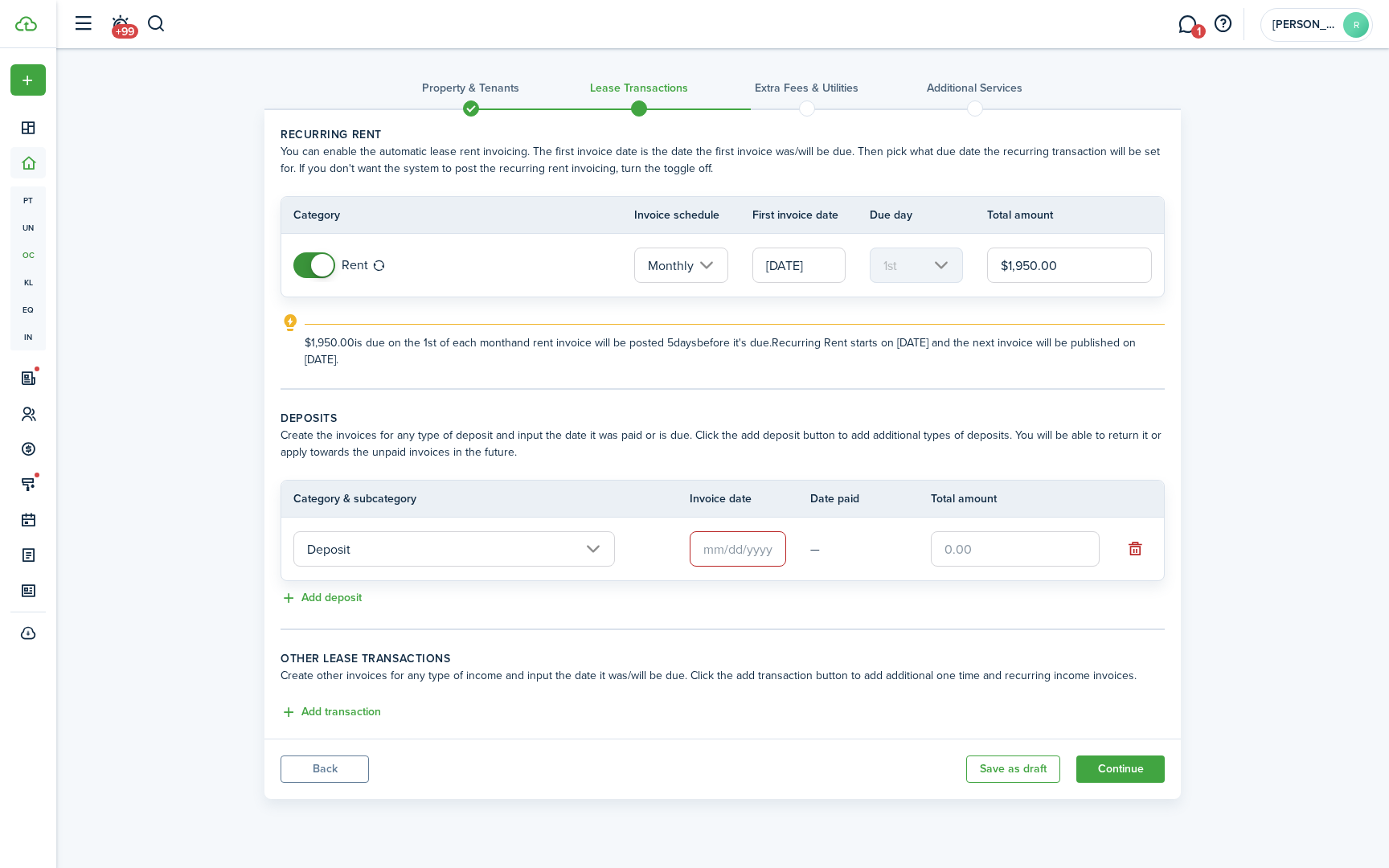
click at [339, 764] on button "Back" at bounding box center [324, 769] width 88 height 28
click at [346, 770] on button "Back" at bounding box center [324, 769] width 88 height 28
click at [466, 104] on span at bounding box center [471, 107] width 24 height 24
click at [768, 555] on input "text" at bounding box center [738, 549] width 96 height 35
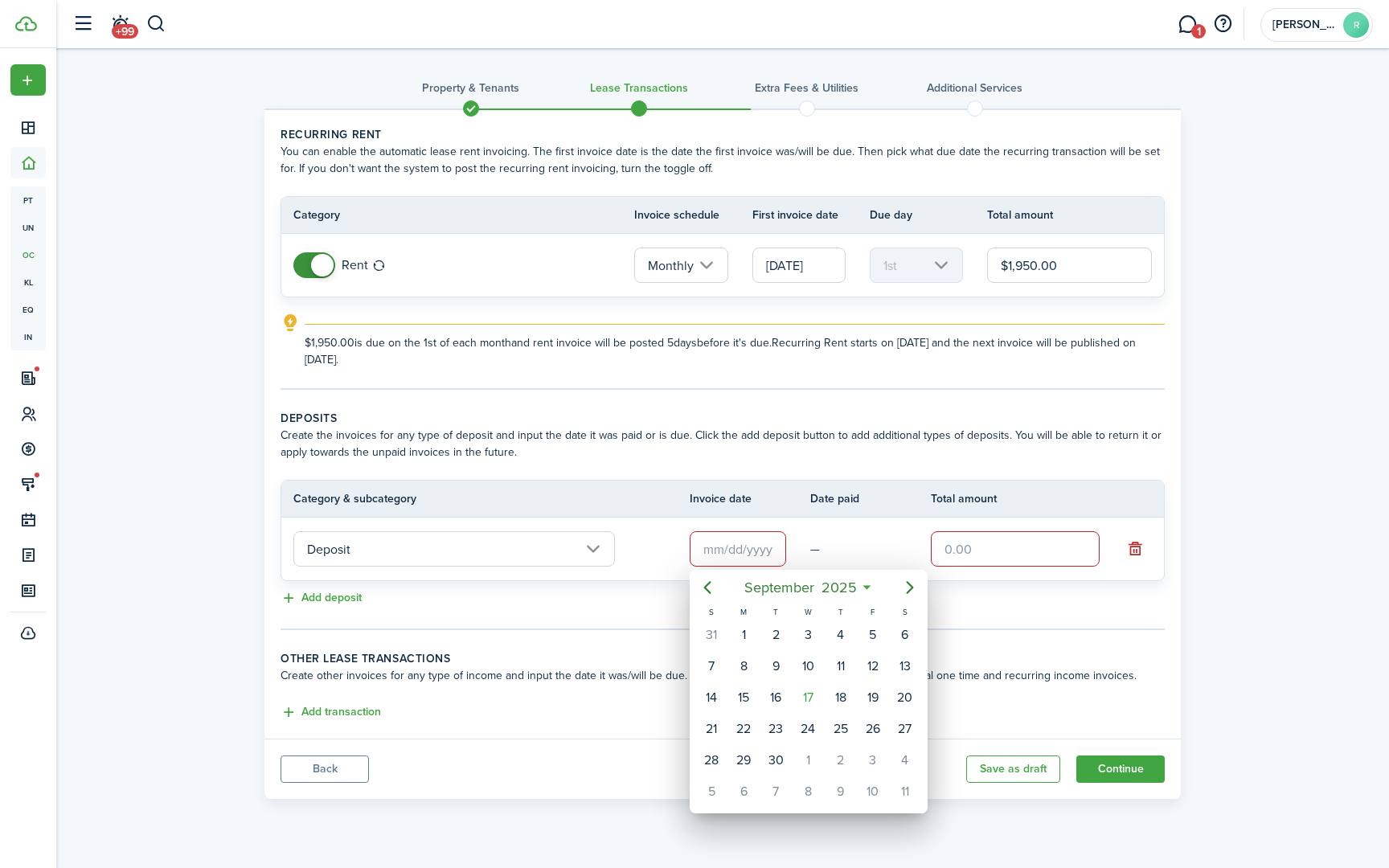
click at [344, 770] on div at bounding box center [695, 434] width 1647 height 1126
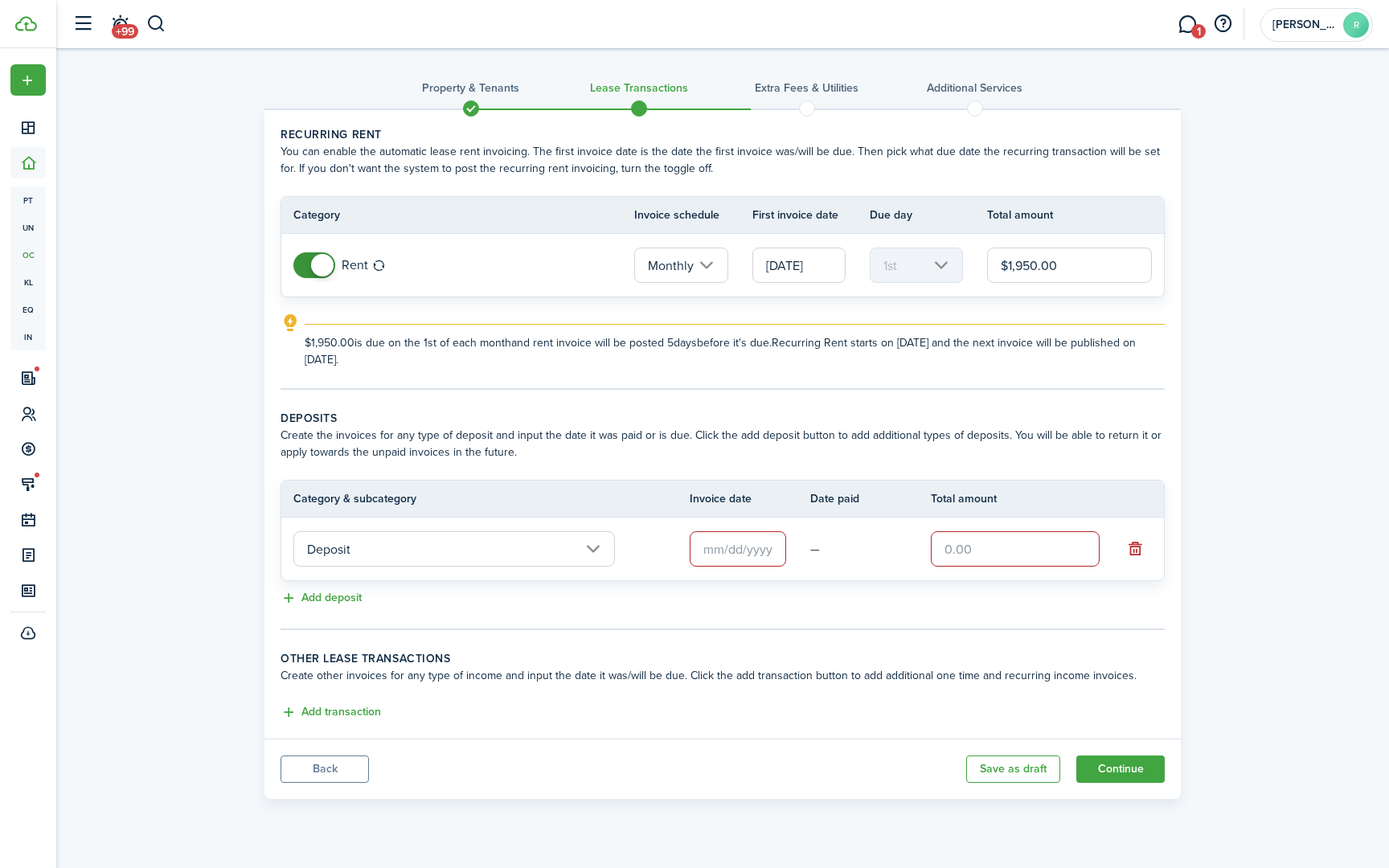
click at [344, 770] on button "Back" at bounding box center [324, 769] width 88 height 28
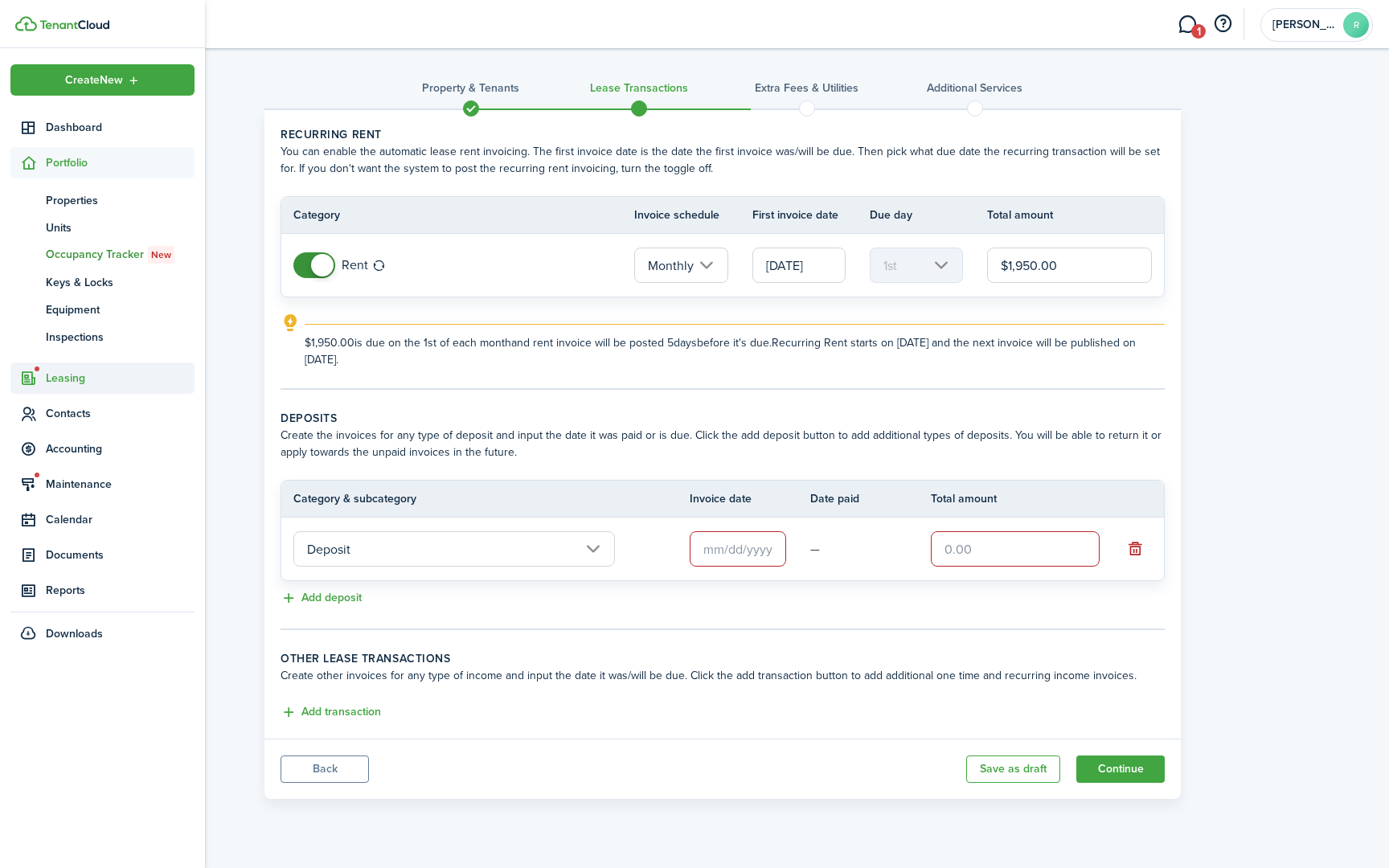
click at [60, 375] on span "Leasing" at bounding box center [120, 378] width 148 height 17
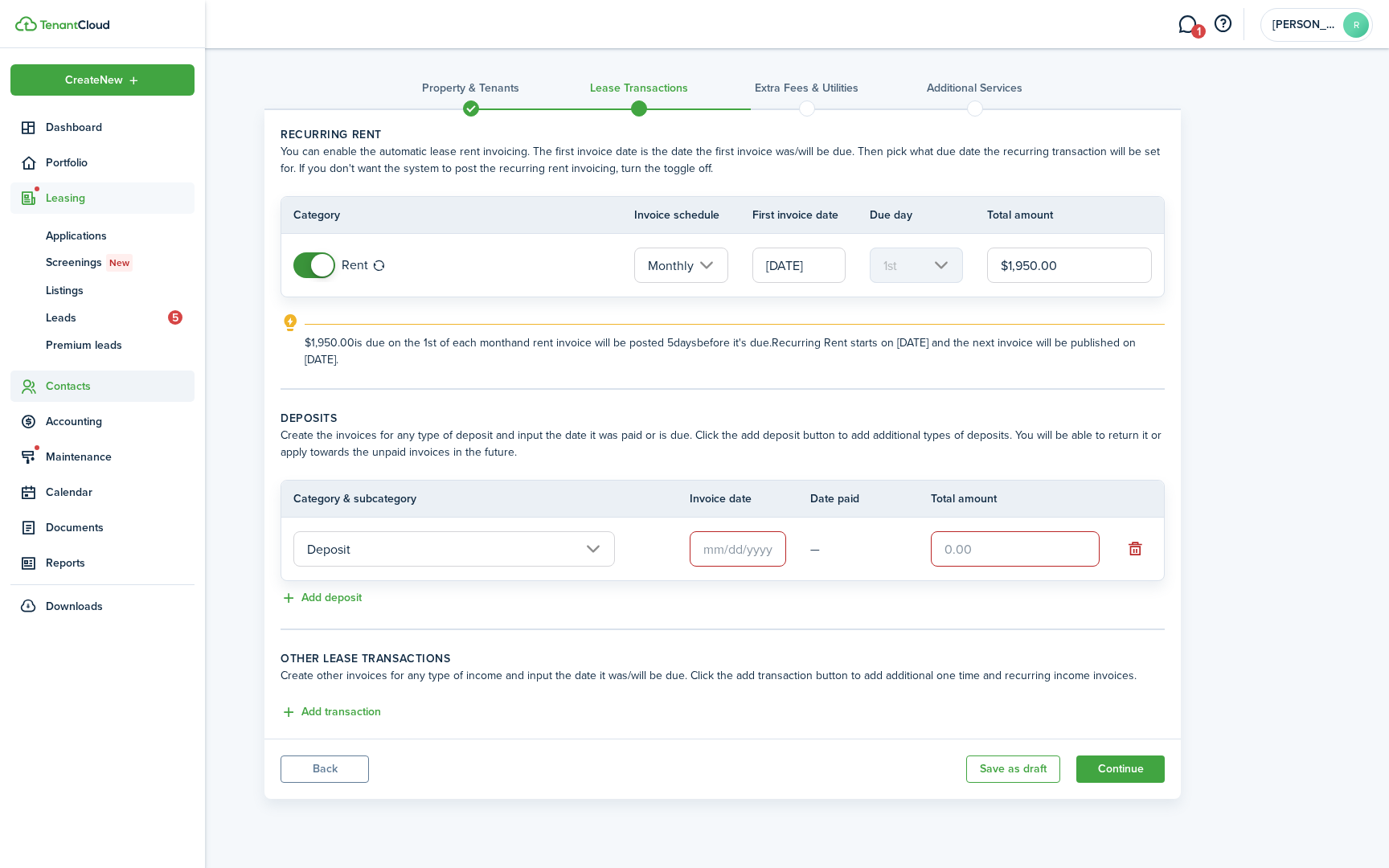
click at [66, 385] on span "Contacts" at bounding box center [120, 386] width 148 height 17
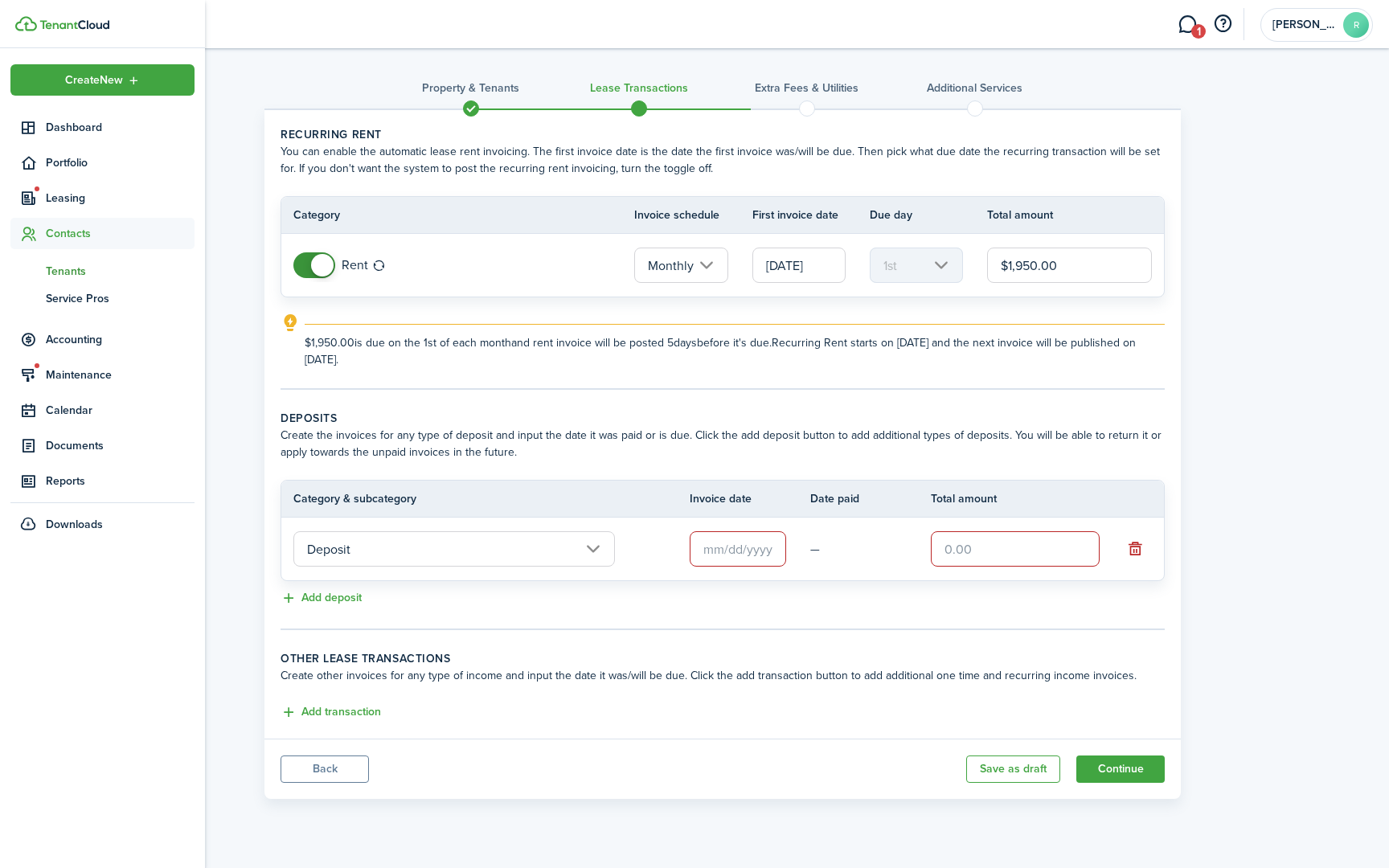
click at [87, 268] on span "Tenants" at bounding box center [120, 272] width 148 height 17
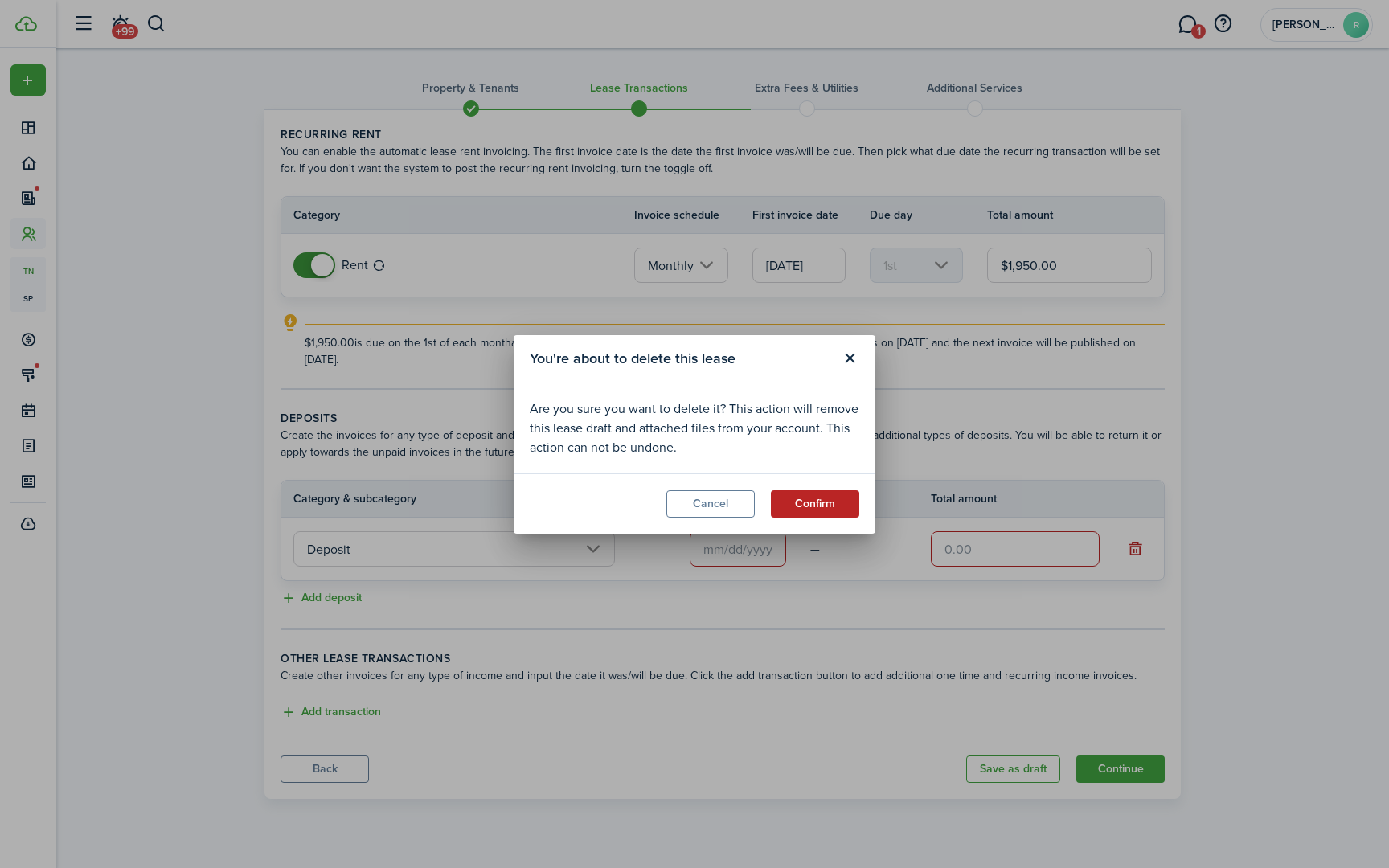
click at [809, 502] on button "Confirm" at bounding box center [815, 504] width 88 height 28
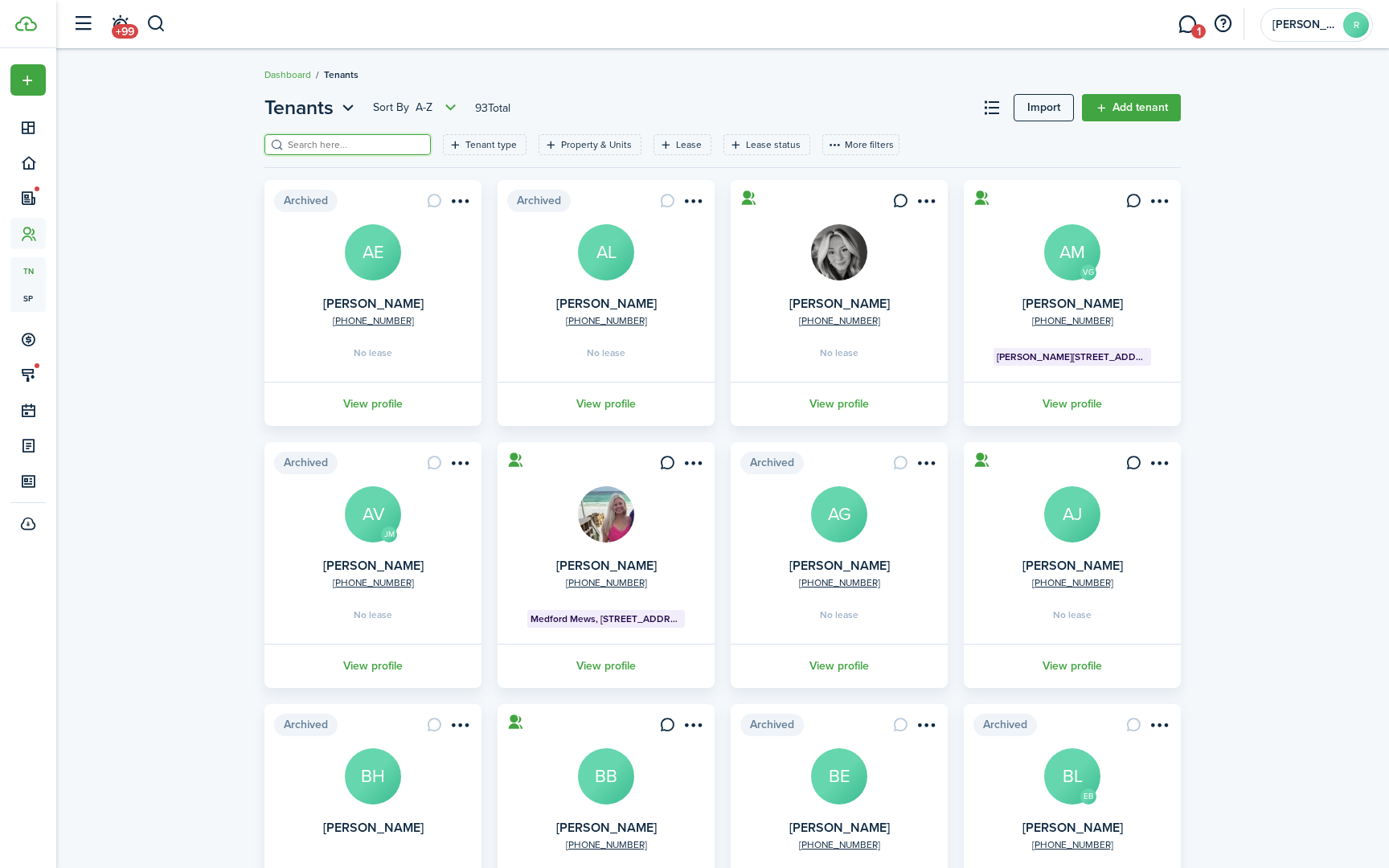
click at [368, 145] on input "search" at bounding box center [354, 145] width 142 height 15
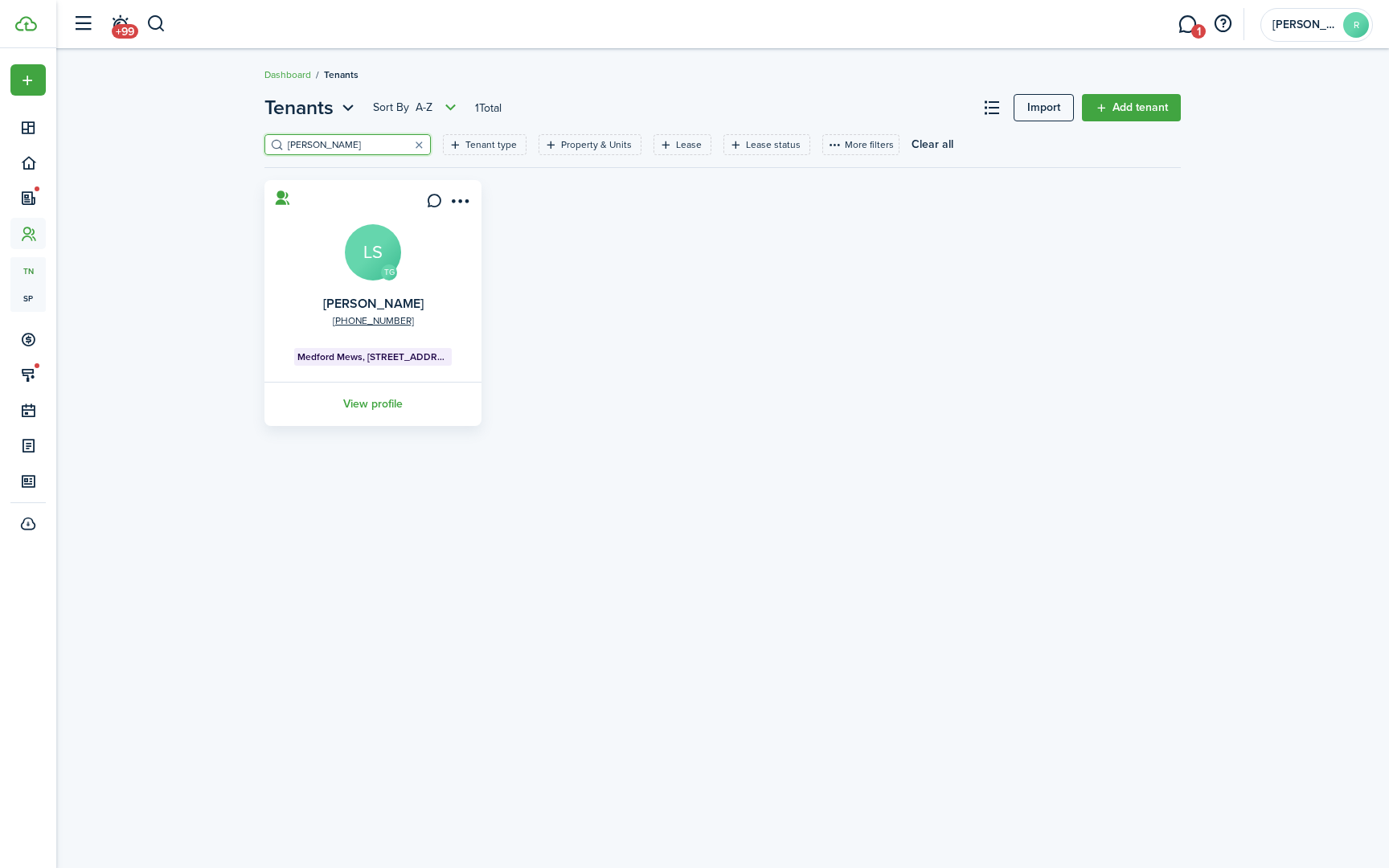
type input "lamar"
click at [379, 245] on avatar-text "LS" at bounding box center [373, 252] width 56 height 56
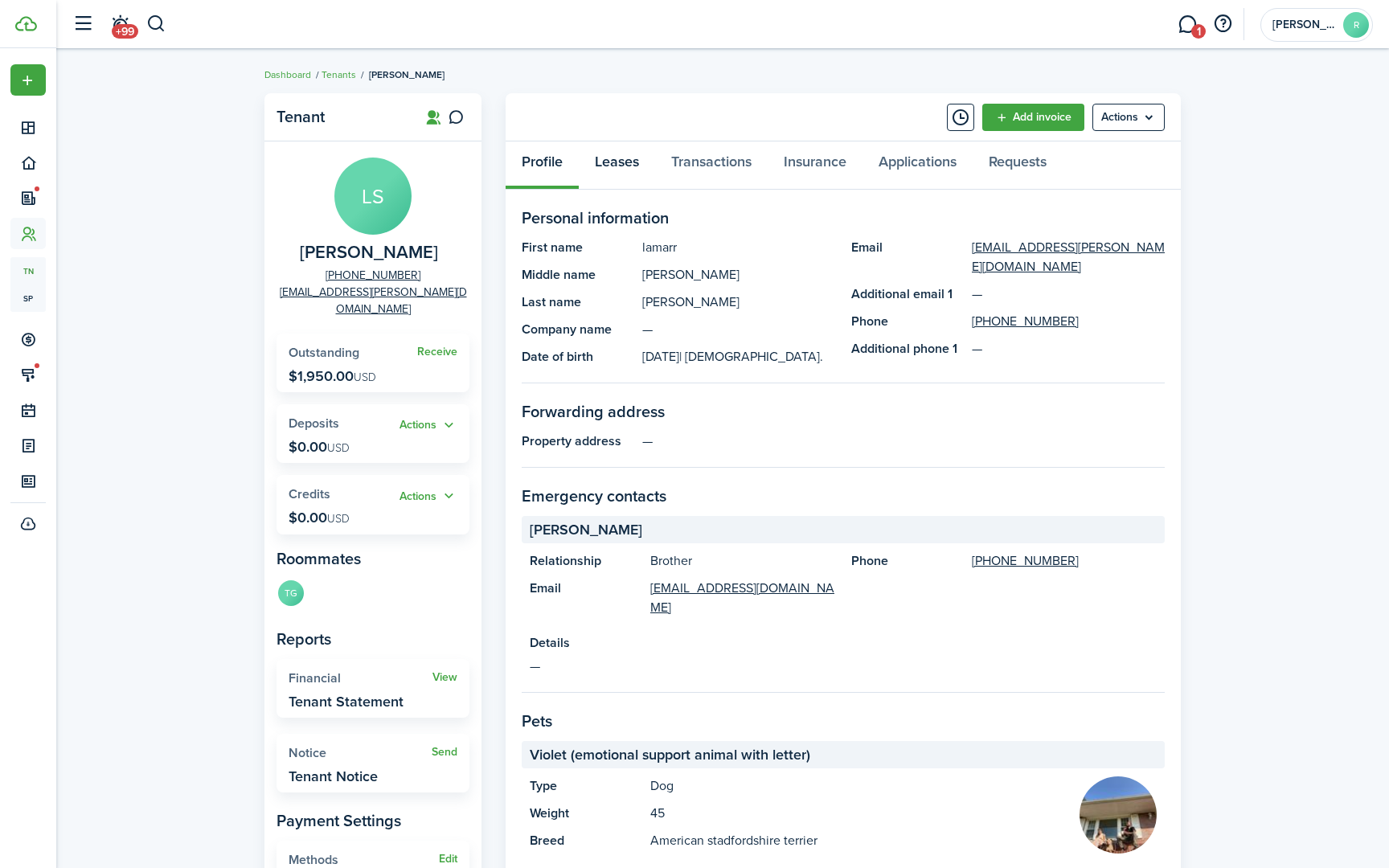
click at [627, 160] on link "Leases" at bounding box center [617, 165] width 76 height 48
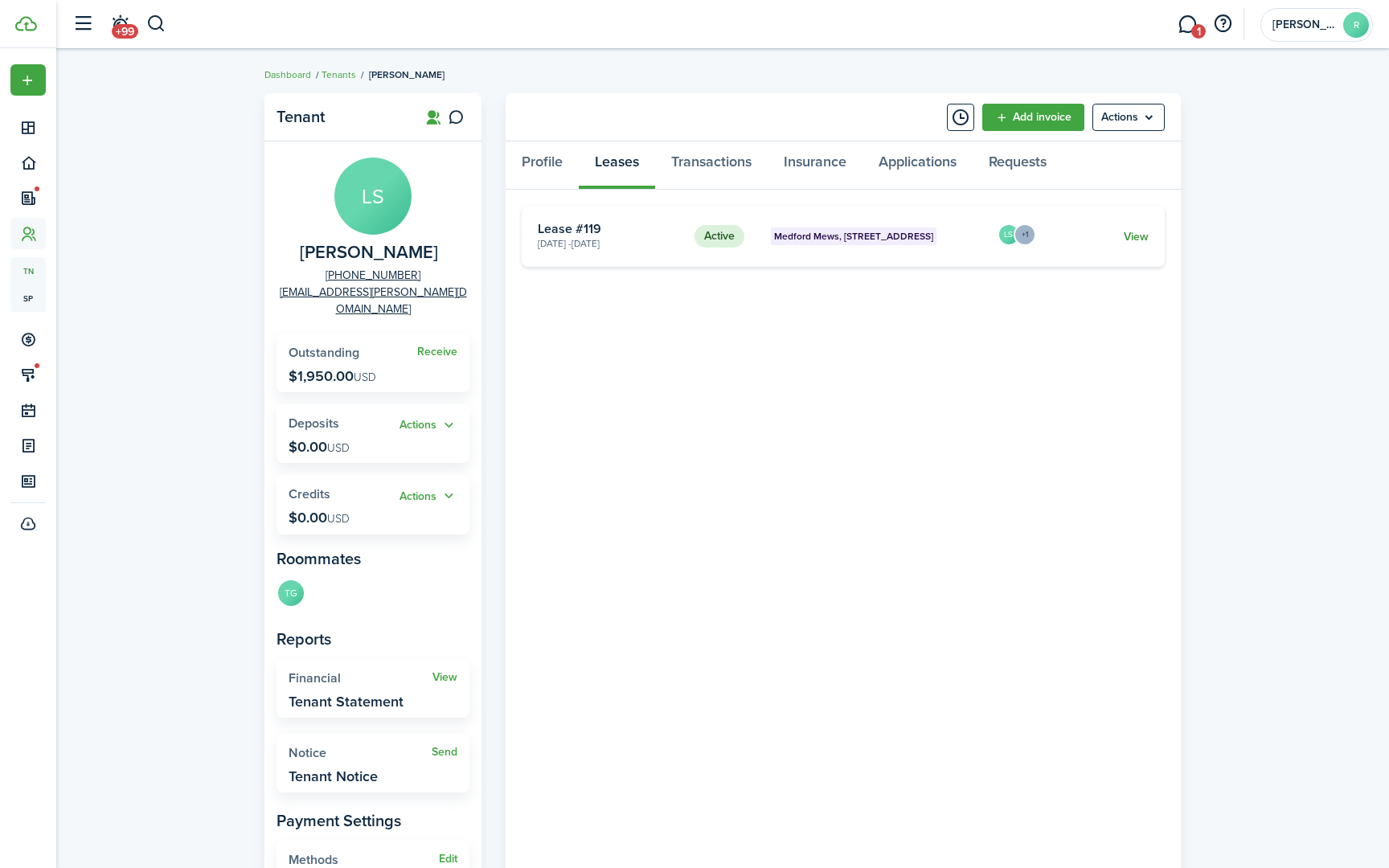
click at [1141, 237] on link "View" at bounding box center [1136, 237] width 25 height 17
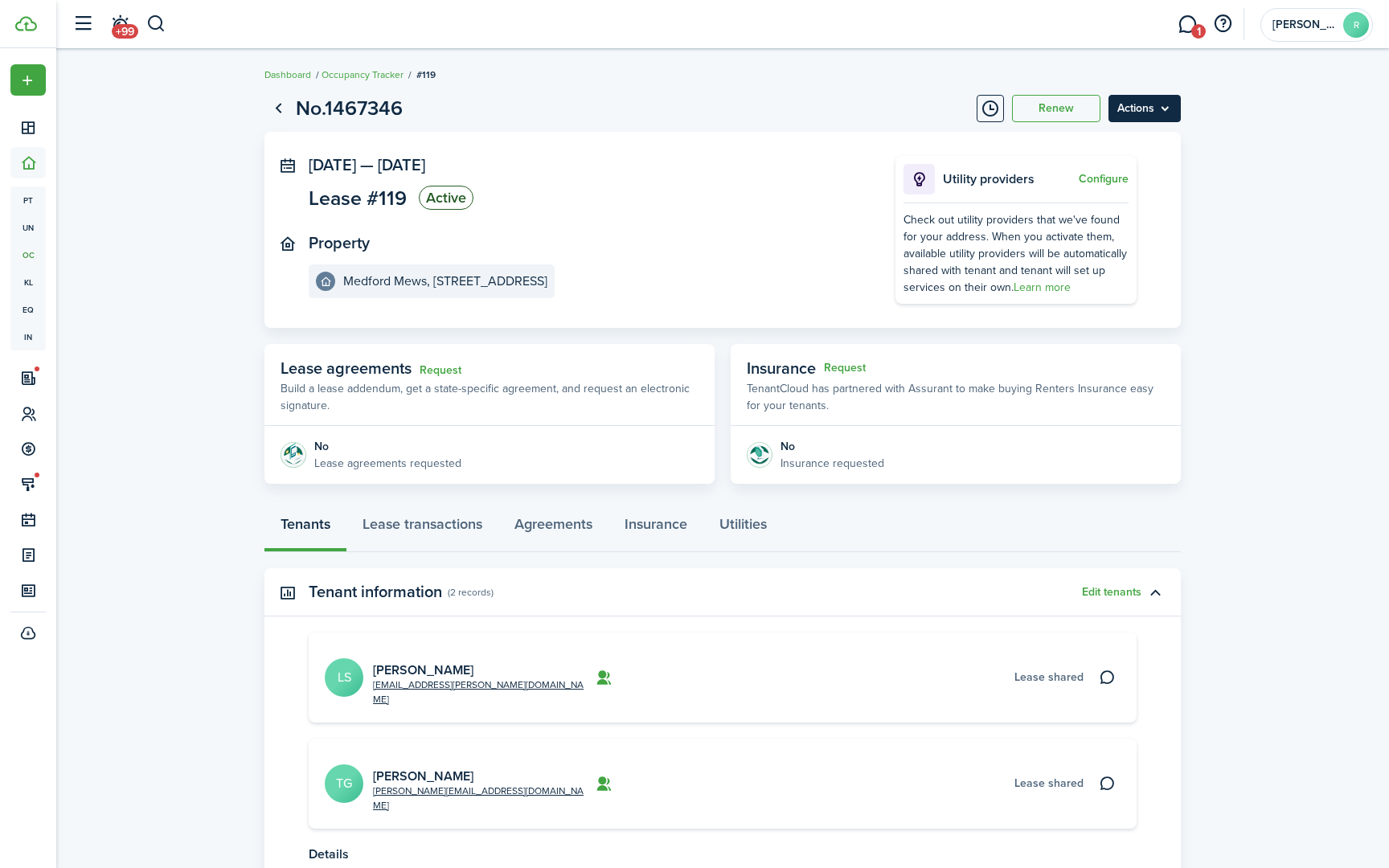
click at [1168, 108] on menu-btn "Actions" at bounding box center [1145, 108] width 72 height 28
click at [1087, 142] on button "Edit" at bounding box center [1110, 144] width 141 height 28
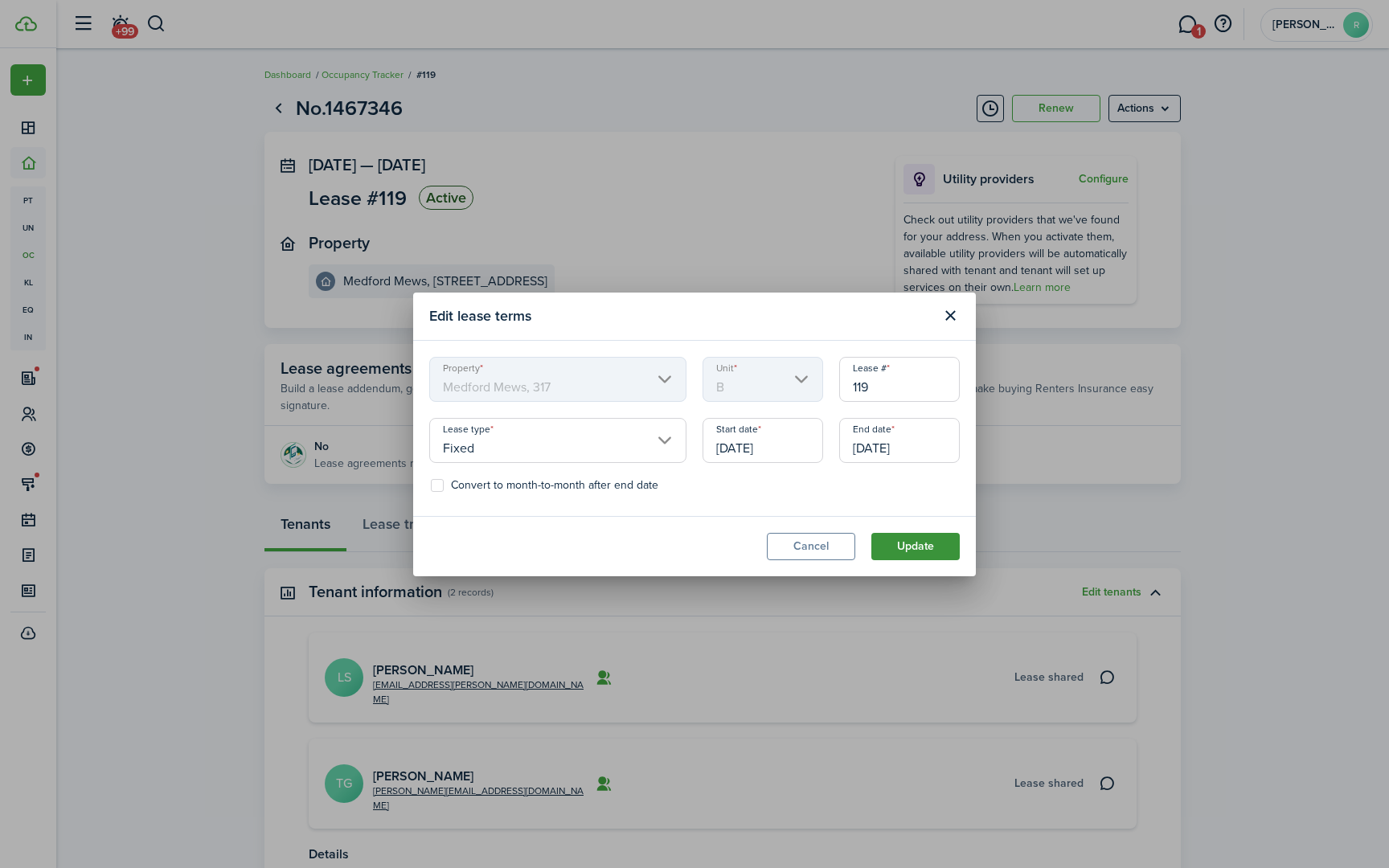
click at [931, 547] on button "Update" at bounding box center [916, 547] width 88 height 28
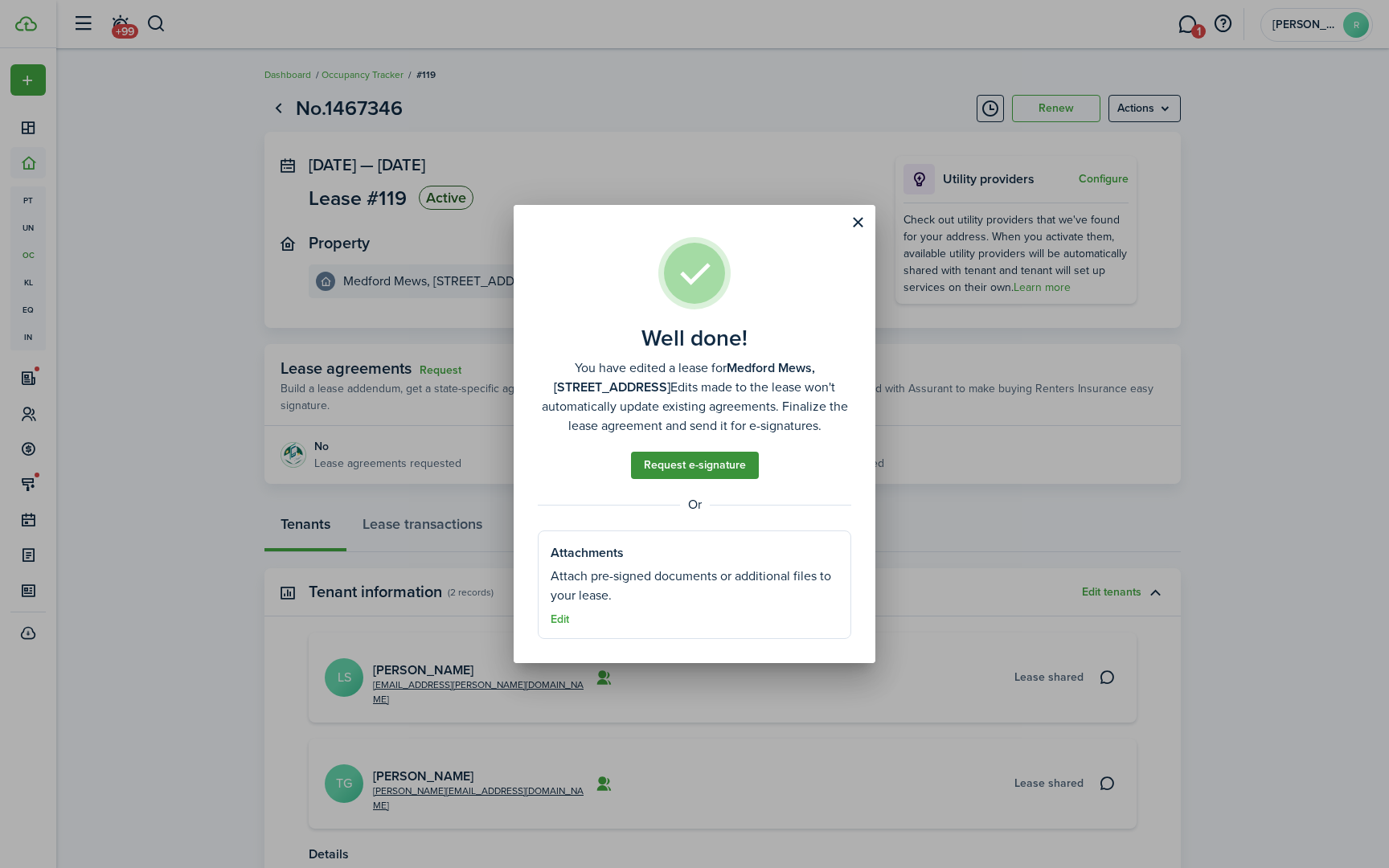
click at [732, 461] on link "Request e-signature" at bounding box center [695, 465] width 127 height 28
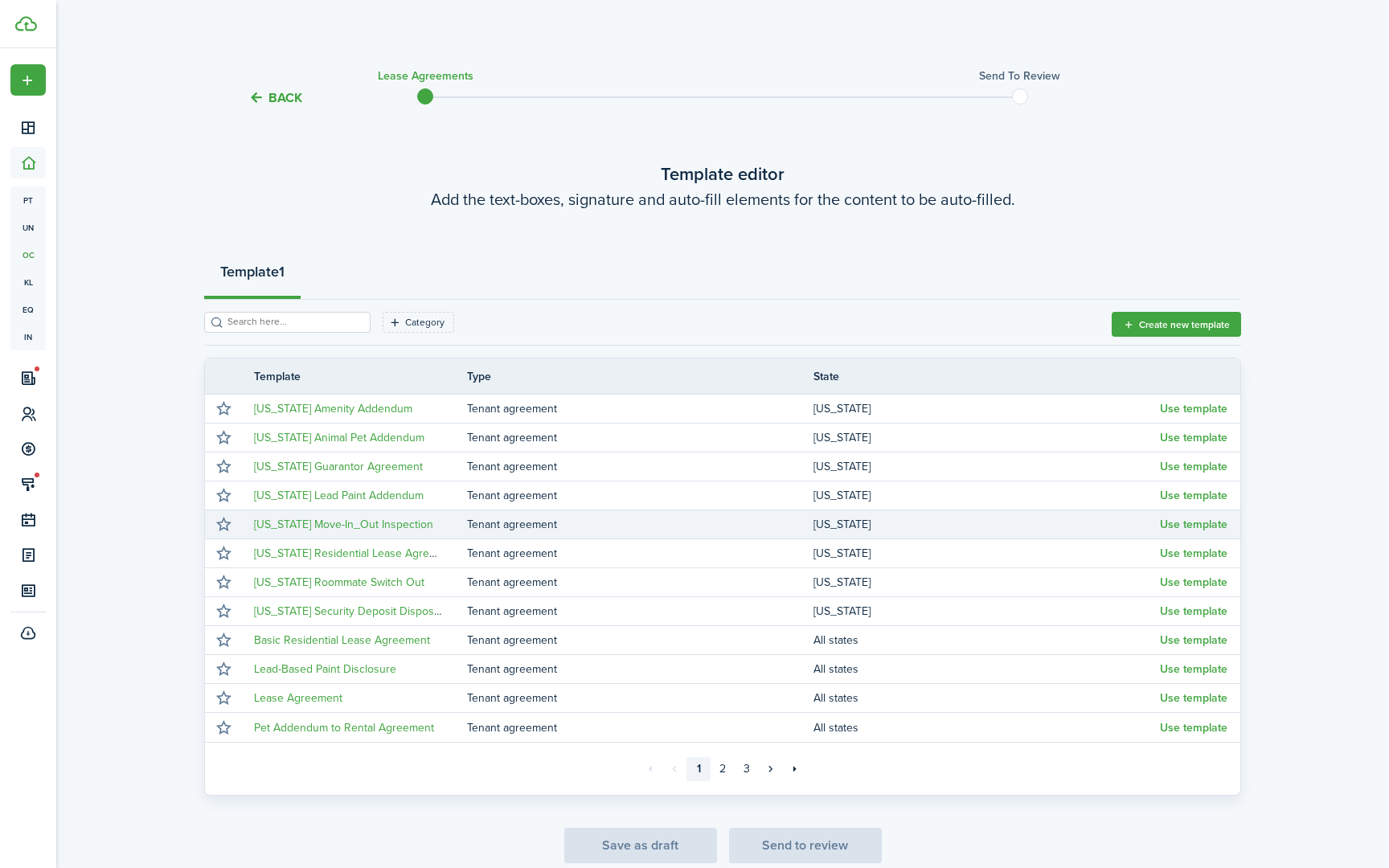
scroll to position [71, 0]
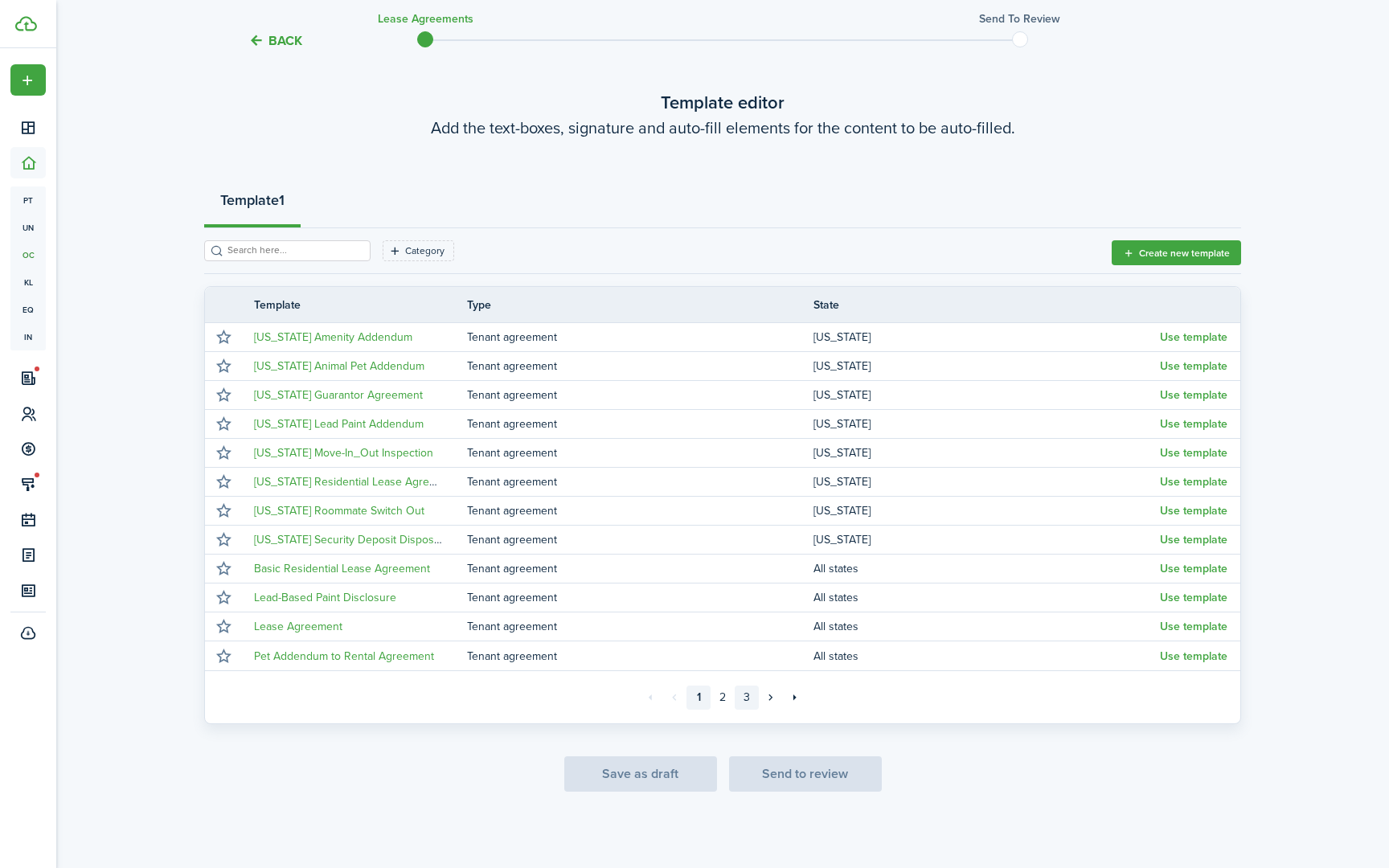
click at [747, 701] on link "3" at bounding box center [746, 697] width 24 height 24
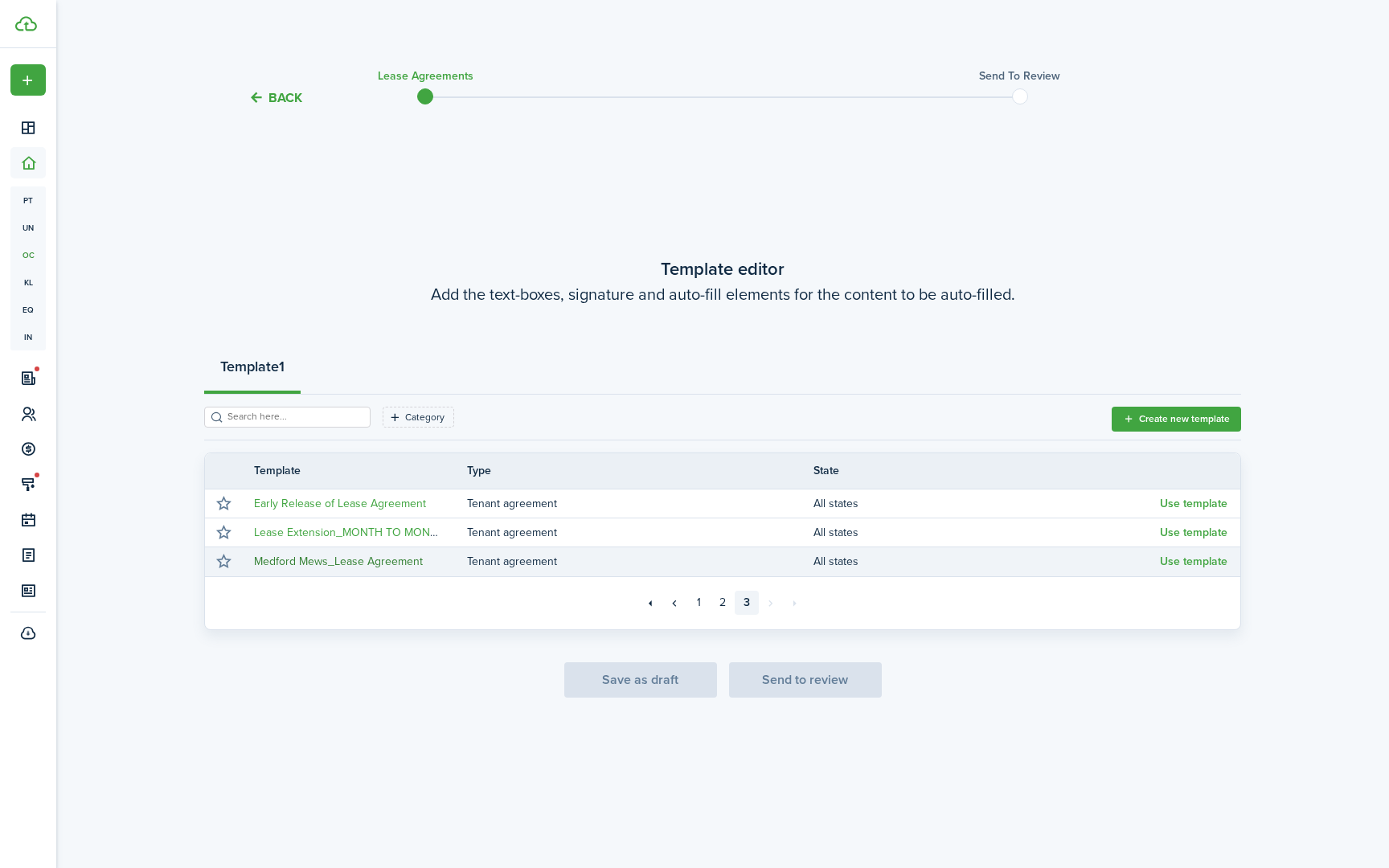
click at [336, 564] on link "Medford Mews_Lease Agreement" at bounding box center [338, 562] width 169 height 17
